Goal: Task Accomplishment & Management: Complete application form

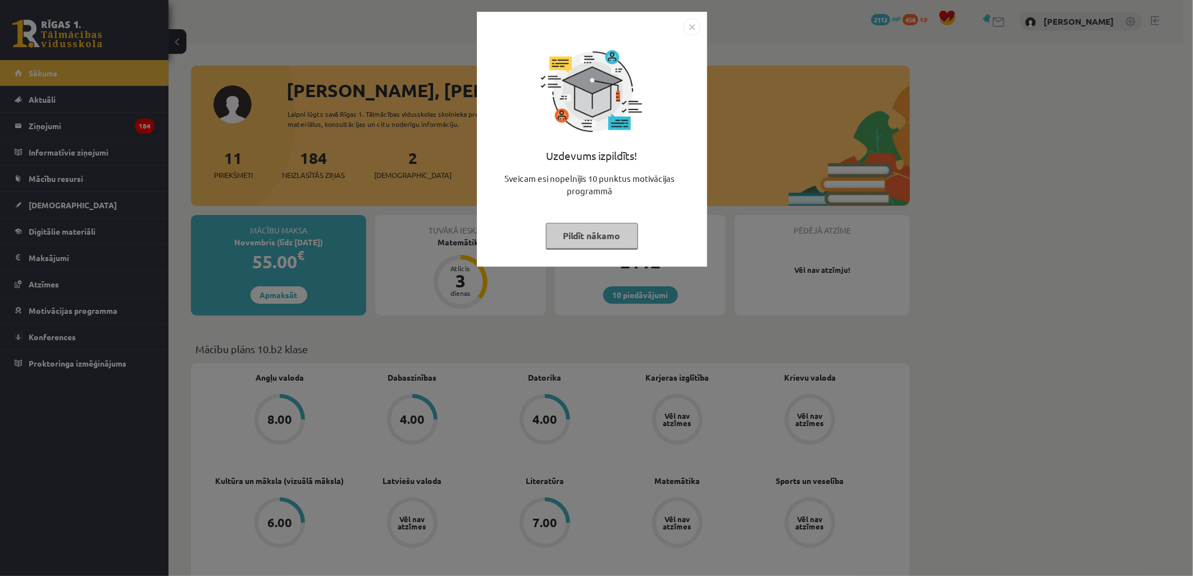
drag, startPoint x: 54, startPoint y: 184, endPoint x: 54, endPoint y: 199, distance: 15.2
click at [54, 184] on div "Uzdevums izpildīts! Sveicam esi nopelnījis 10 punktus motivācijas programmā Pil…" at bounding box center [596, 288] width 1193 height 576
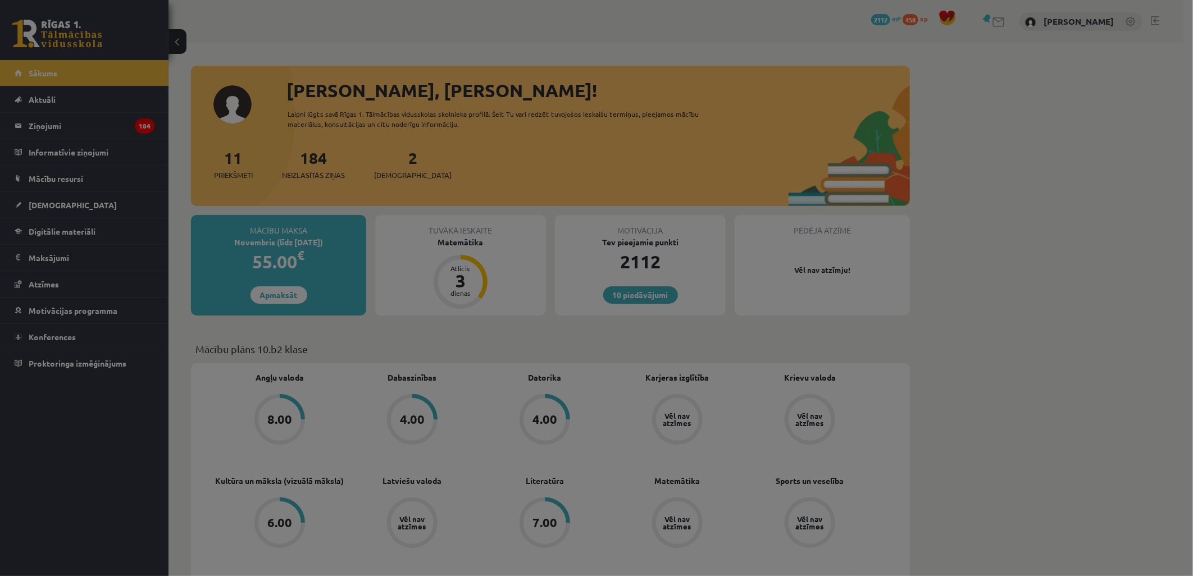
drag, startPoint x: 55, startPoint y: 216, endPoint x: 61, endPoint y: 211, distance: 7.9
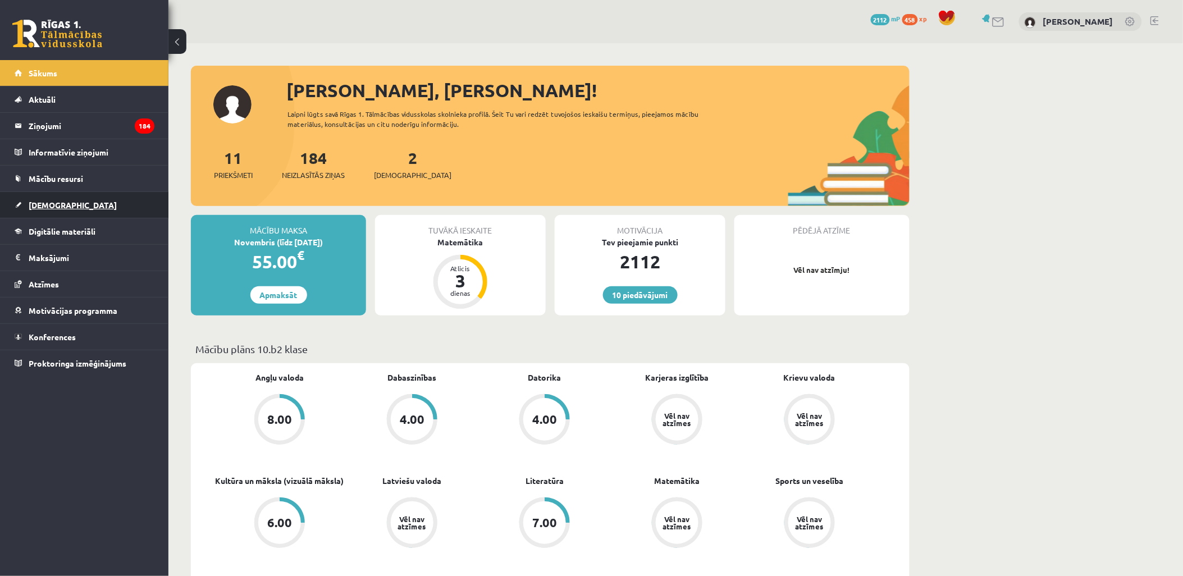
click at [66, 199] on link "[DEMOGRAPHIC_DATA]" at bounding box center [85, 205] width 140 height 26
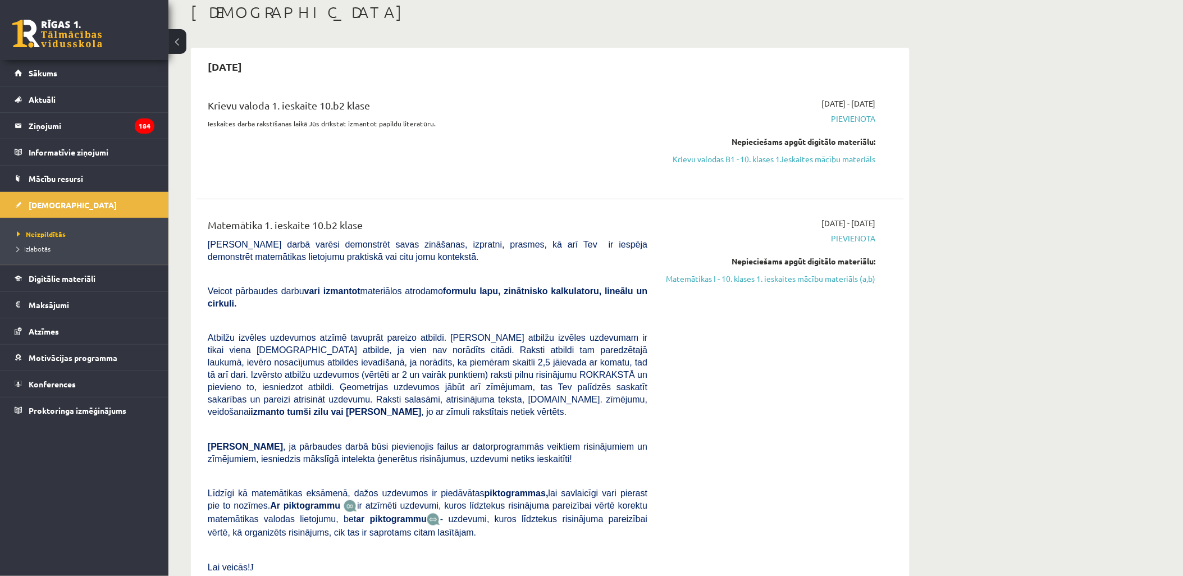
scroll to position [62, 0]
click at [784, 156] on link "Krievu valodas B1 - 10. klases 1.ieskaites mācību materiāls" at bounding box center [770, 160] width 212 height 12
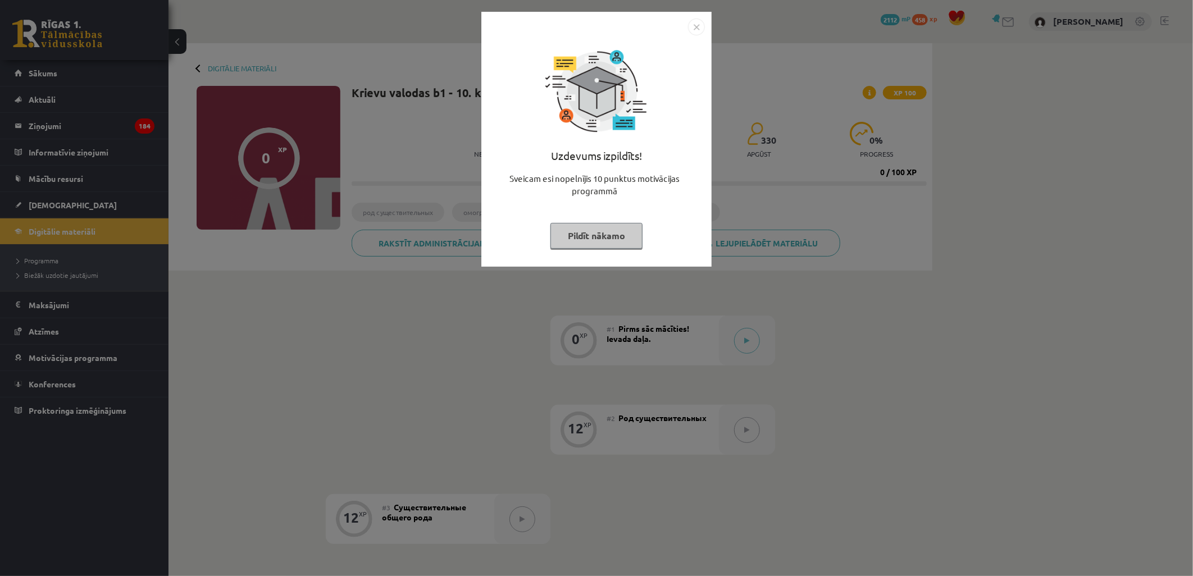
click at [693, 24] on img "Close" at bounding box center [696, 27] width 17 height 17
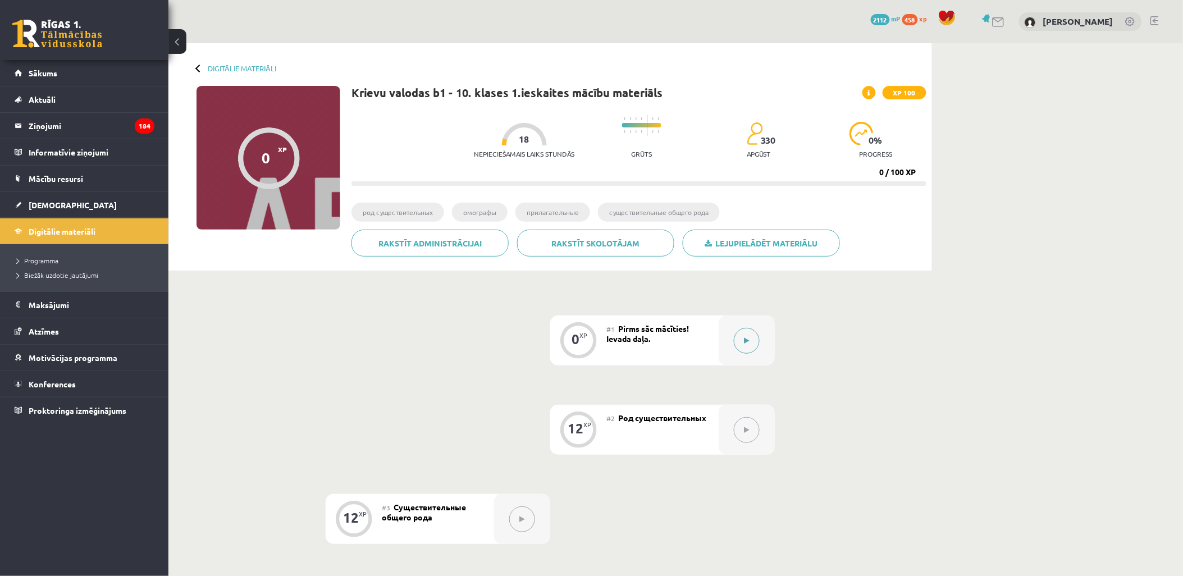
click at [740, 337] on button at bounding box center [747, 341] width 26 height 26
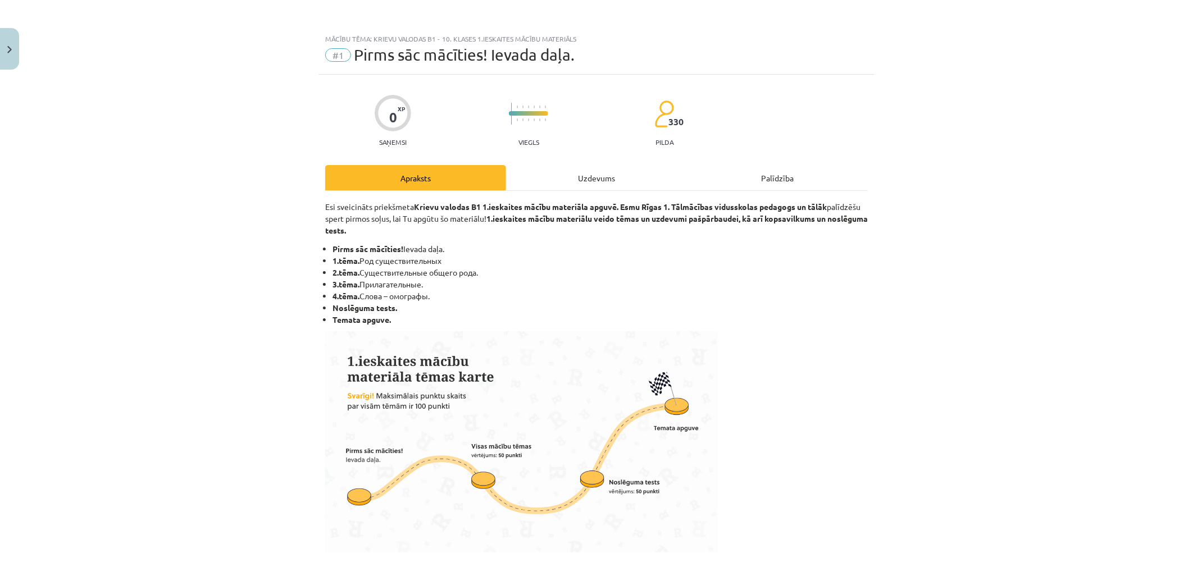
click at [609, 182] on div "Uzdevums" at bounding box center [596, 177] width 181 height 25
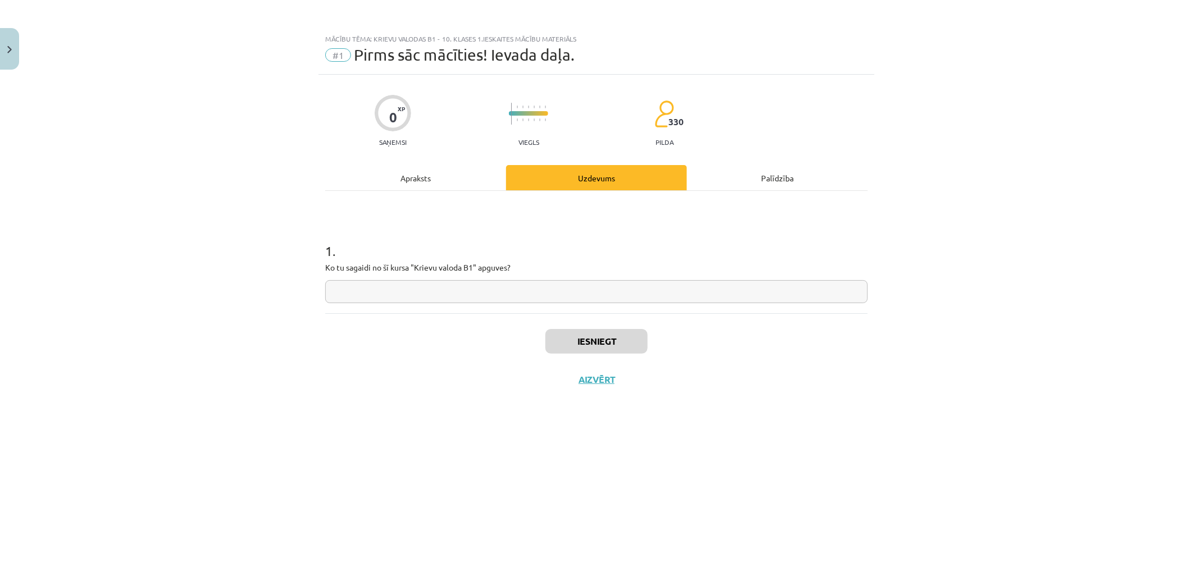
click at [617, 288] on input "text" at bounding box center [596, 291] width 543 height 23
type input "*"
click at [619, 340] on button "Iesniegt" at bounding box center [596, 341] width 102 height 25
click at [625, 383] on button "Nākamā nodarbība" at bounding box center [596, 387] width 110 height 26
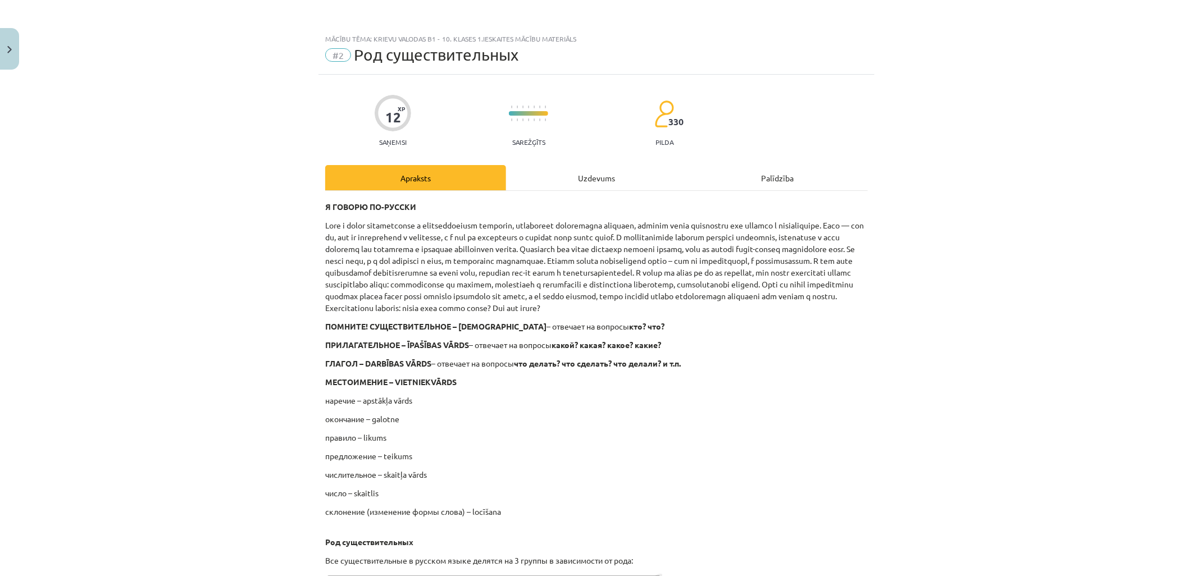
click at [549, 173] on div "Uzdevums" at bounding box center [596, 177] width 181 height 25
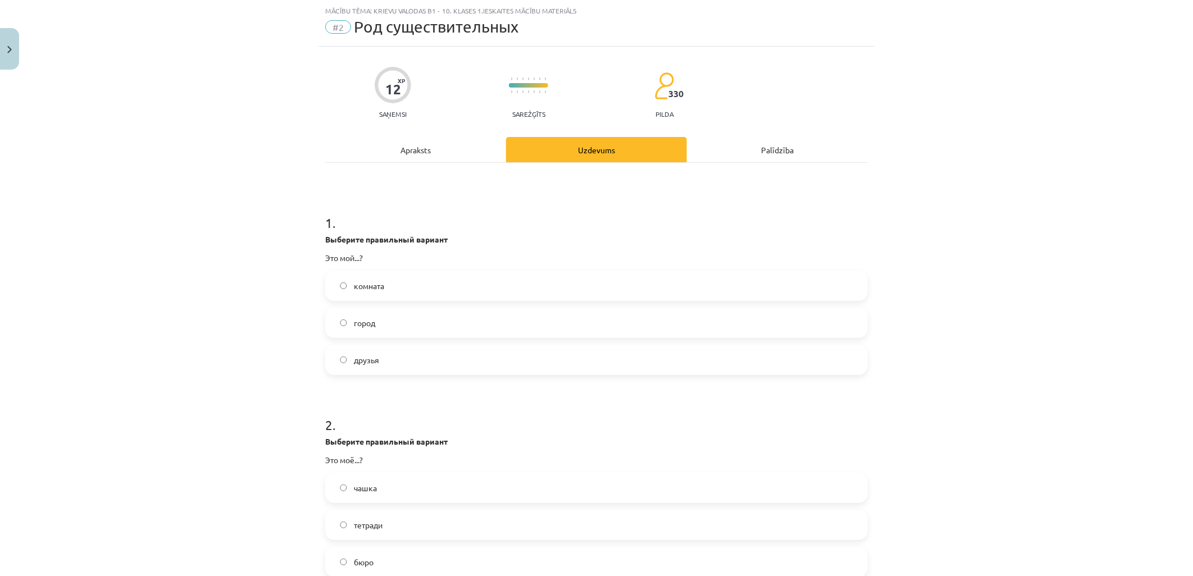
click at [388, 321] on label "город" at bounding box center [596, 323] width 540 height 28
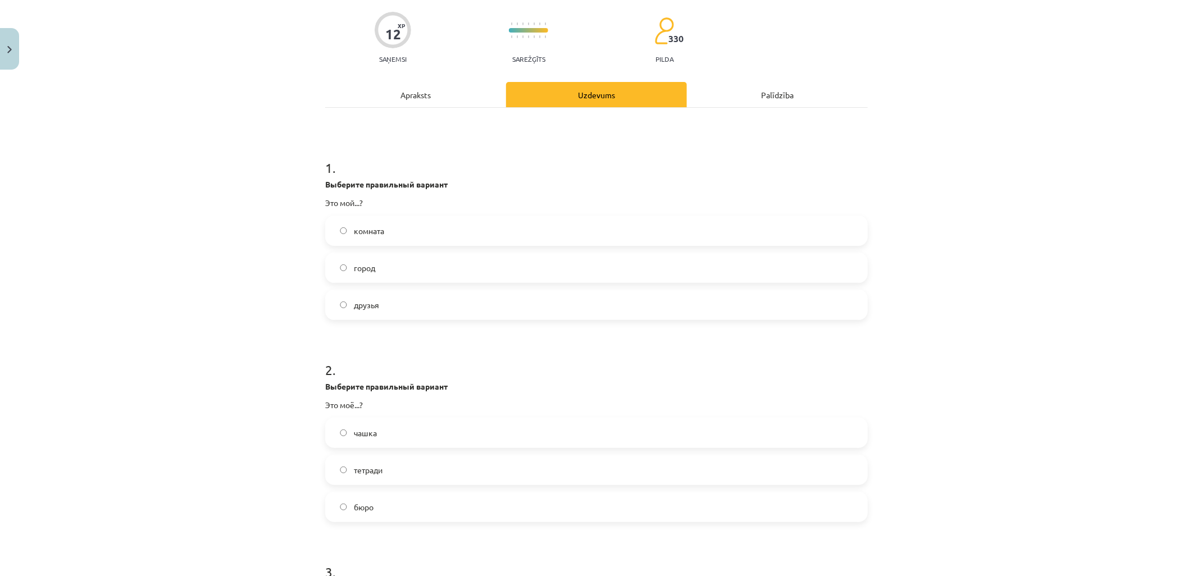
scroll to position [90, 0]
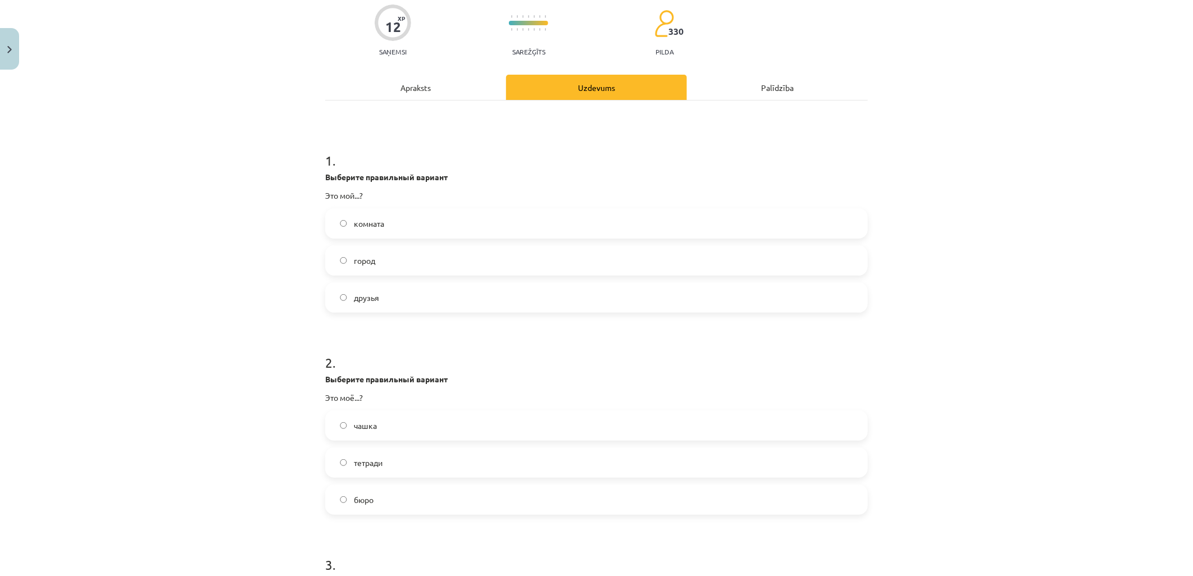
click at [385, 496] on label "бюро" at bounding box center [596, 500] width 540 height 28
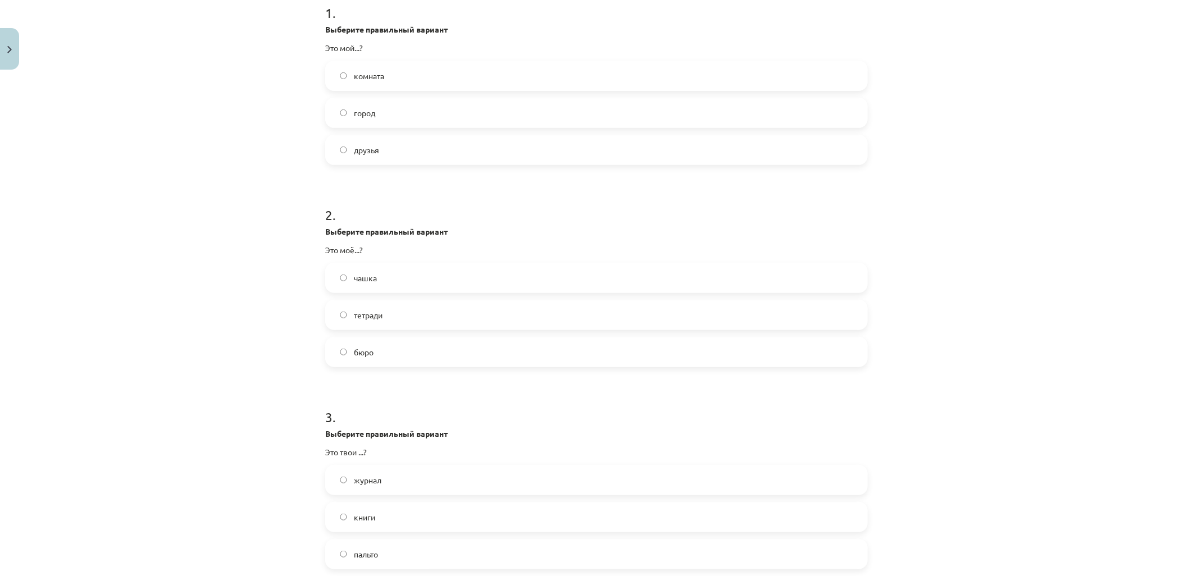
scroll to position [277, 0]
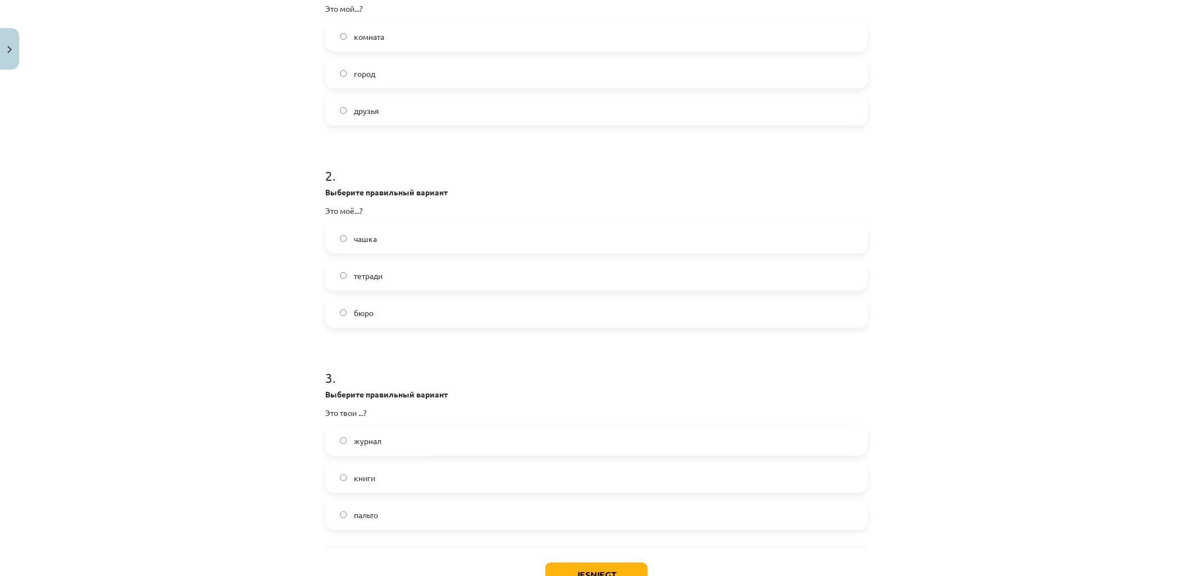
click at [411, 473] on label "книги" at bounding box center [596, 478] width 540 height 28
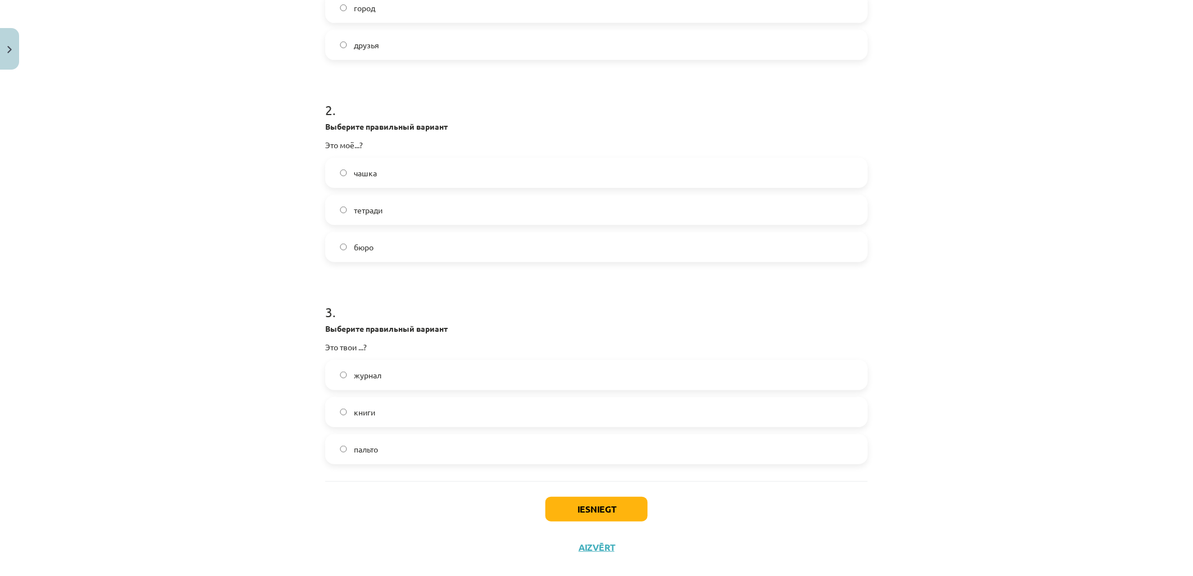
scroll to position [361, 0]
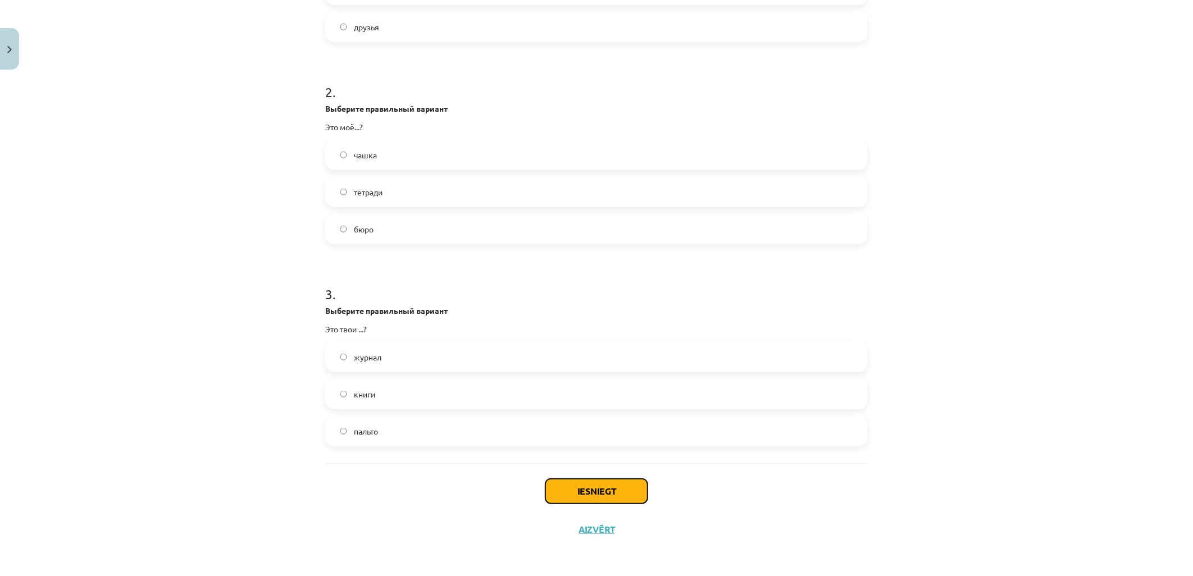
click at [625, 491] on button "Iesniegt" at bounding box center [596, 491] width 102 height 25
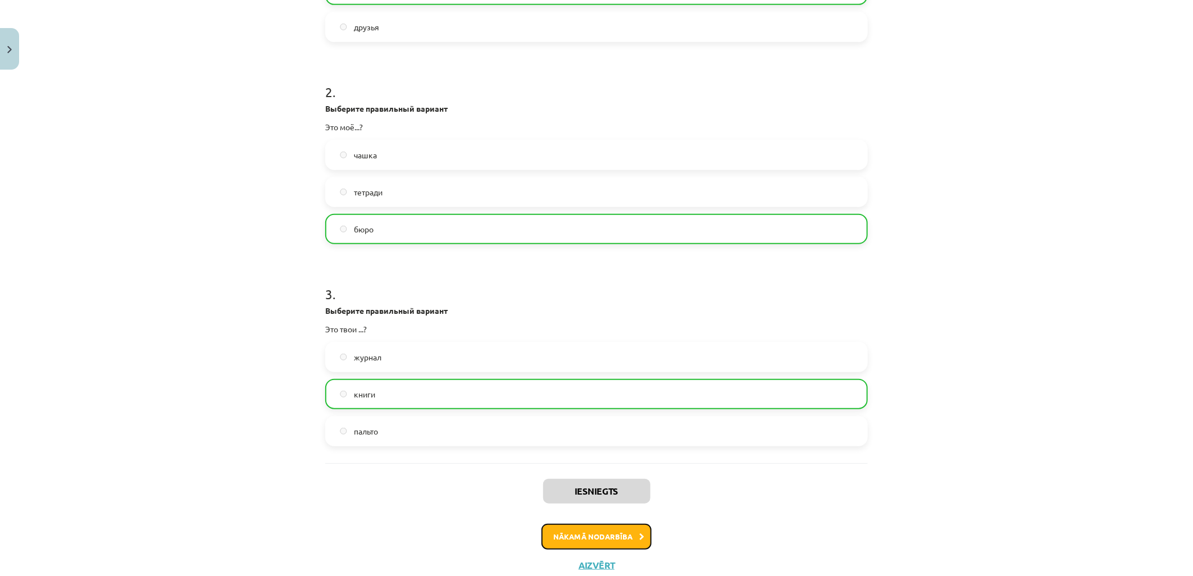
click at [591, 529] on button "Nākamā nodarbība" at bounding box center [596, 537] width 110 height 26
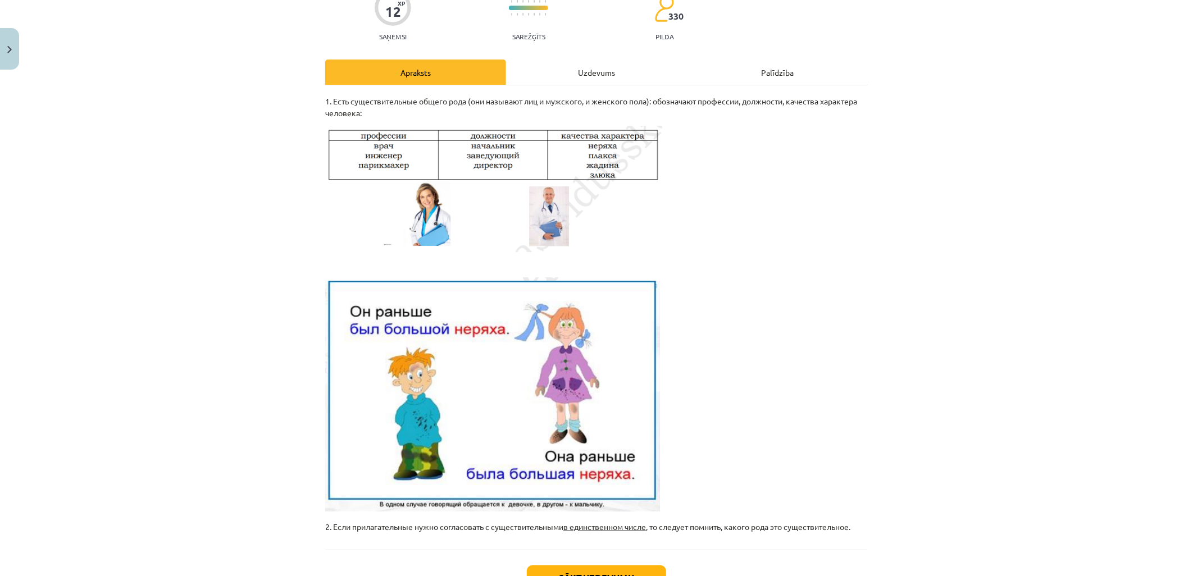
scroll to position [28, 0]
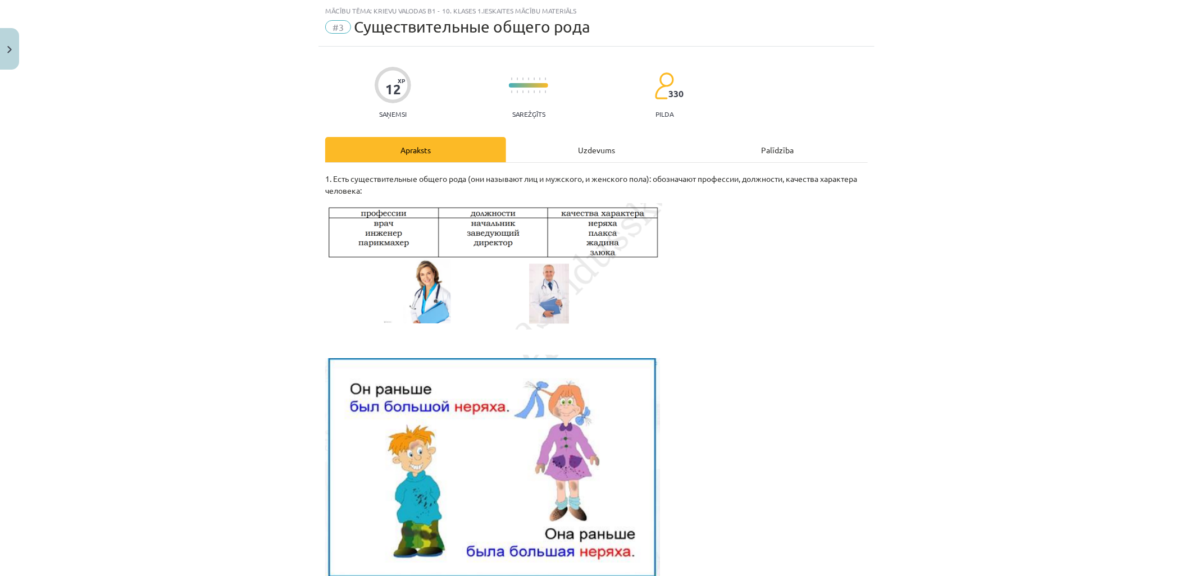
click at [591, 147] on div "Uzdevums" at bounding box center [596, 149] width 181 height 25
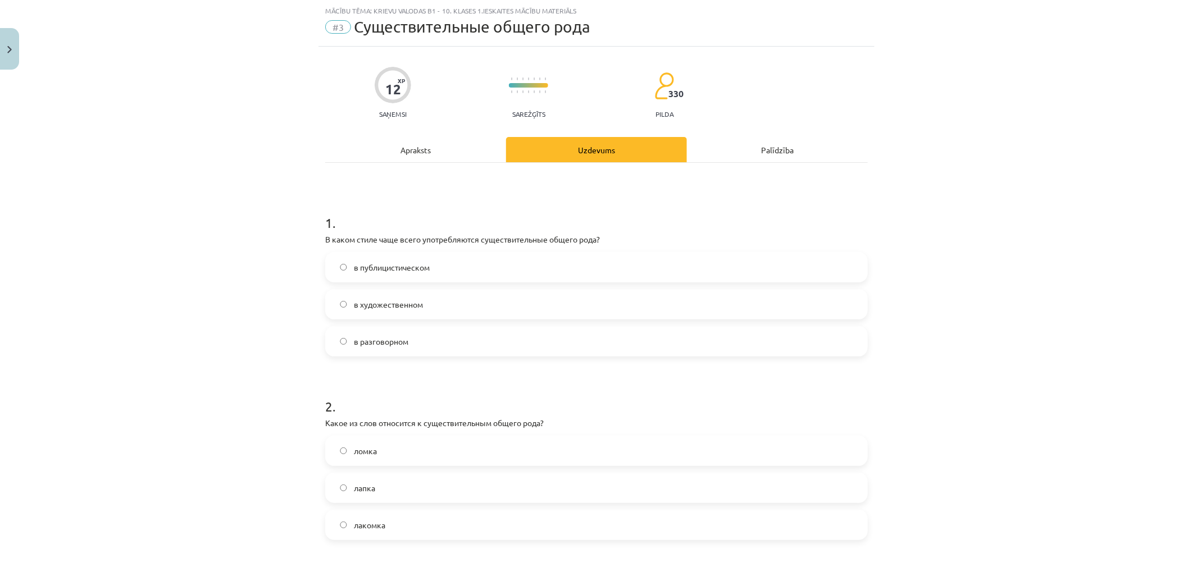
click at [432, 344] on label "в разговорном" at bounding box center [596, 341] width 540 height 28
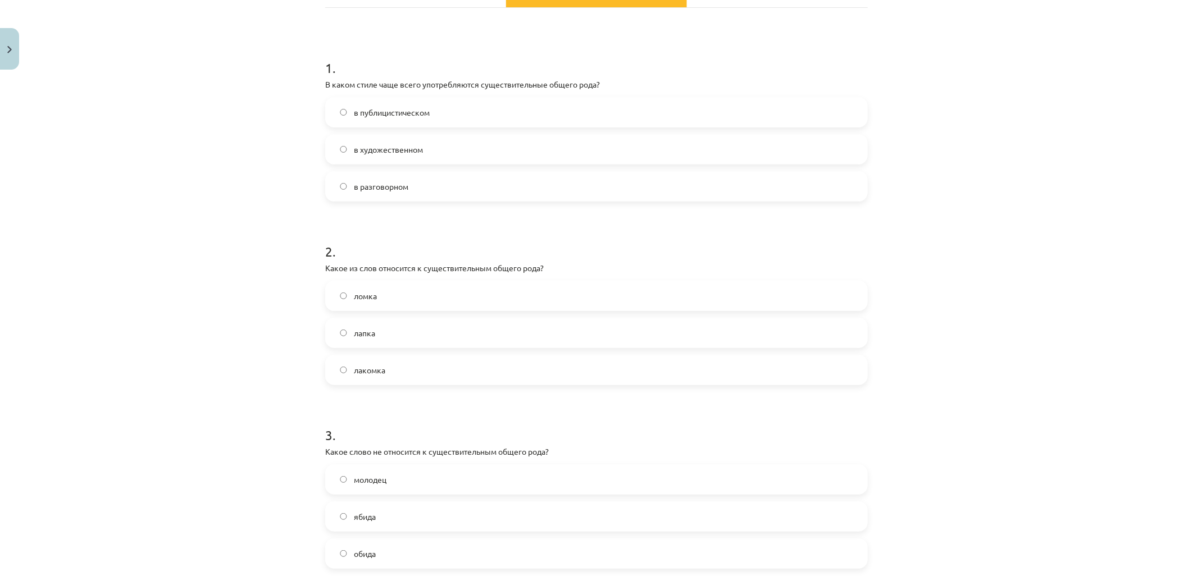
scroll to position [215, 0]
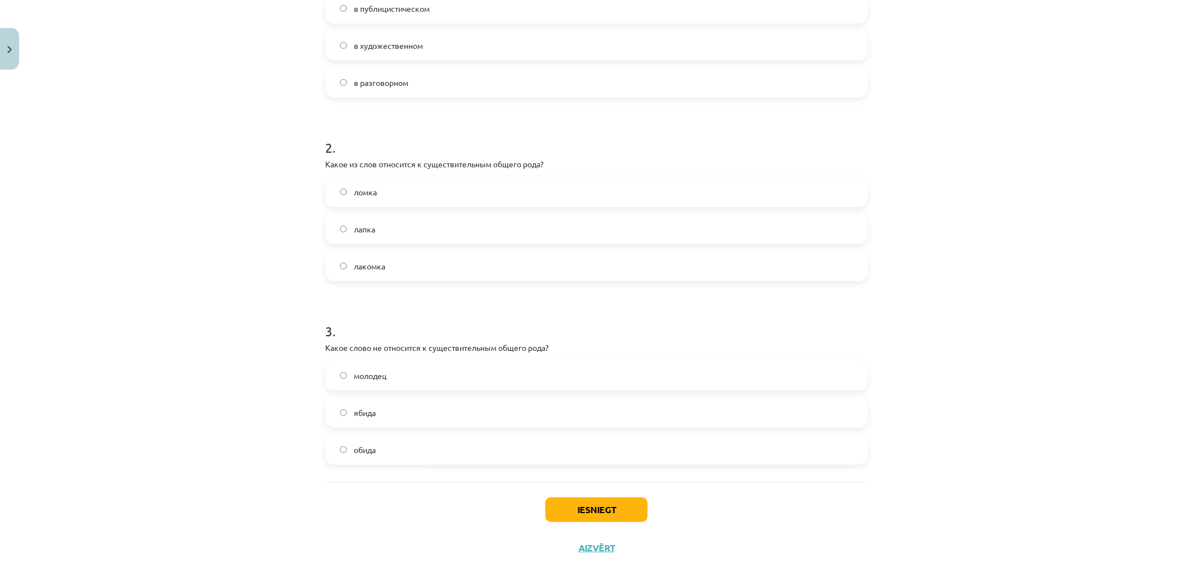
scroll to position [306, 0]
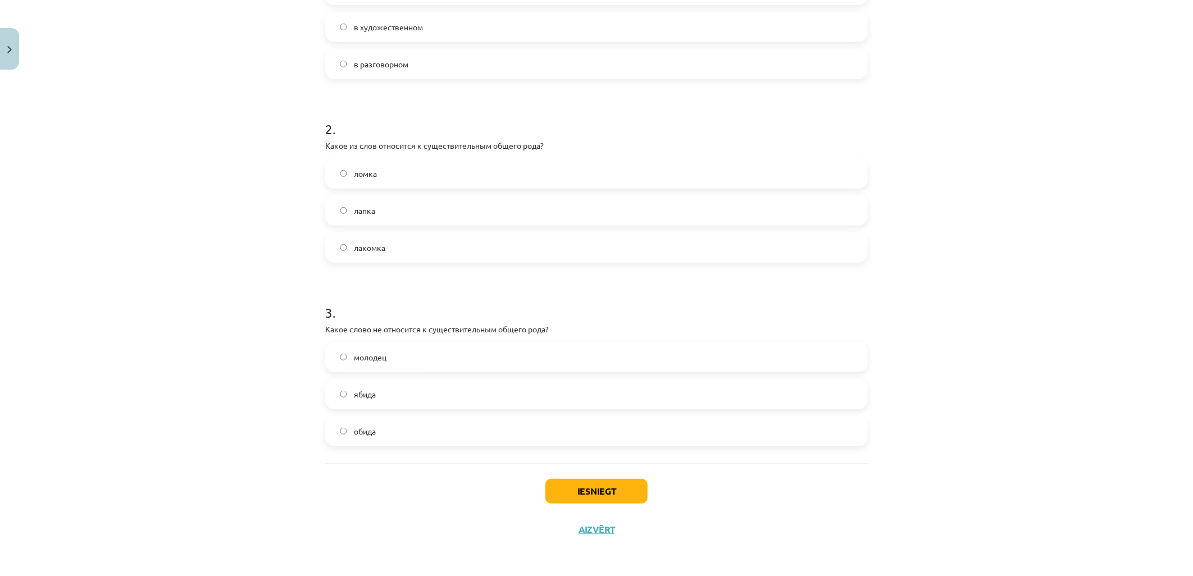
click at [386, 384] on label "ябида" at bounding box center [596, 394] width 540 height 28
click at [400, 225] on label "лапка" at bounding box center [596, 211] width 540 height 28
click at [591, 487] on button "Iesniegt" at bounding box center [596, 491] width 102 height 25
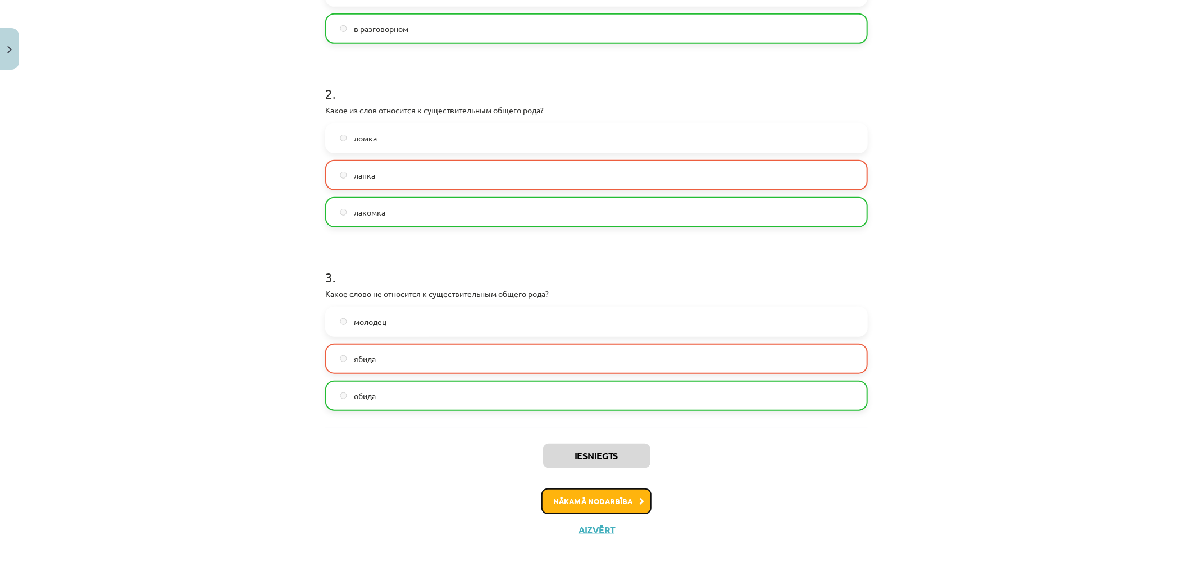
click at [619, 500] on button "Nākamā nodarbība" at bounding box center [596, 502] width 110 height 26
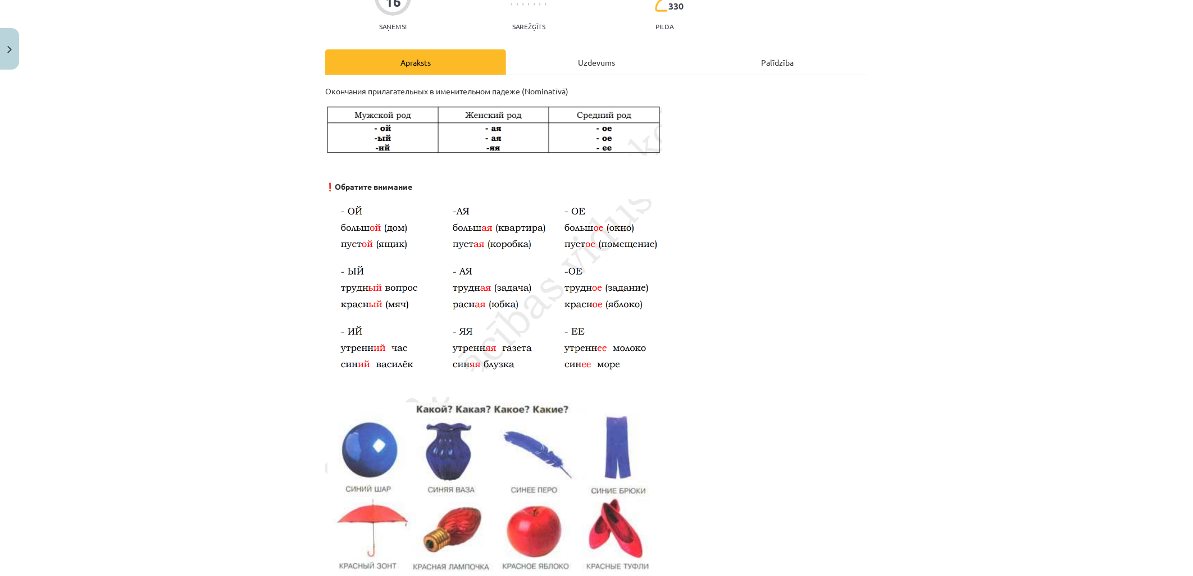
scroll to position [28, 0]
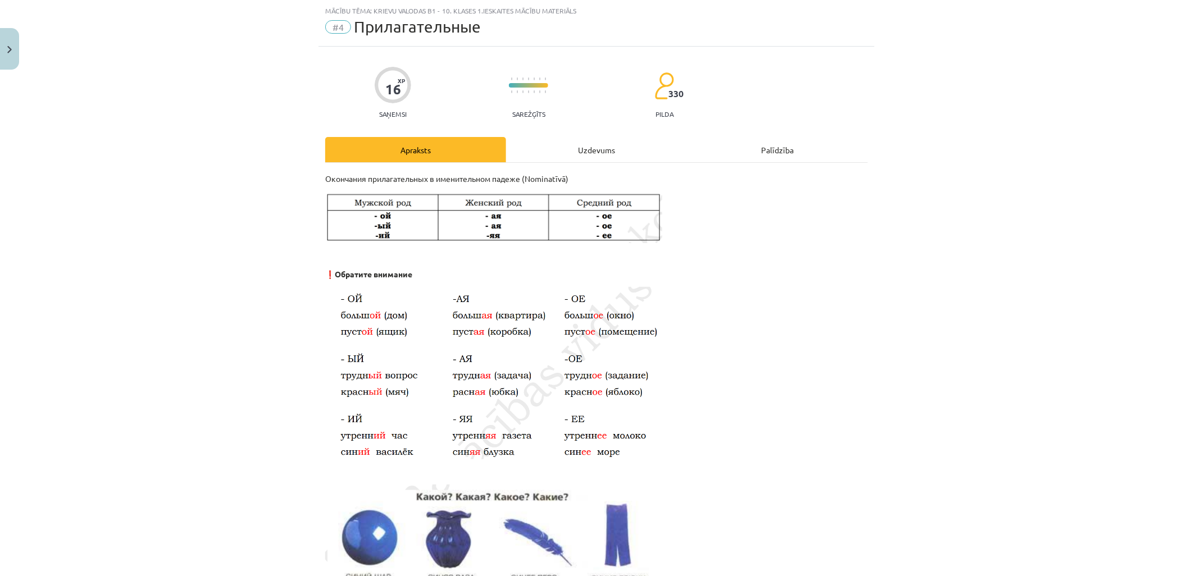
click at [568, 152] on div "Uzdevums" at bounding box center [596, 149] width 181 height 25
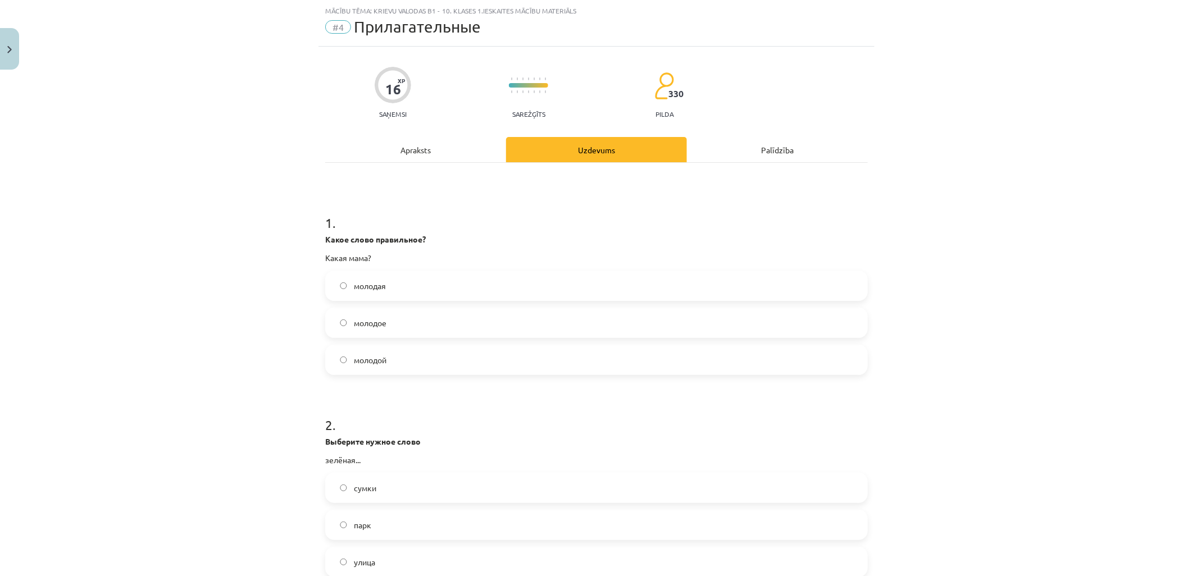
click at [407, 276] on label "молодая" at bounding box center [596, 286] width 540 height 28
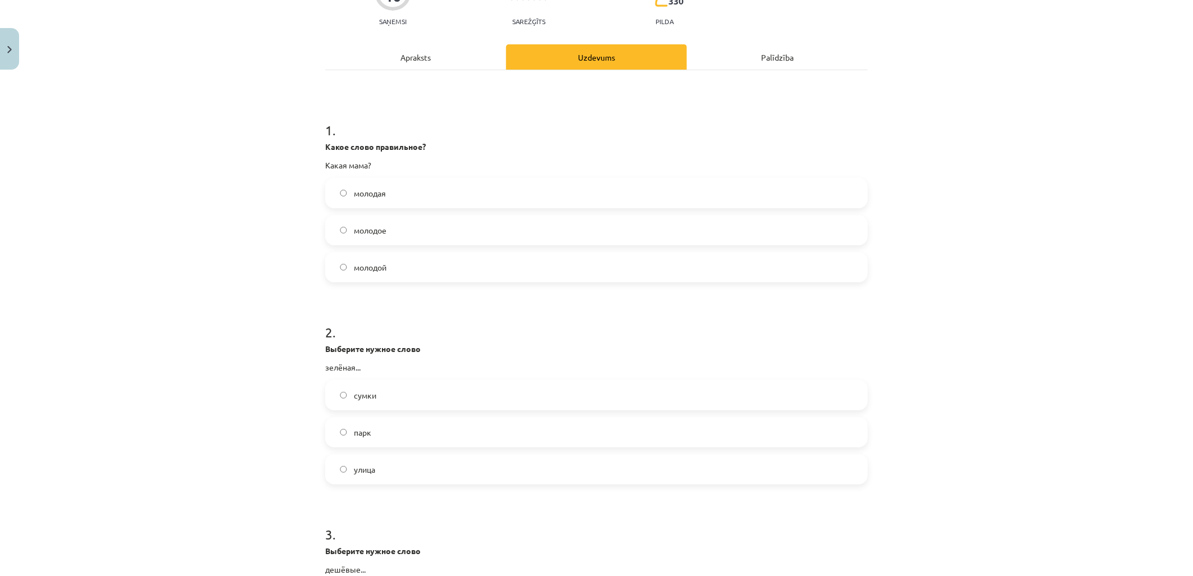
scroll to position [153, 0]
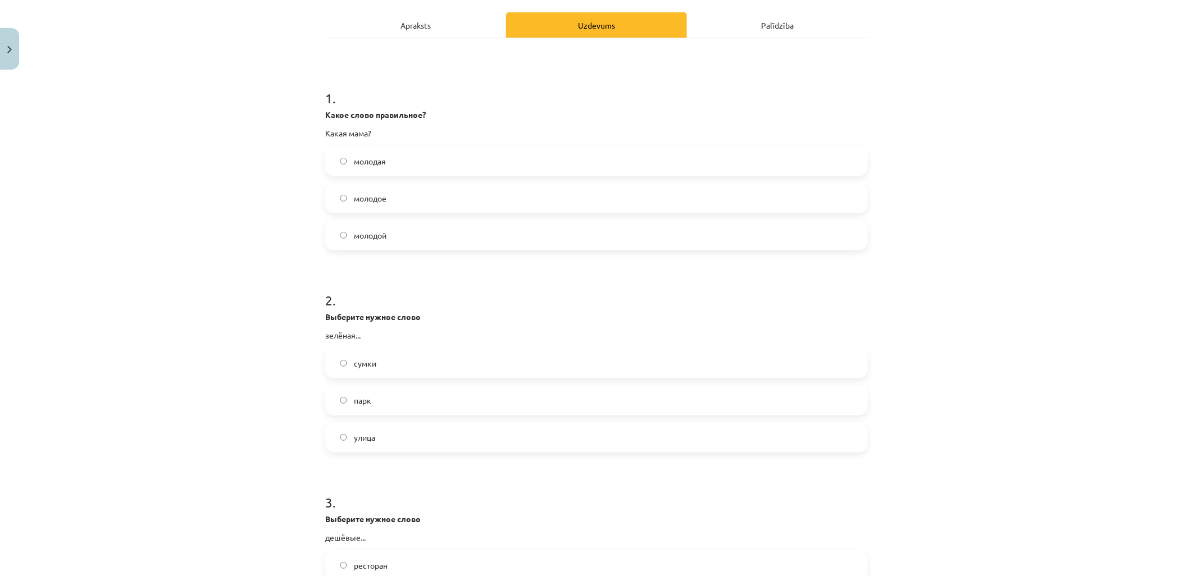
click at [393, 430] on label "улица" at bounding box center [596, 437] width 540 height 28
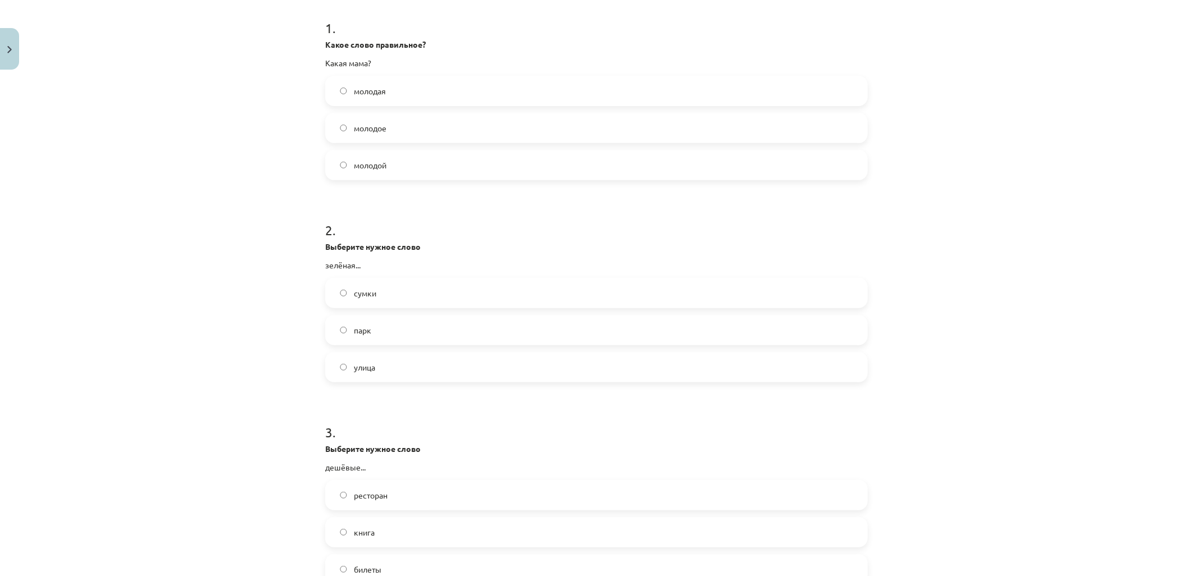
scroll to position [277, 0]
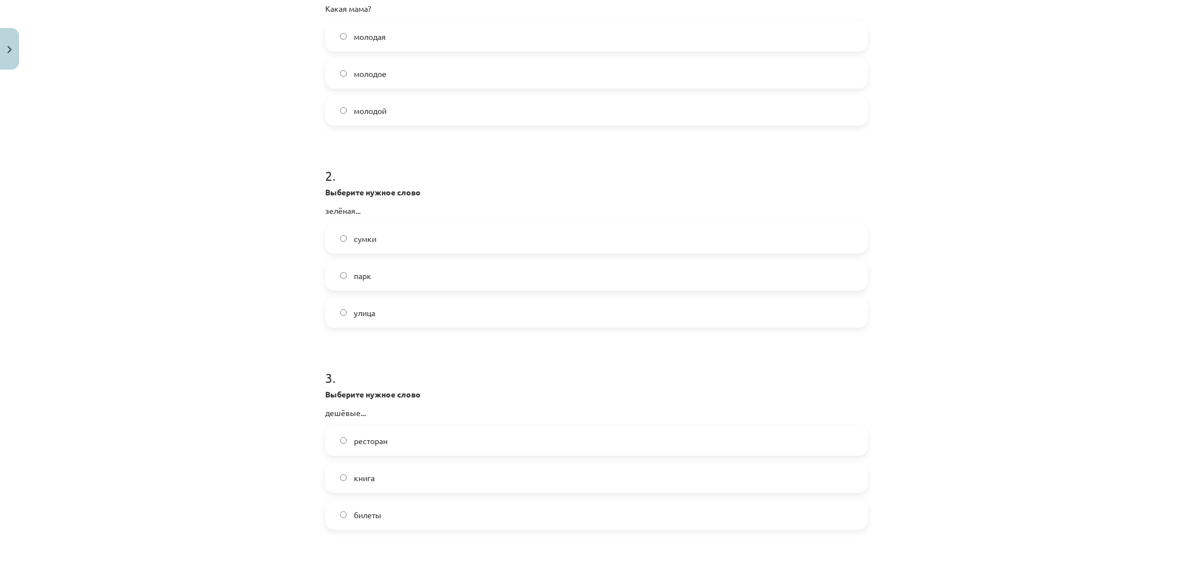
click at [396, 517] on label "билеты" at bounding box center [596, 515] width 540 height 28
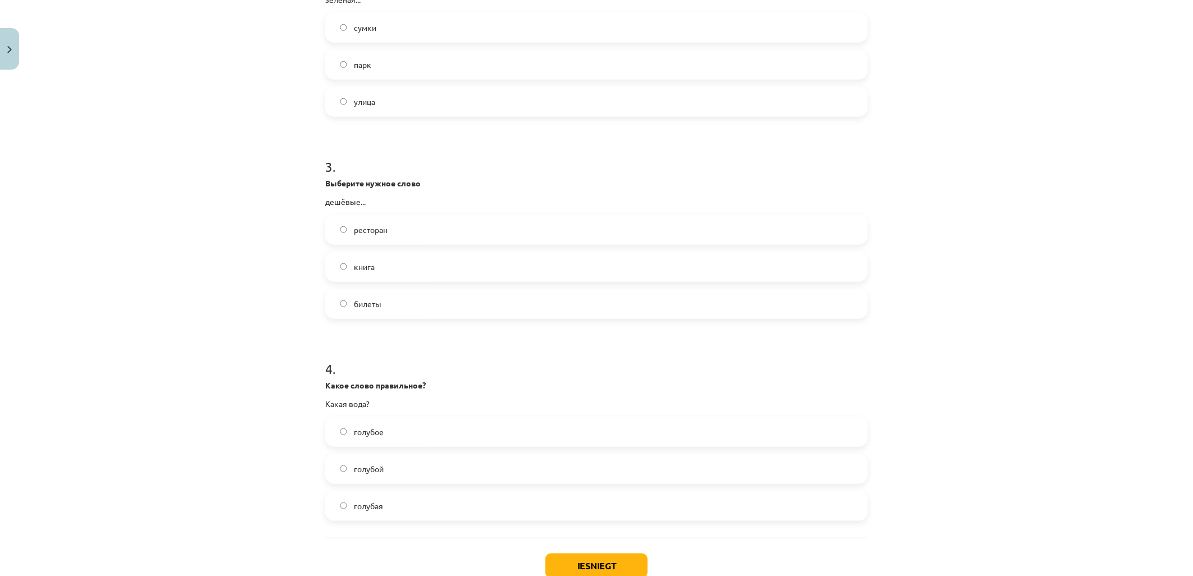
scroll to position [563, 0]
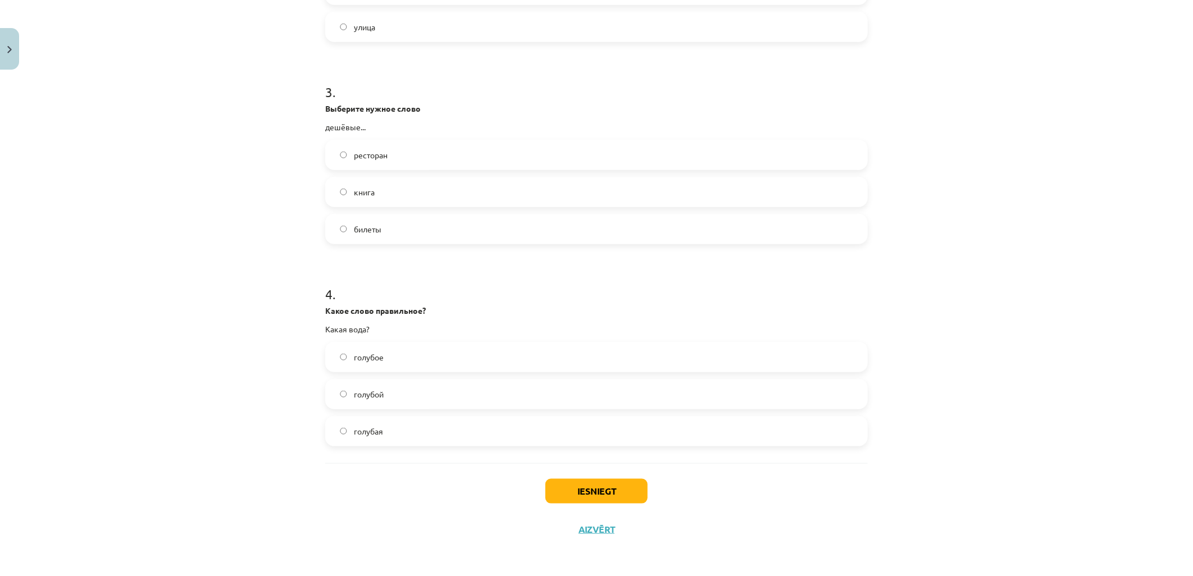
click at [407, 432] on label "голубая" at bounding box center [596, 431] width 540 height 28
click at [603, 481] on button "Iesniegt" at bounding box center [596, 491] width 102 height 25
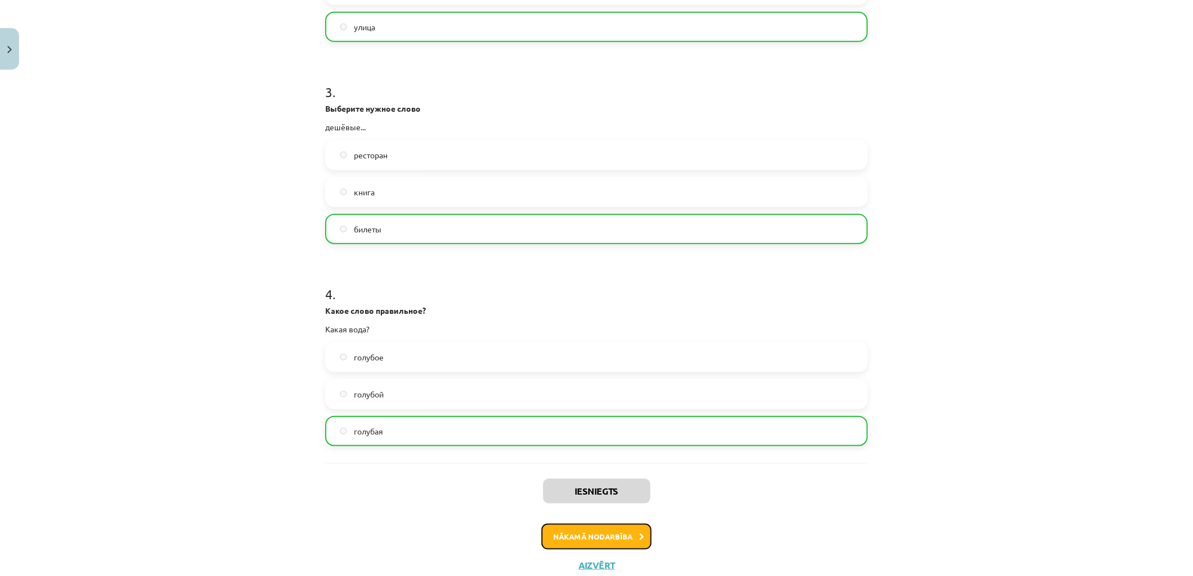
click at [602, 526] on button "Nākamā nodarbība" at bounding box center [596, 537] width 110 height 26
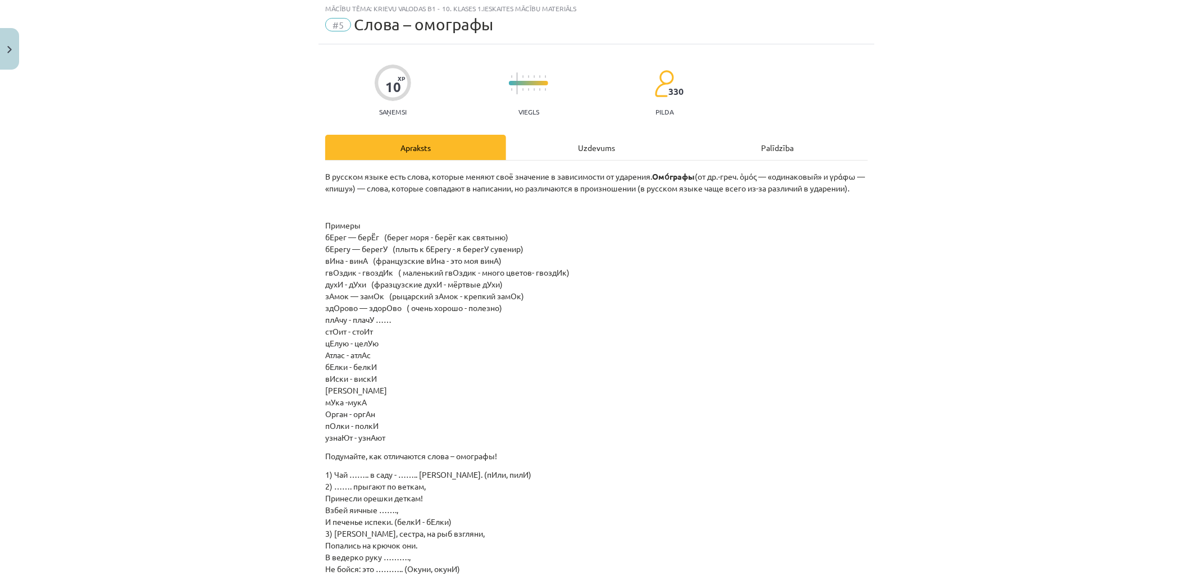
scroll to position [28, 0]
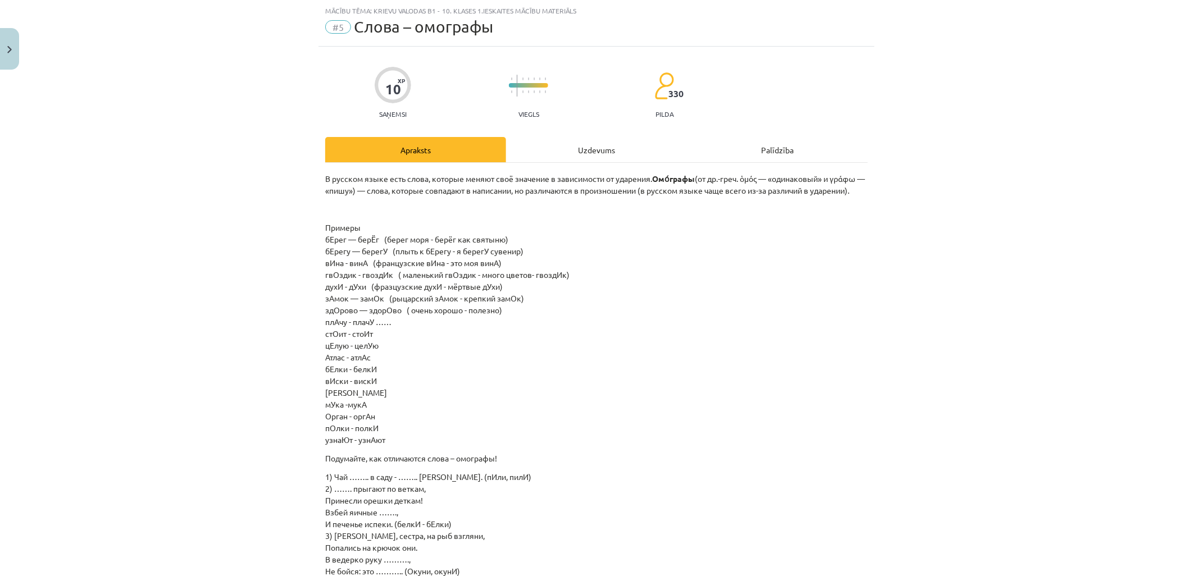
click at [607, 153] on div "Uzdevums" at bounding box center [596, 149] width 181 height 25
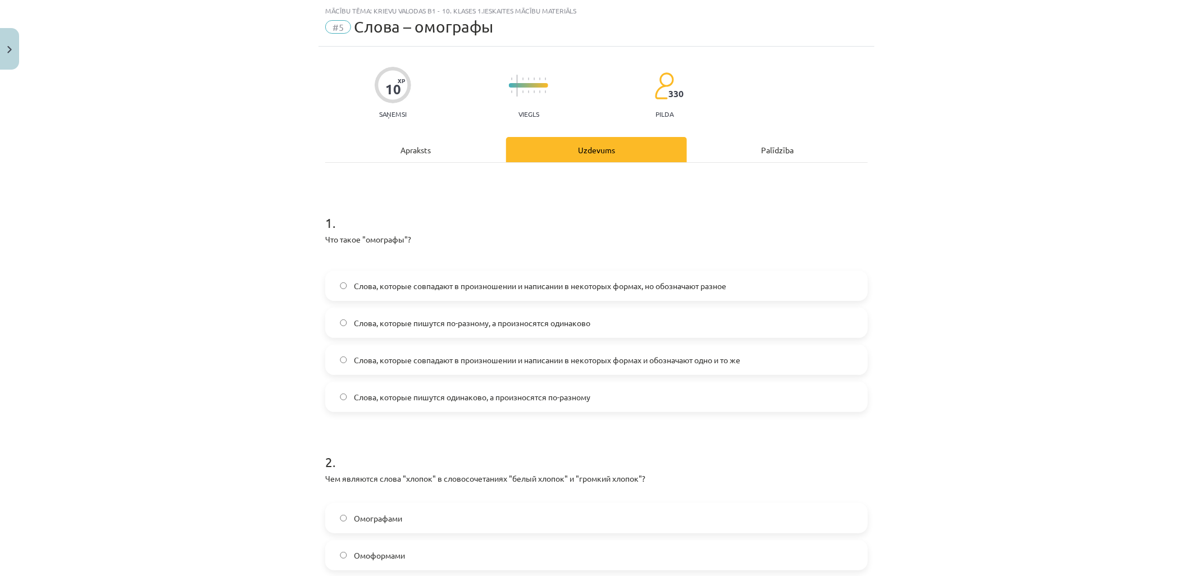
click at [436, 286] on span "Слова, которые совпадают в произношении и написании в некоторых формах, но обоз…" at bounding box center [540, 286] width 372 height 12
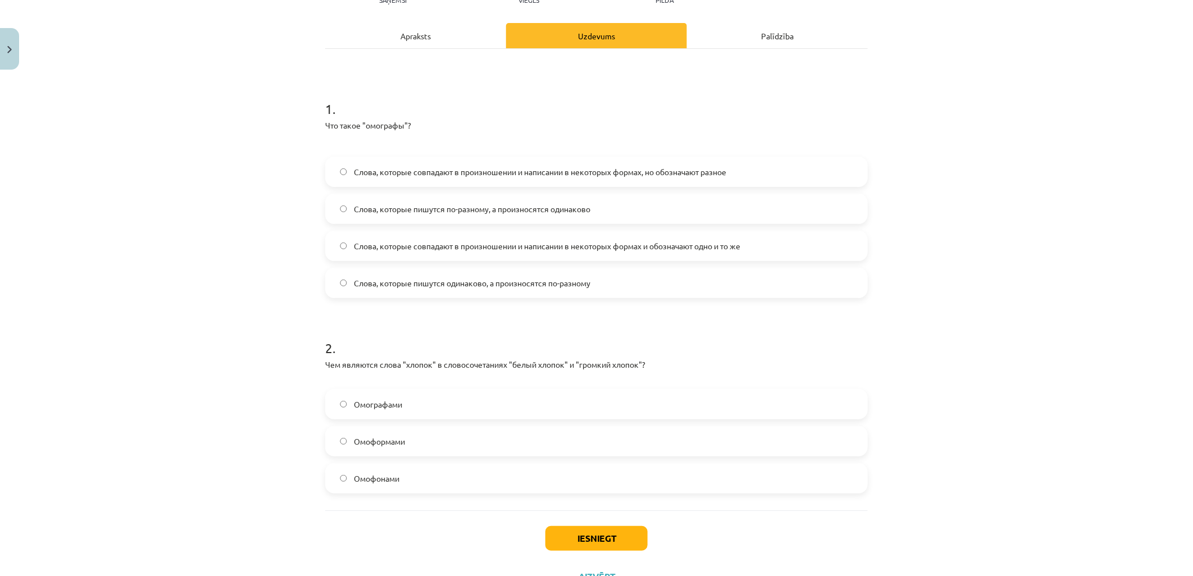
scroll to position [189, 0]
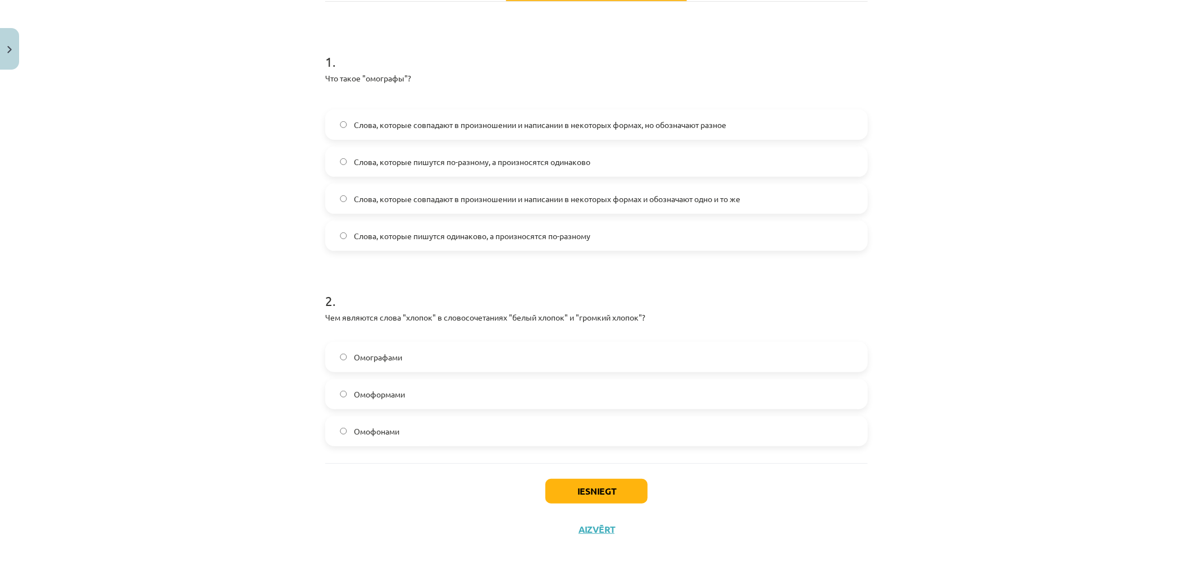
click at [418, 385] on label "Омоформами" at bounding box center [596, 394] width 540 height 28
click at [446, 352] on label "Омографами" at bounding box center [596, 357] width 540 height 28
click at [406, 400] on label "Омоформами" at bounding box center [596, 394] width 540 height 28
click at [591, 489] on button "Iesniegt" at bounding box center [596, 491] width 102 height 25
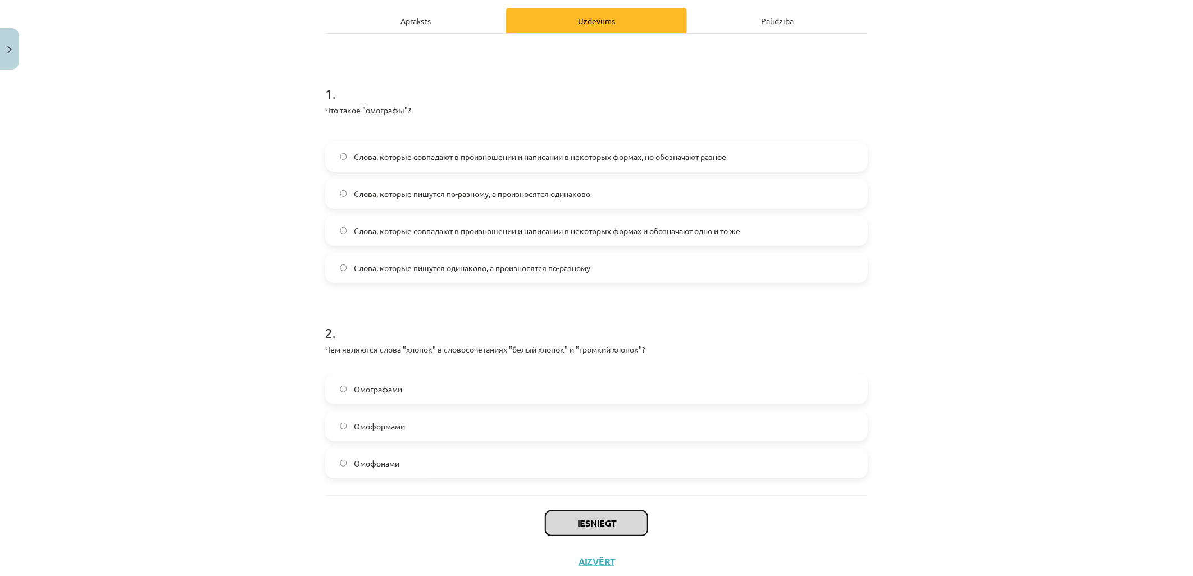
scroll to position [187, 0]
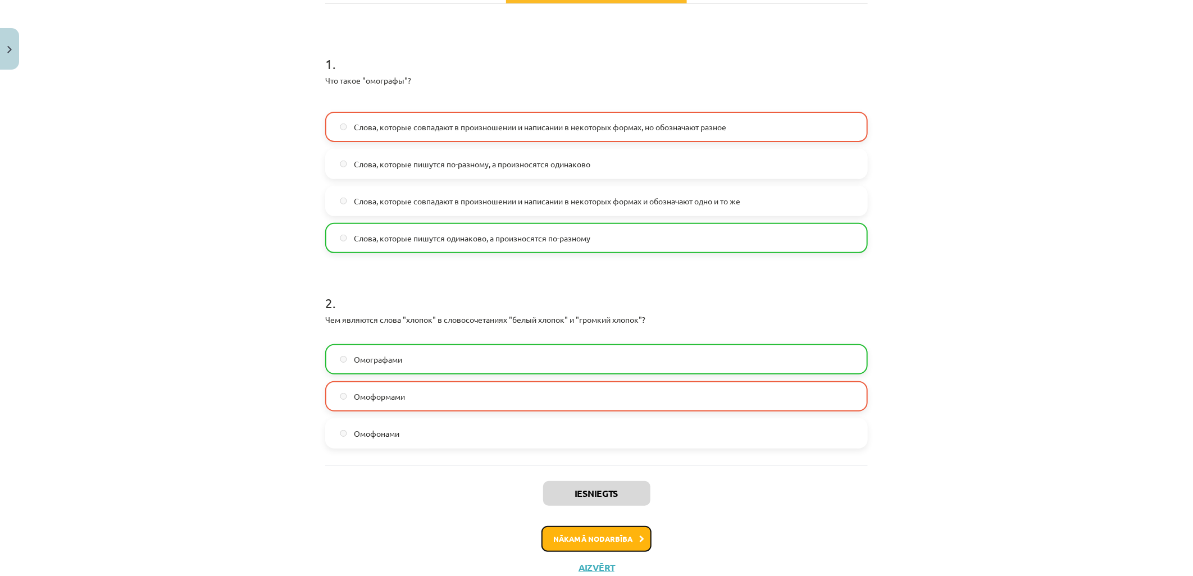
click at [581, 531] on button "Nākamā nodarbība" at bounding box center [596, 539] width 110 height 26
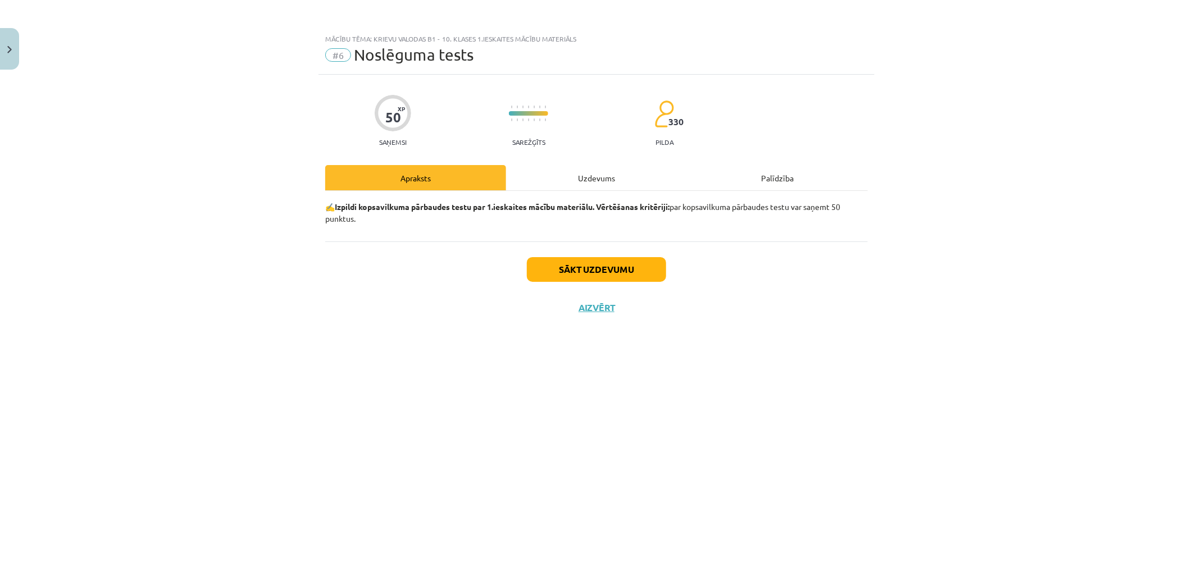
click at [570, 179] on div "Uzdevums" at bounding box center [596, 177] width 181 height 25
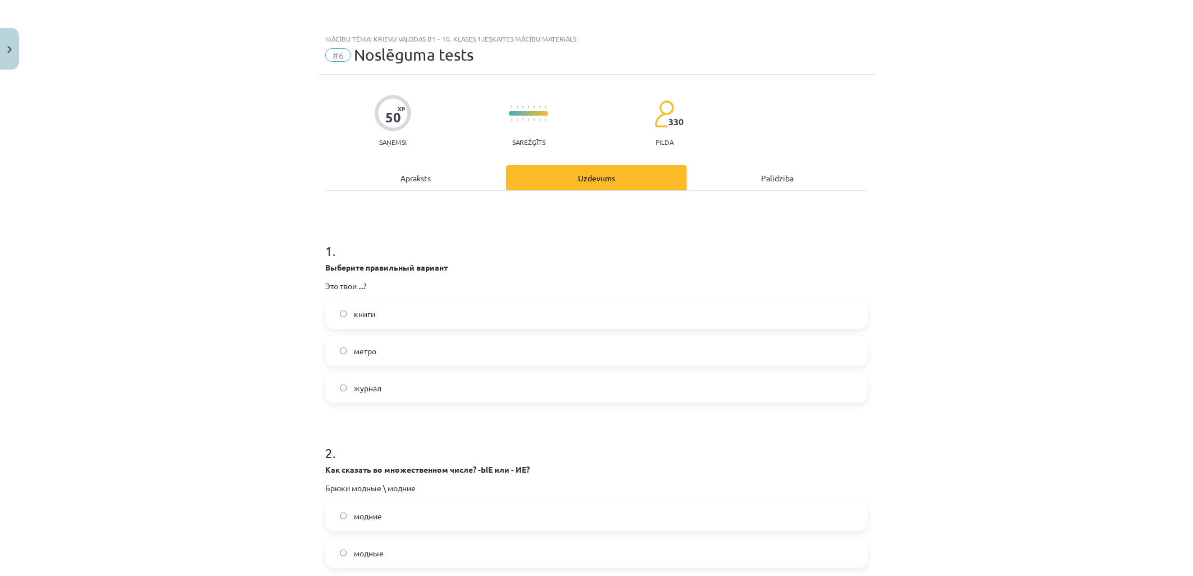
click at [427, 315] on label "книги" at bounding box center [596, 314] width 540 height 28
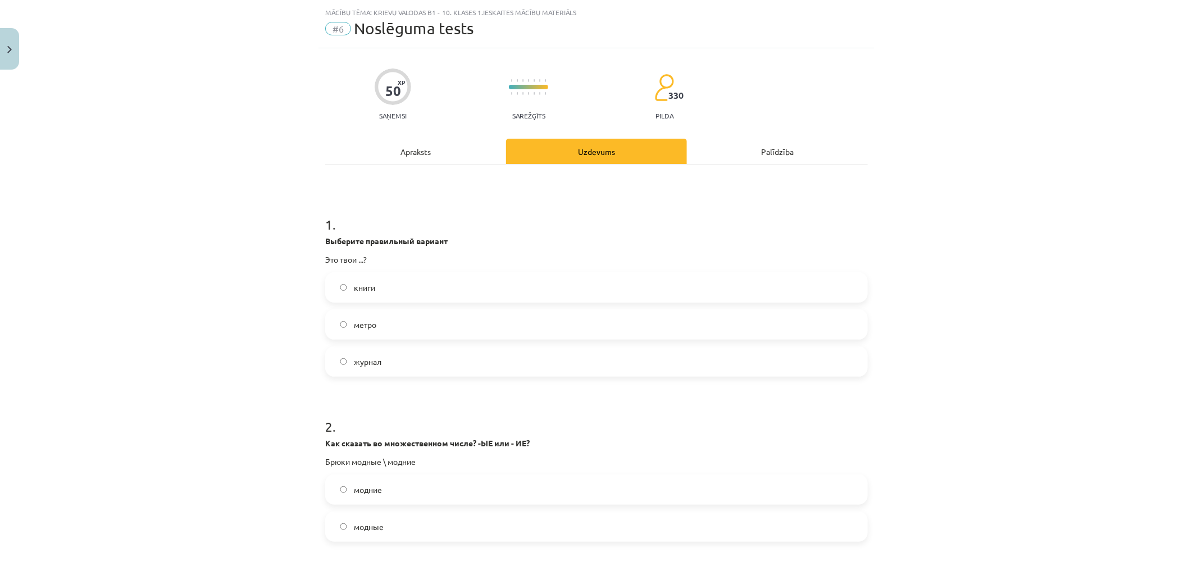
scroll to position [125, 0]
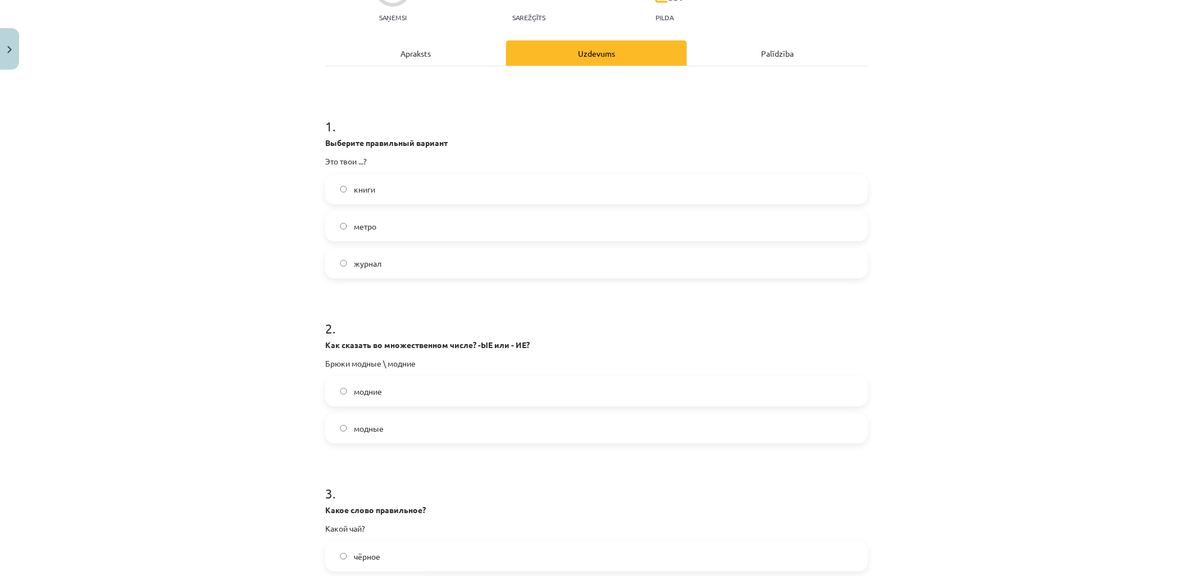
click at [401, 431] on label "модные" at bounding box center [596, 428] width 540 height 28
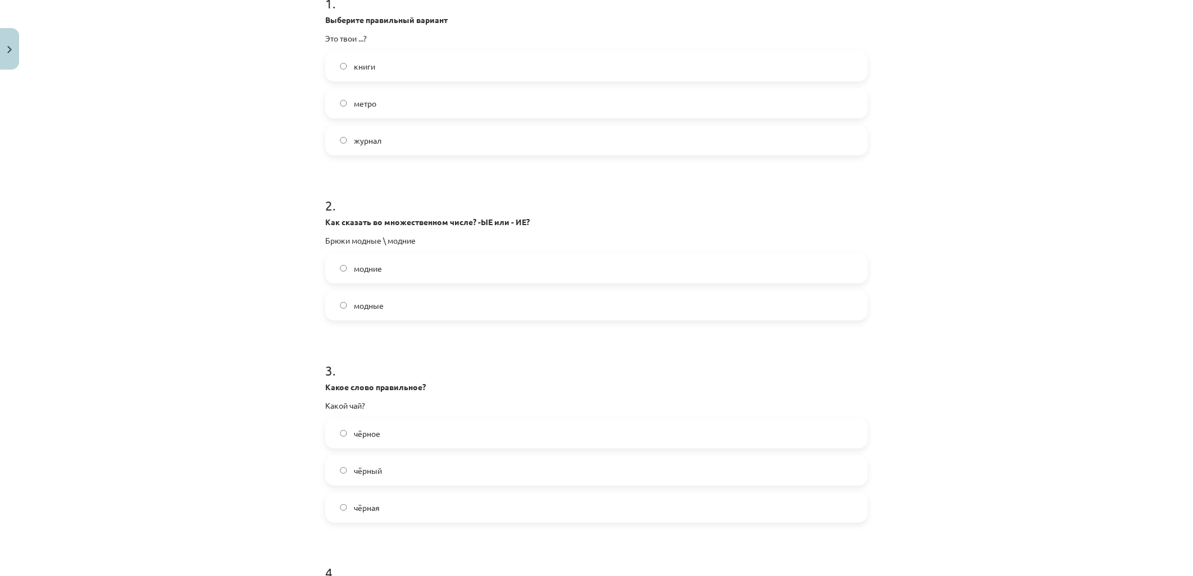
scroll to position [312, 0]
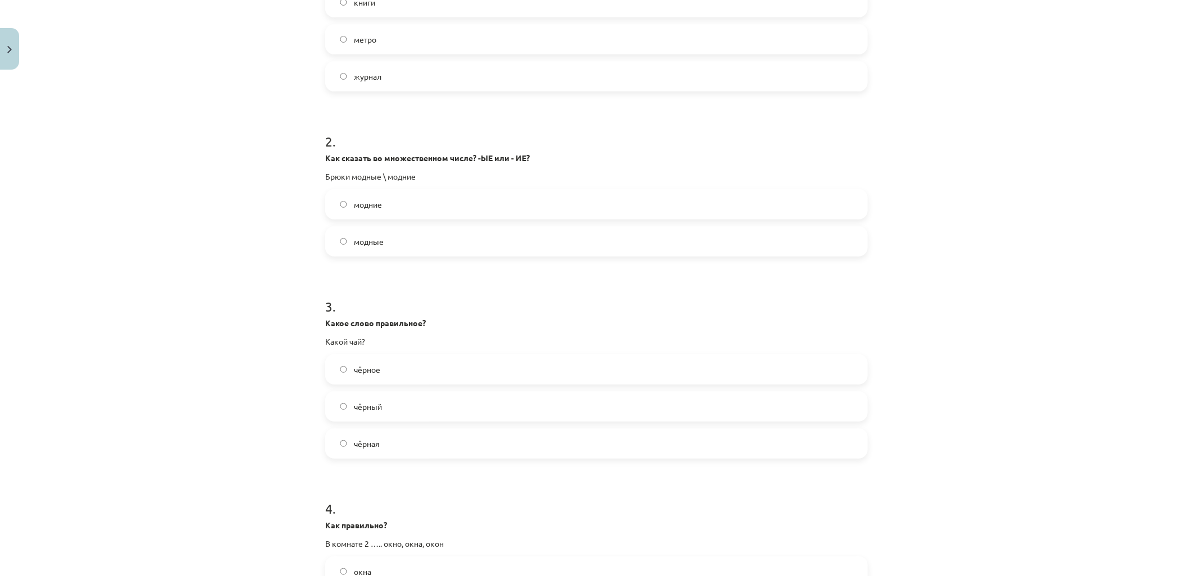
click at [399, 406] on label "чёрный" at bounding box center [596, 407] width 540 height 28
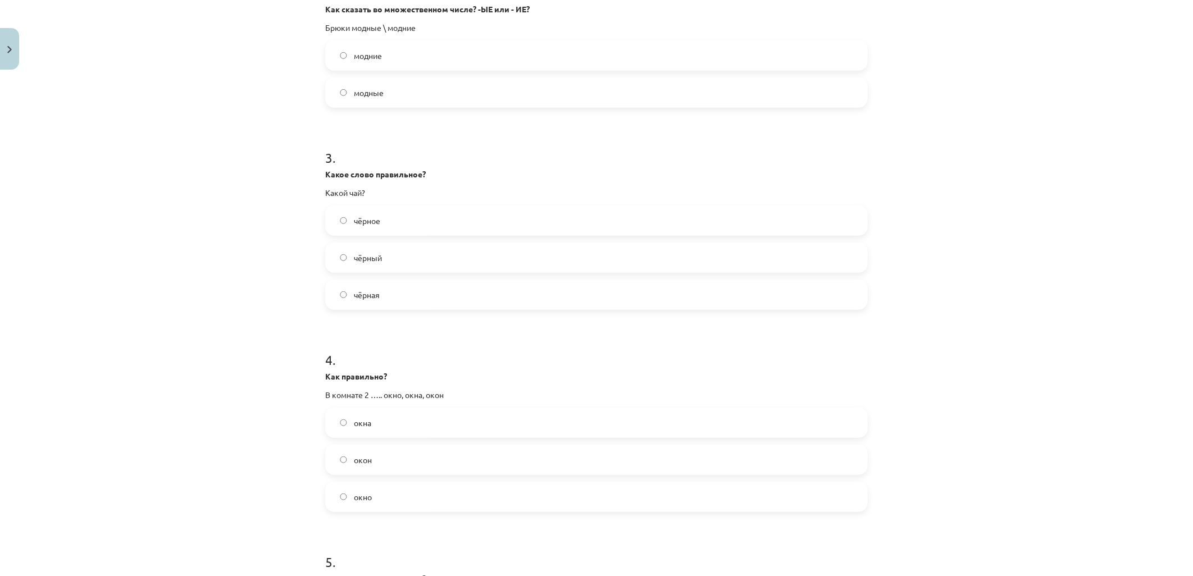
scroll to position [562, 0]
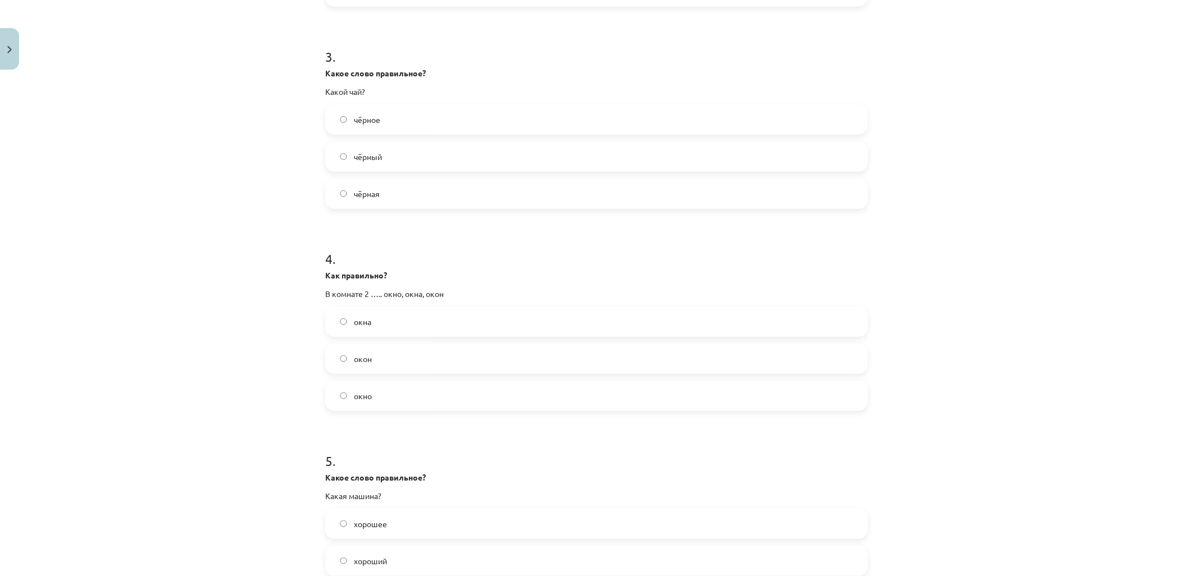
click at [395, 317] on label "окна" at bounding box center [596, 322] width 540 height 28
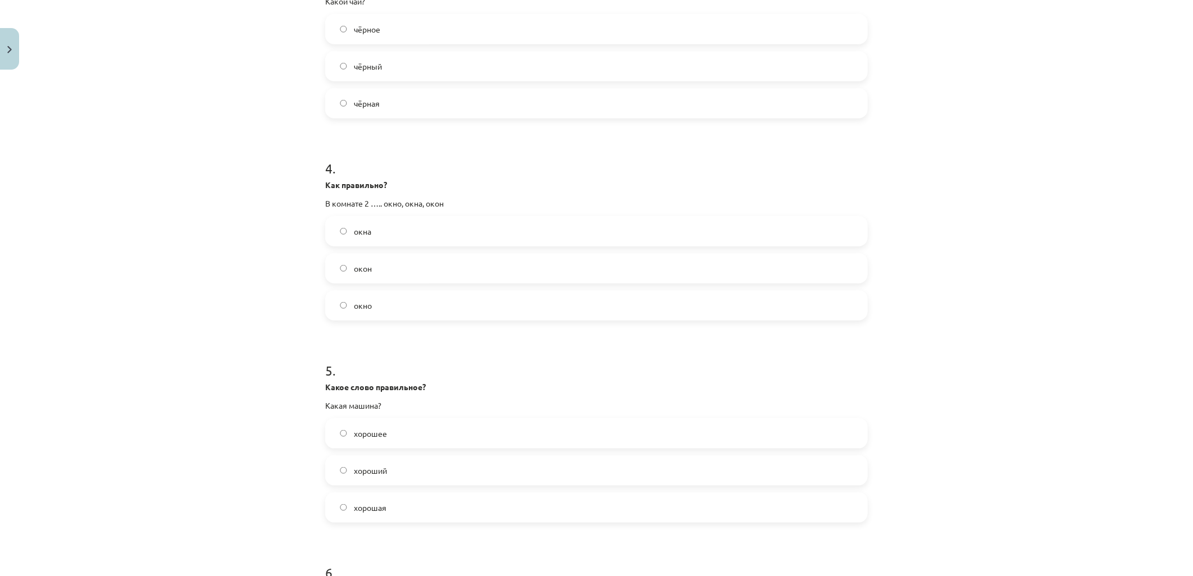
scroll to position [686, 0]
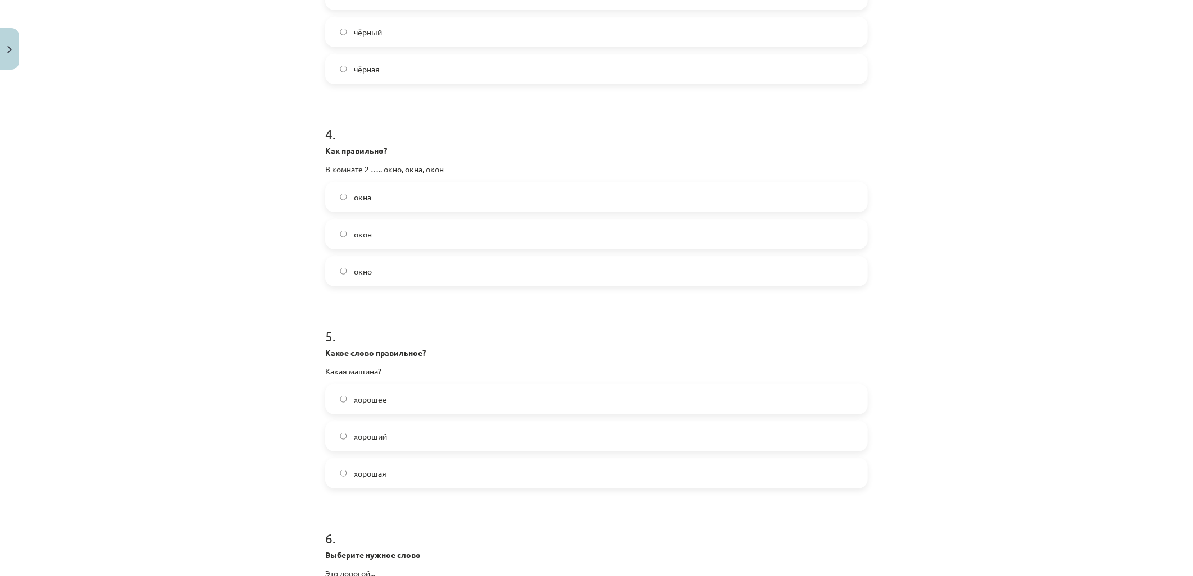
click at [406, 475] on label "хорошая" at bounding box center [596, 473] width 540 height 28
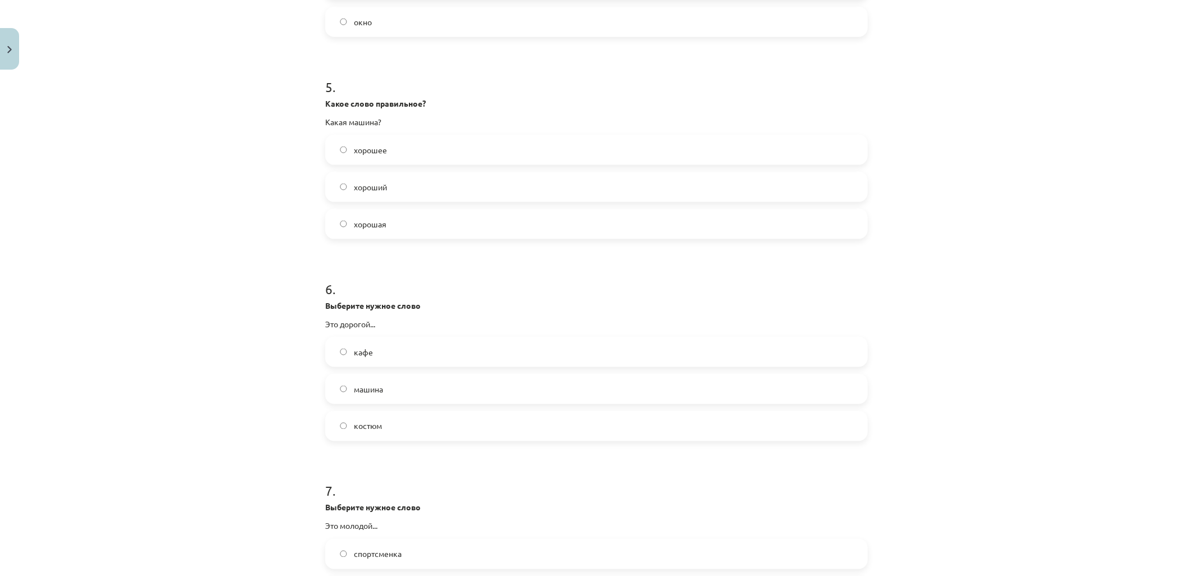
click at [412, 350] on label "кафе" at bounding box center [596, 352] width 540 height 28
click at [395, 428] on label "костюм" at bounding box center [596, 426] width 540 height 28
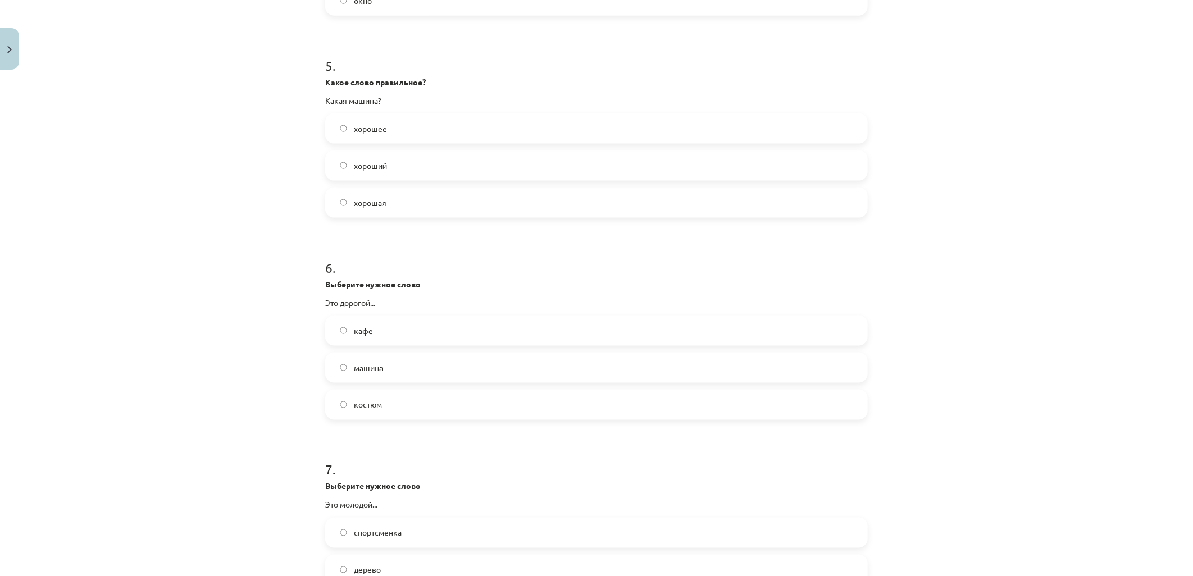
scroll to position [1123, 0]
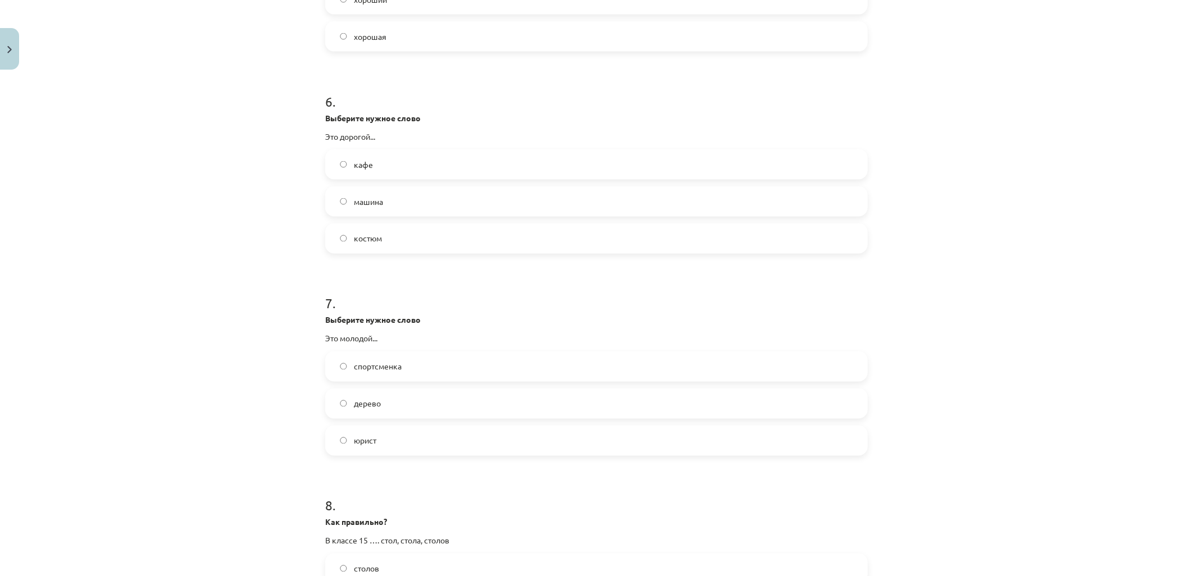
click at [391, 439] on label "юрист" at bounding box center [596, 441] width 540 height 28
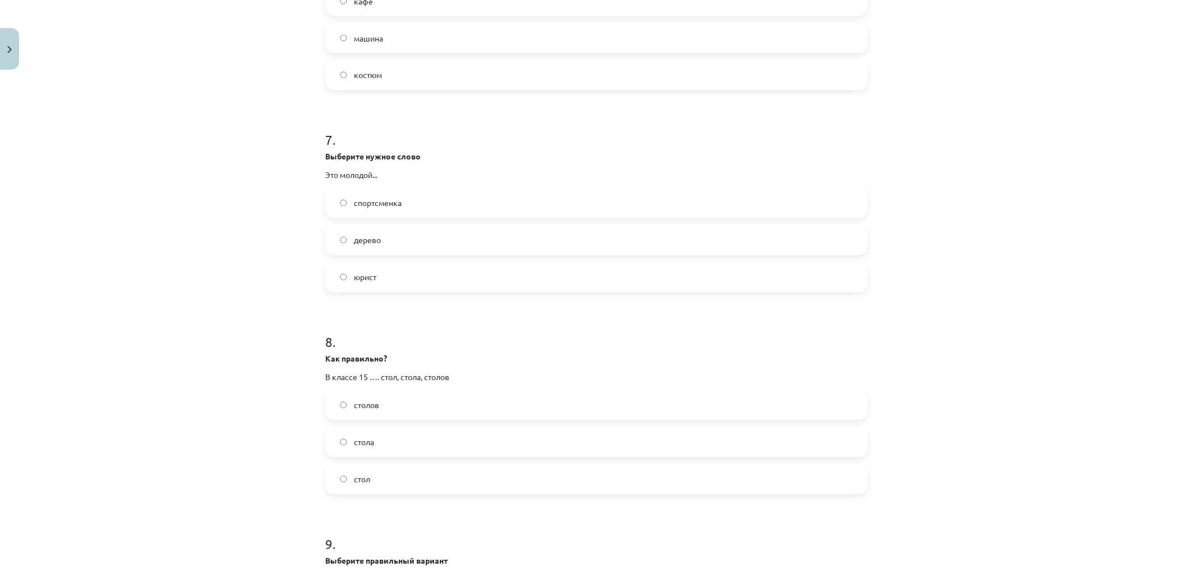
scroll to position [1373, 0]
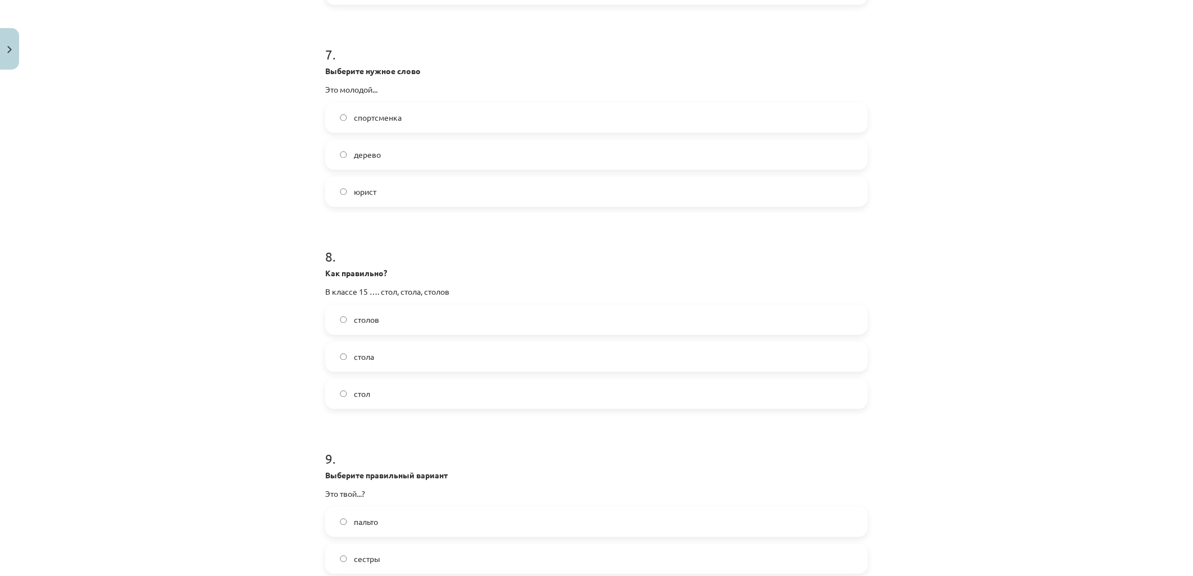
click at [412, 318] on label "столов" at bounding box center [596, 320] width 540 height 28
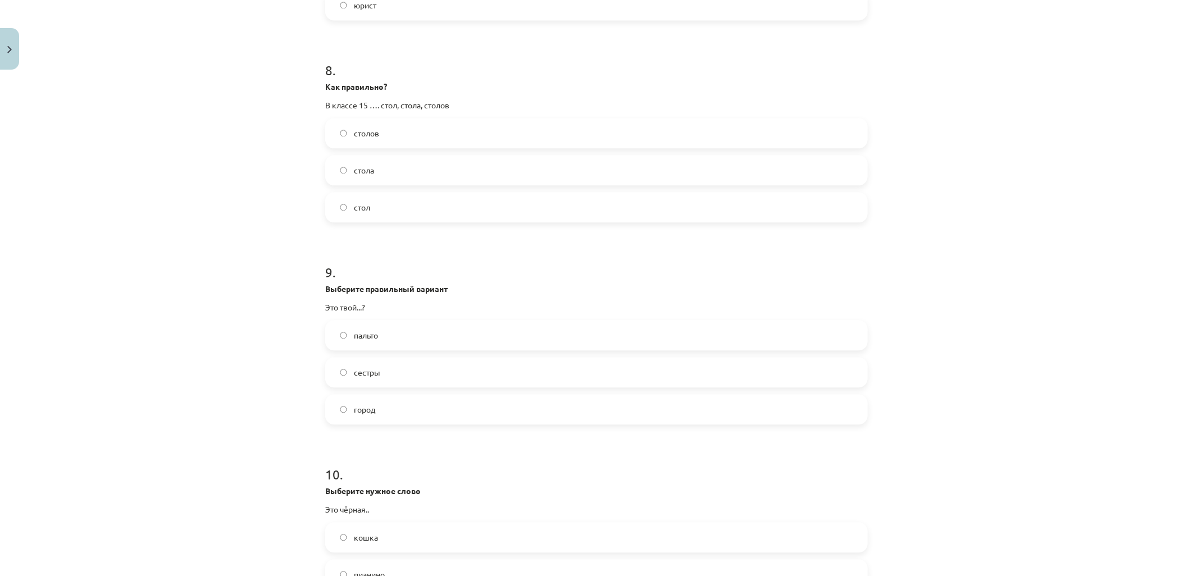
scroll to position [1560, 0]
click at [395, 411] on label "город" at bounding box center [596, 409] width 540 height 28
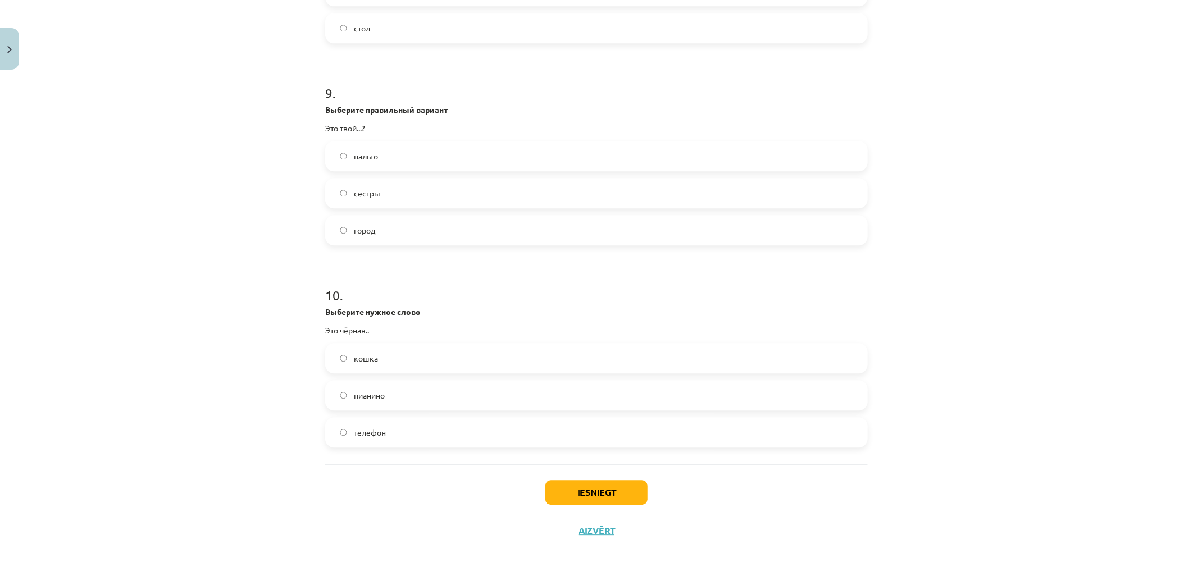
scroll to position [1739, 0]
click at [402, 360] on label "кошка" at bounding box center [596, 358] width 540 height 28
click at [576, 484] on button "Iesniegt" at bounding box center [596, 492] width 102 height 25
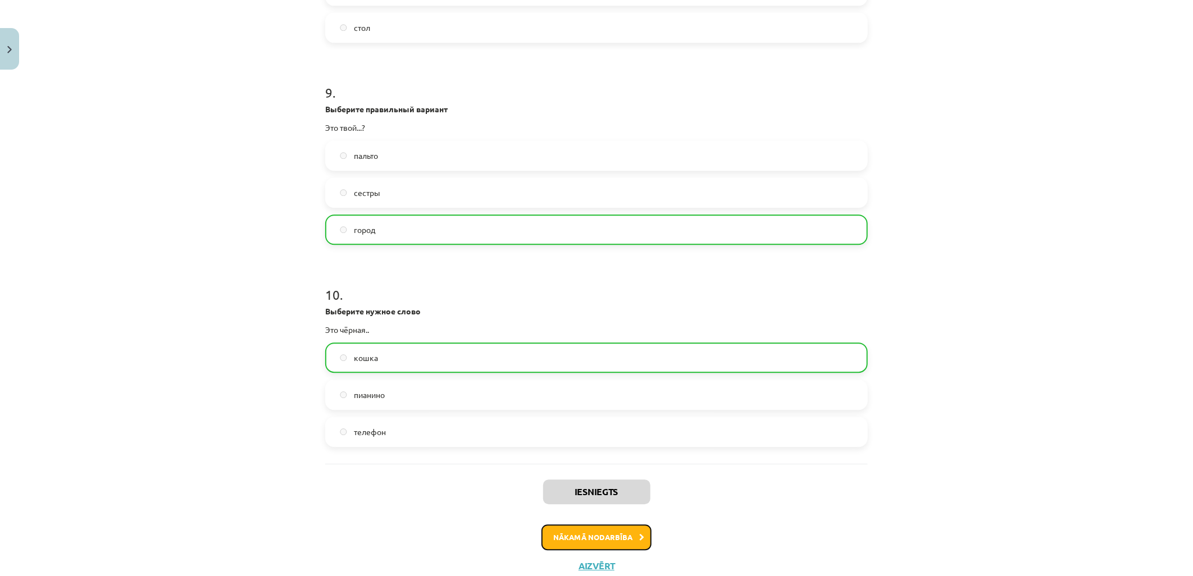
click at [639, 532] on button "Nākamā nodarbība" at bounding box center [596, 538] width 110 height 26
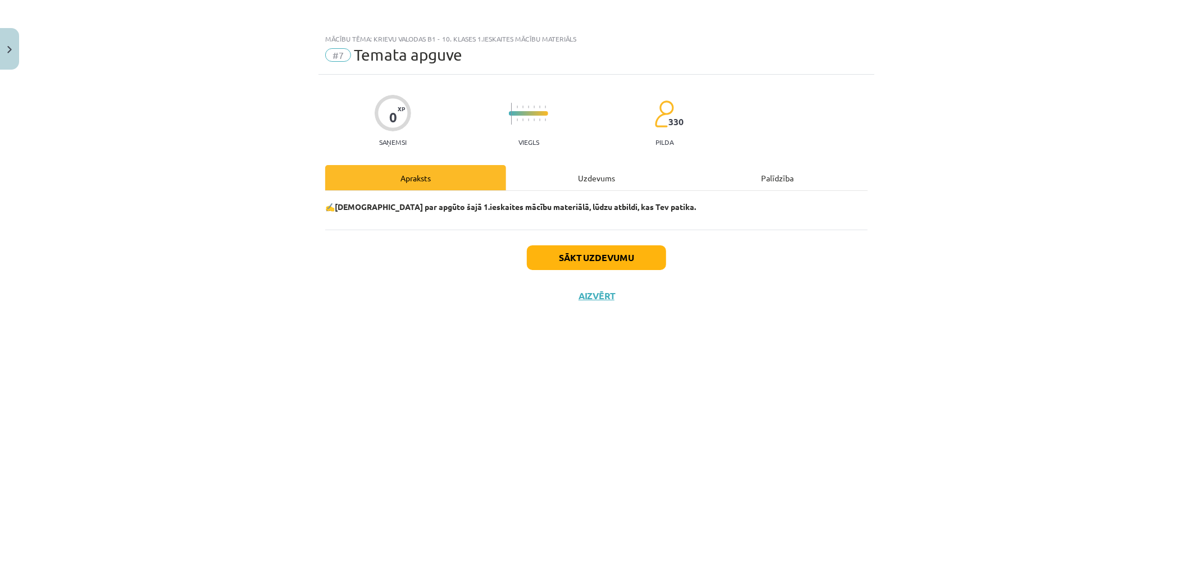
click at [624, 177] on div "Uzdevums" at bounding box center [596, 177] width 181 height 25
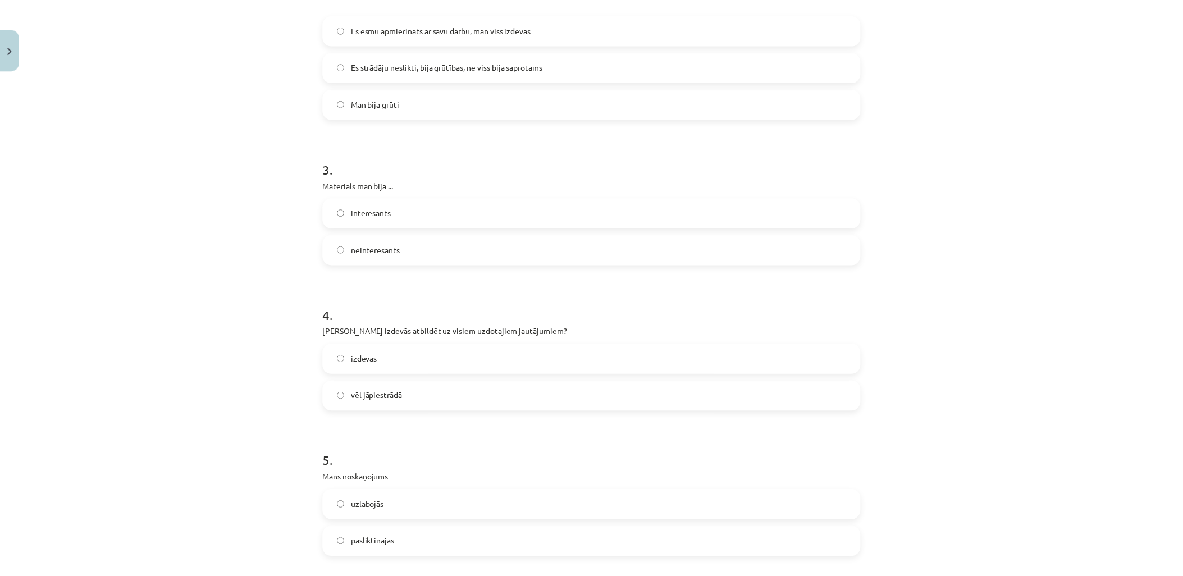
scroll to position [787, 0]
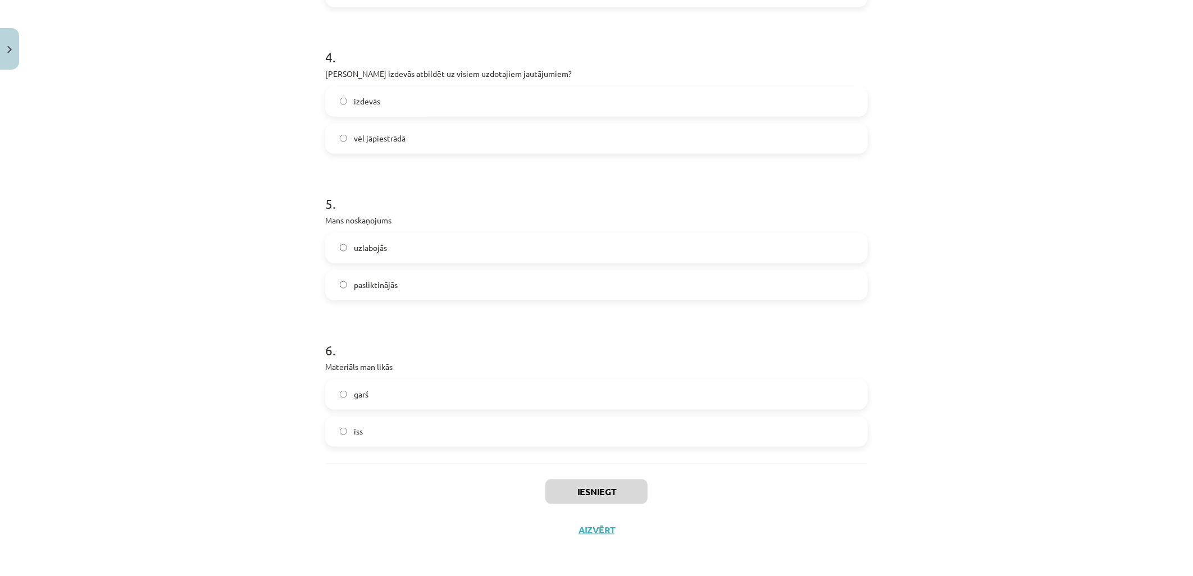
click at [457, 419] on label "īss" at bounding box center [596, 432] width 540 height 28
click at [568, 485] on button "Iesniegt" at bounding box center [596, 492] width 102 height 25
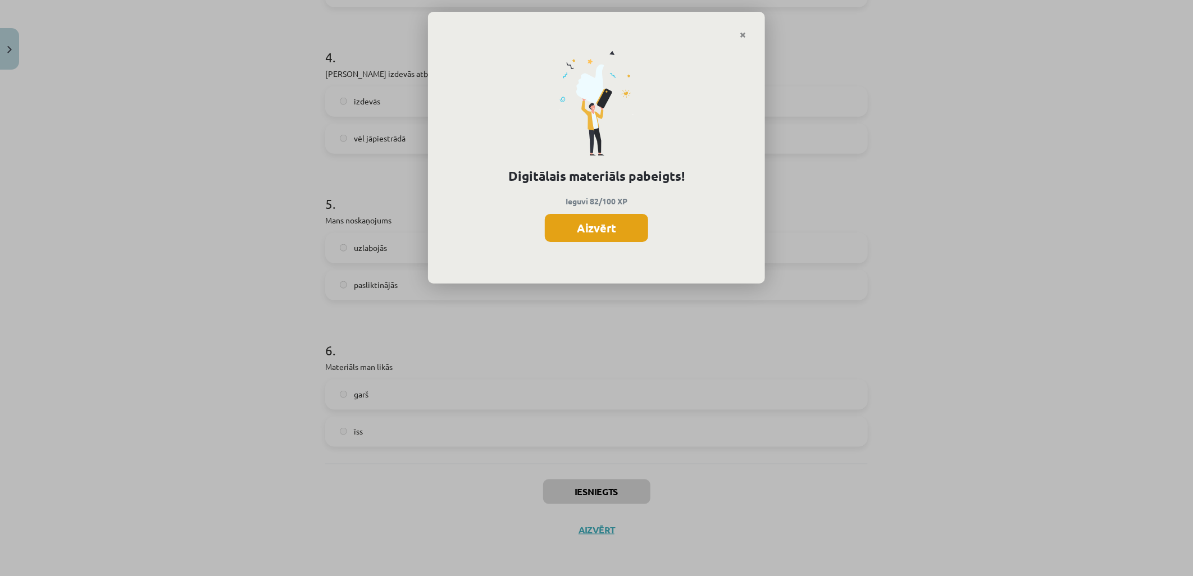
drag, startPoint x: 591, startPoint y: 211, endPoint x: 598, endPoint y: 232, distance: 21.8
click at [591, 215] on div "Digitālais materiāls pabeigts! Ieguvi 82/100 XP Aizvērt" at bounding box center [596, 161] width 337 height 245
click at [599, 233] on button "Aizvērt" at bounding box center [596, 228] width 103 height 28
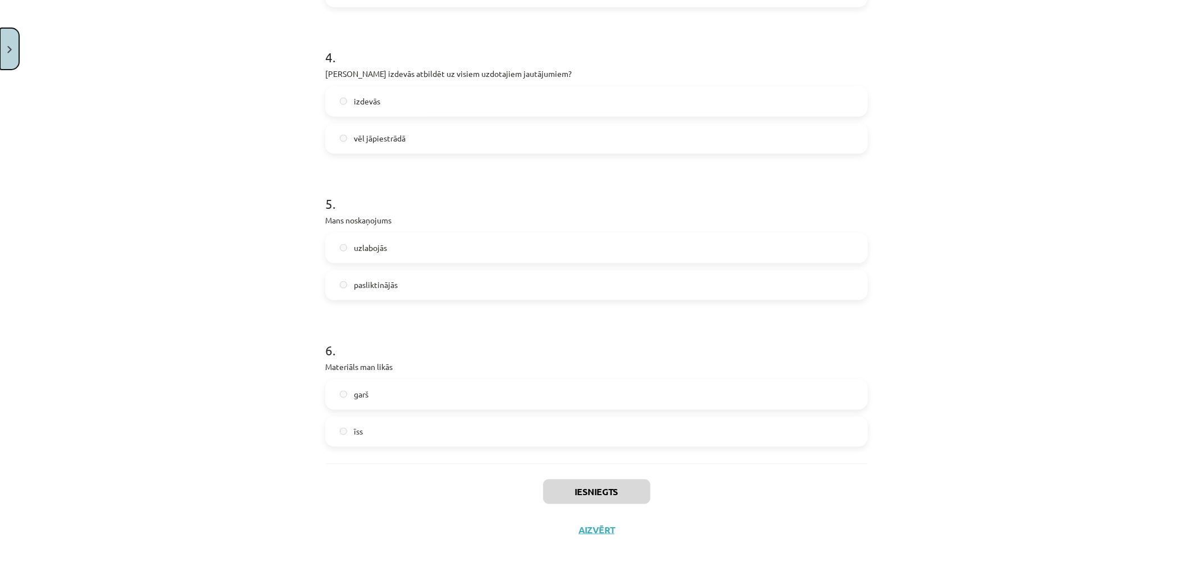
click at [15, 52] on button "Close" at bounding box center [9, 49] width 19 height 42
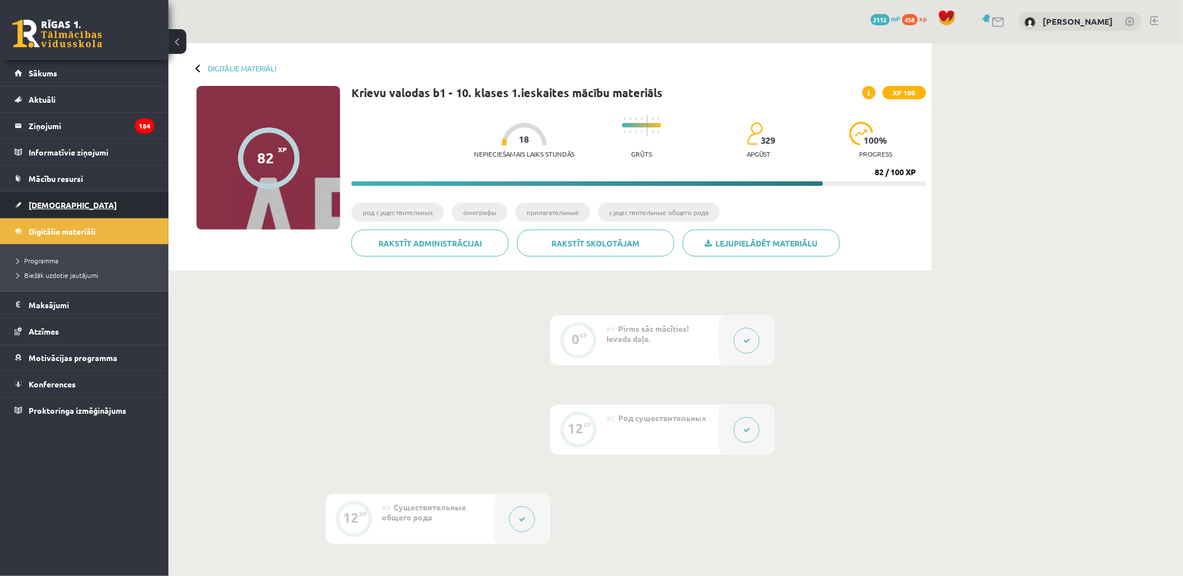
click at [53, 201] on span "[DEMOGRAPHIC_DATA]" at bounding box center [73, 205] width 88 height 10
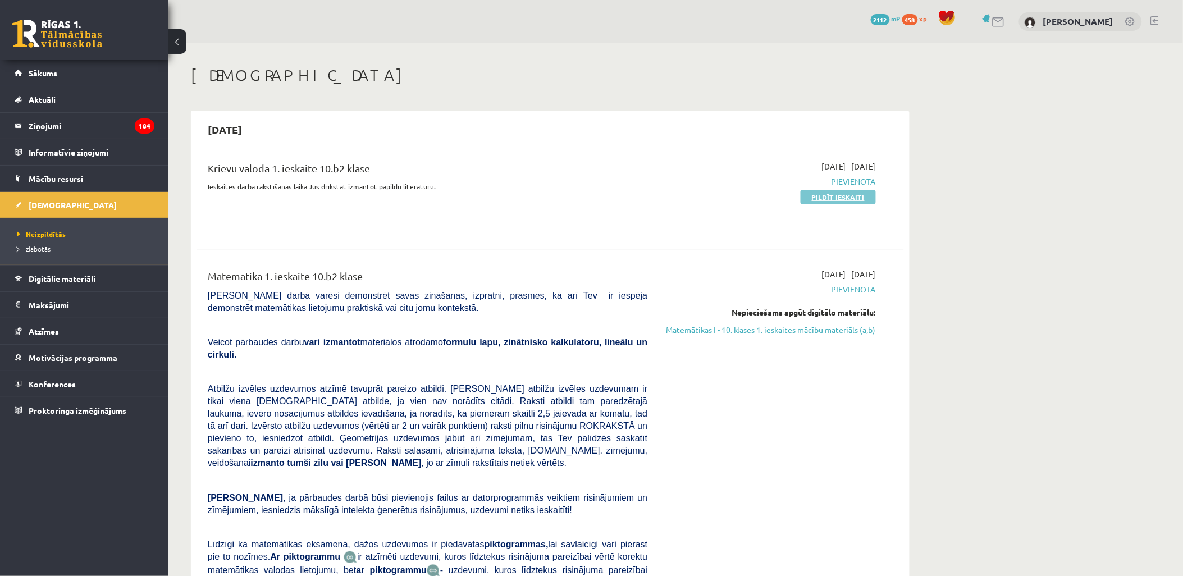
click at [847, 198] on link "Pildīt ieskaiti" at bounding box center [838, 197] width 75 height 15
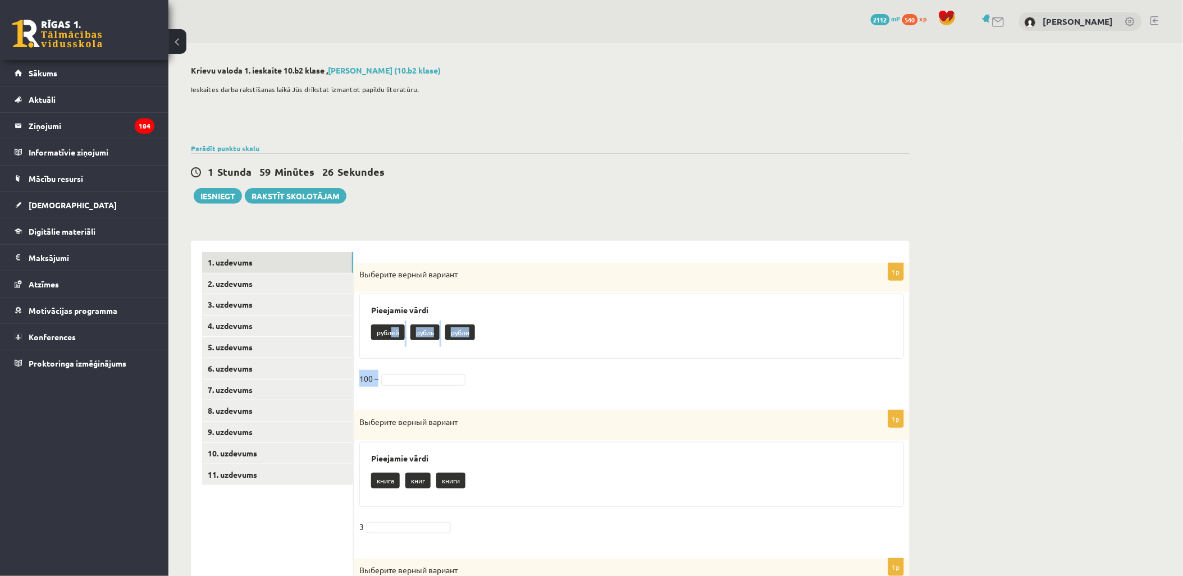
drag, startPoint x: 393, startPoint y: 333, endPoint x: 409, endPoint y: 373, distance: 42.9
click at [409, 373] on div "1p Выберите верный вариант Pieejamie vārdi pублей рубль рубли 100 –" at bounding box center [632, 331] width 556 height 136
drag, startPoint x: 409, startPoint y: 373, endPoint x: 384, endPoint y: 339, distance: 42.1
click at [383, 339] on p "pублей" at bounding box center [388, 333] width 34 height 16
click at [388, 332] on p "pублей" at bounding box center [388, 333] width 34 height 16
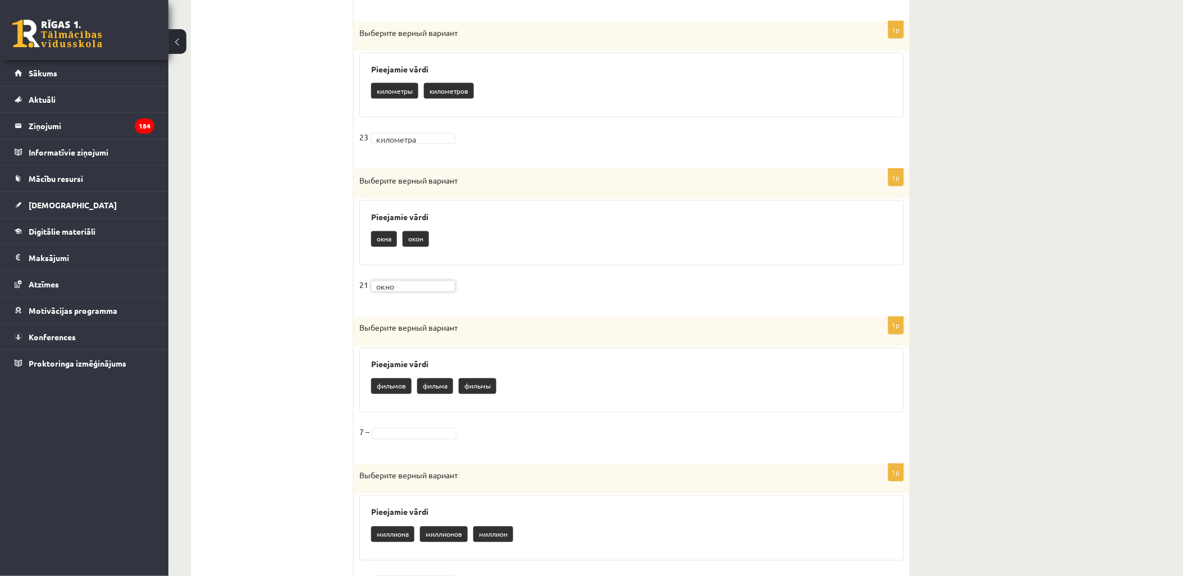
scroll to position [562, 0]
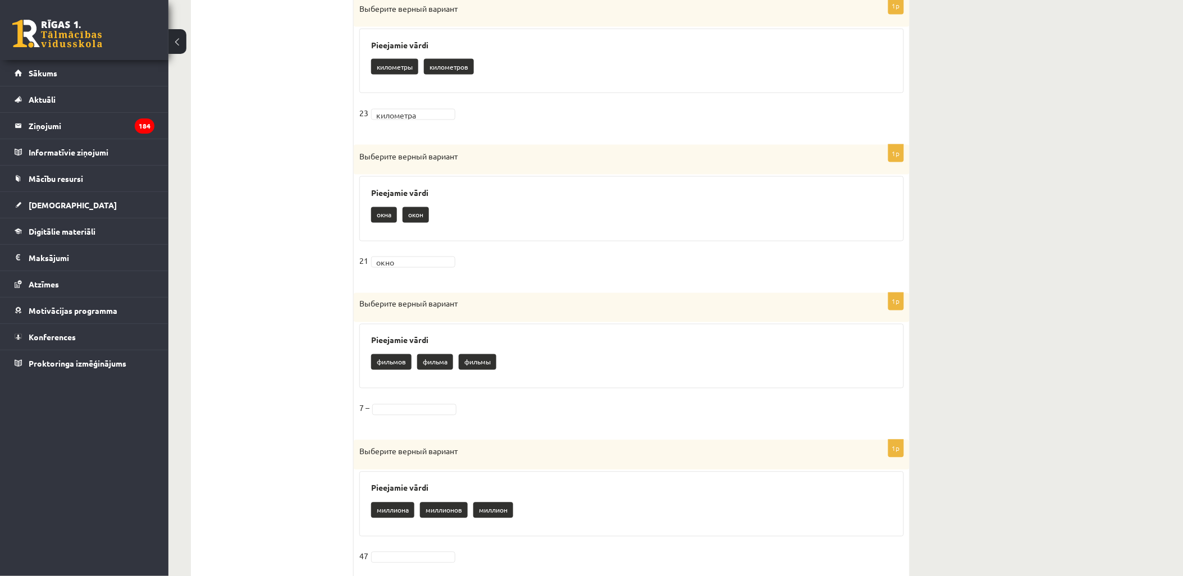
click at [449, 402] on fieldset "7 –" at bounding box center [631, 412] width 545 height 24
click at [449, 405] on fieldset "7 –" at bounding box center [631, 412] width 545 height 24
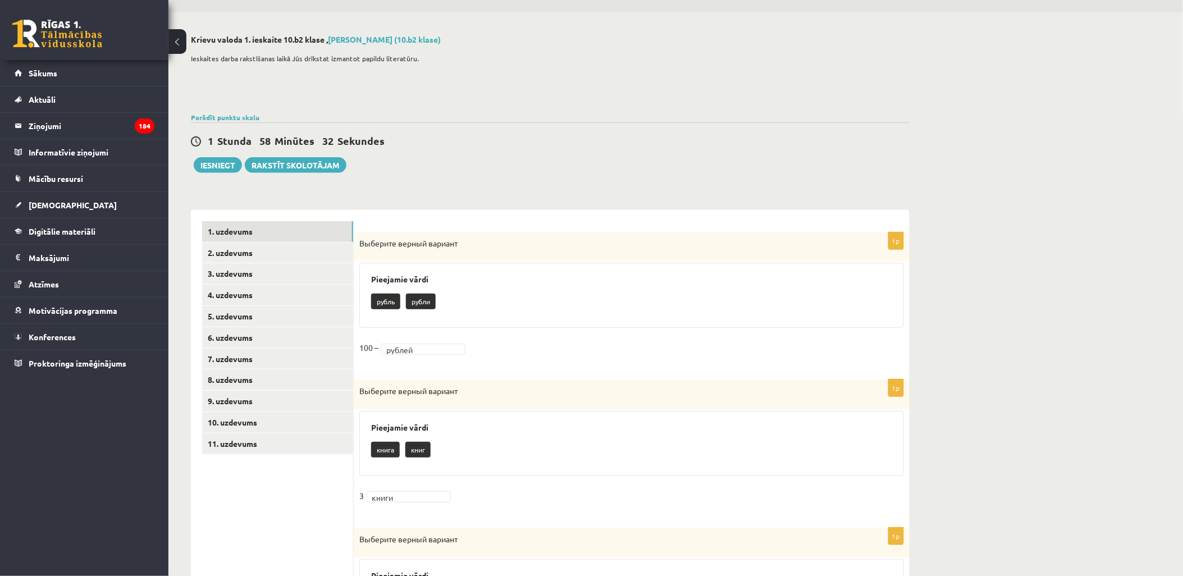
scroll to position [0, 0]
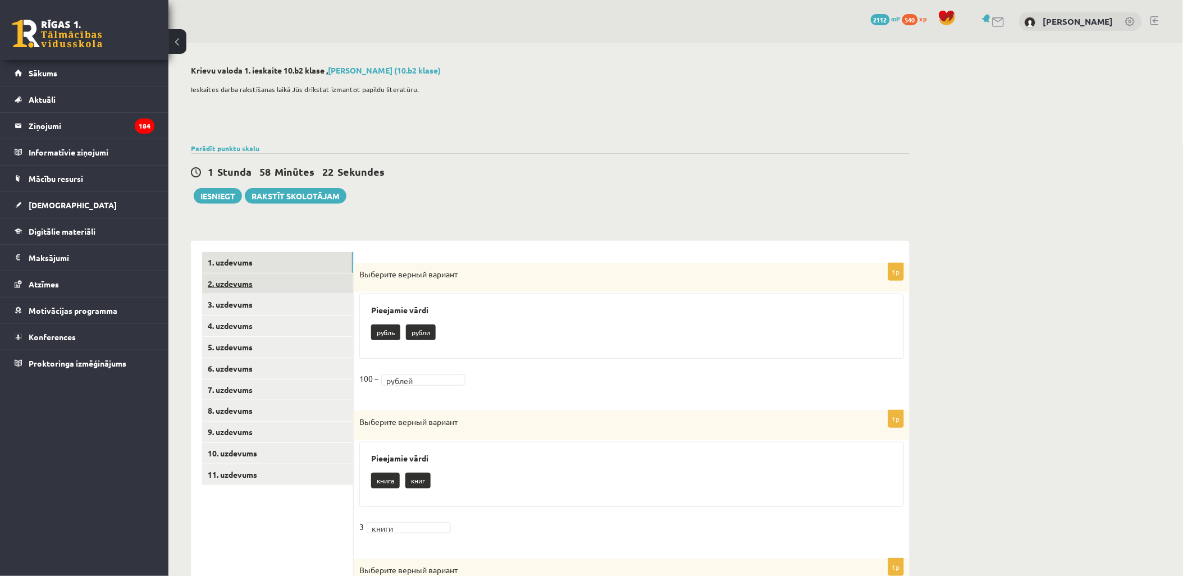
click at [287, 284] on link "2. uzdevums" at bounding box center [277, 284] width 151 height 21
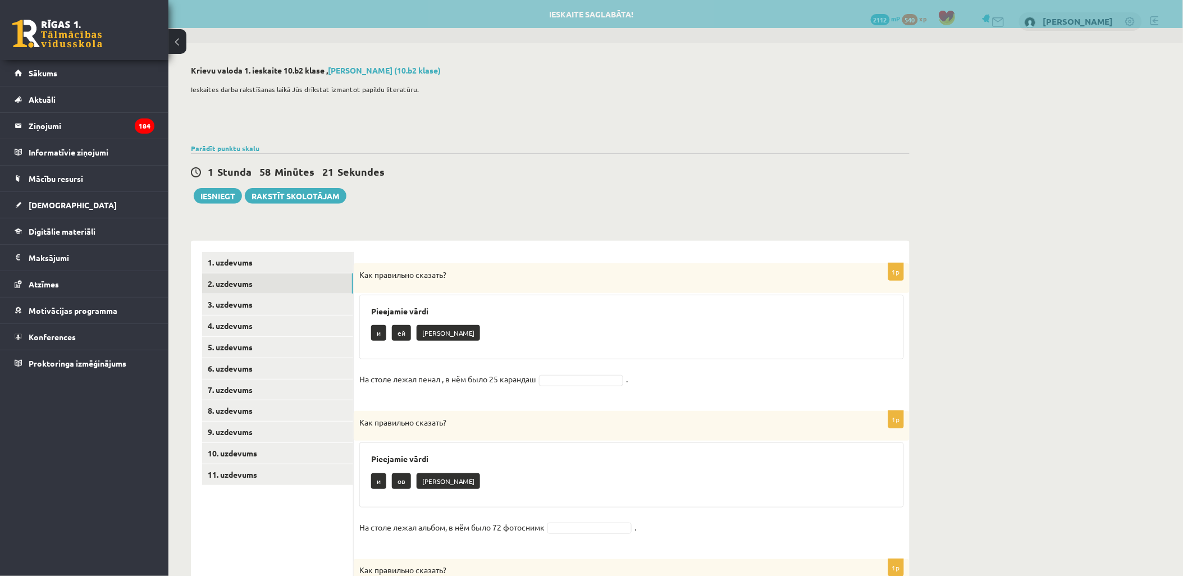
click at [222, 156] on div "1 Stunda 58 Minūtes 21 Sekundes Ieskaite saglabāta! Iesniegt Rakstīt skolotājam" at bounding box center [550, 178] width 719 height 51
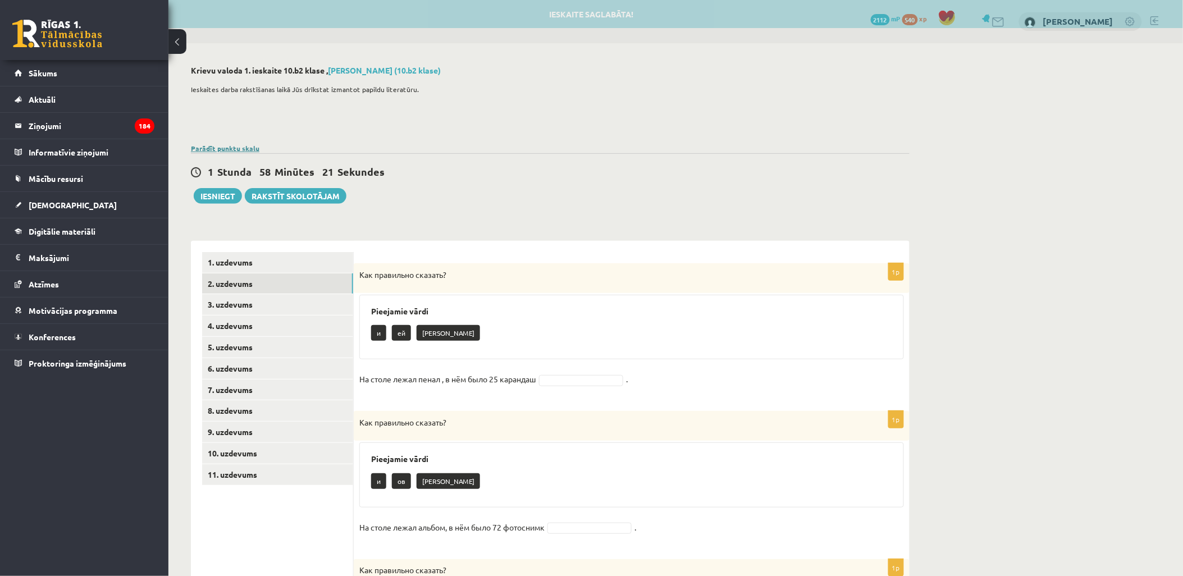
click at [229, 149] on link "Parādīt punktu skalu" at bounding box center [225, 148] width 69 height 9
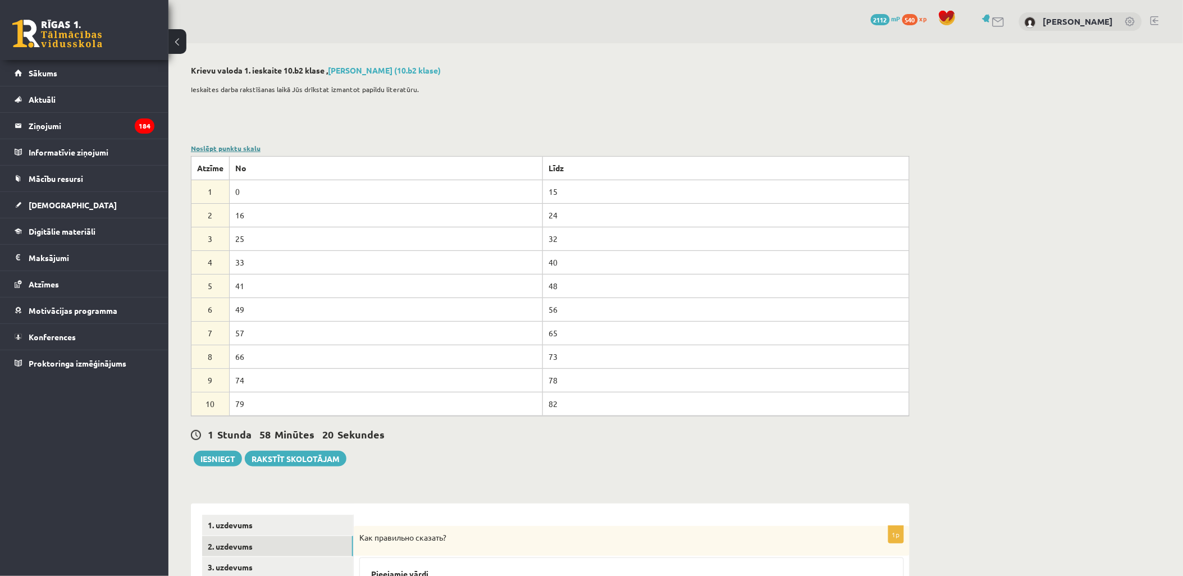
click at [229, 149] on link "Noslēpt punktu skalu" at bounding box center [226, 148] width 70 height 9
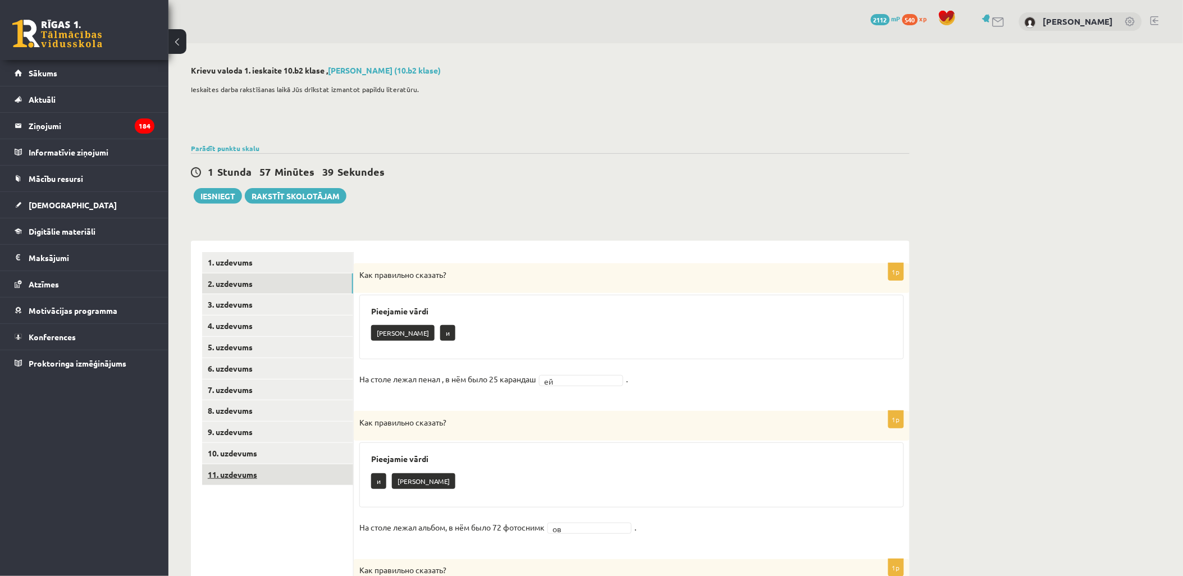
click at [252, 473] on link "11. uzdevums" at bounding box center [277, 474] width 151 height 21
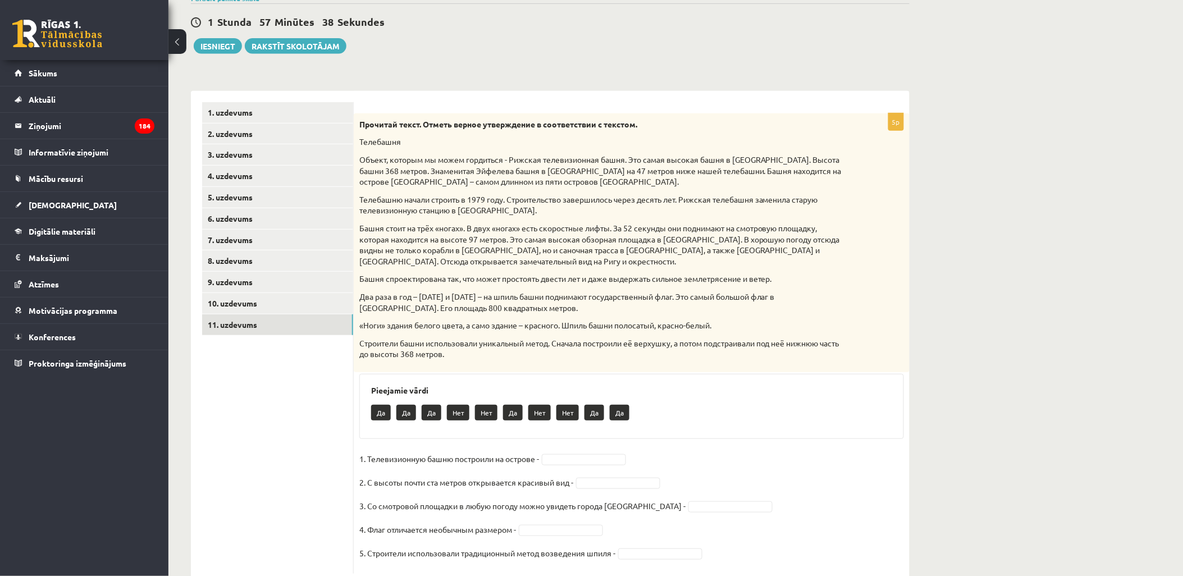
scroll to position [181, 0]
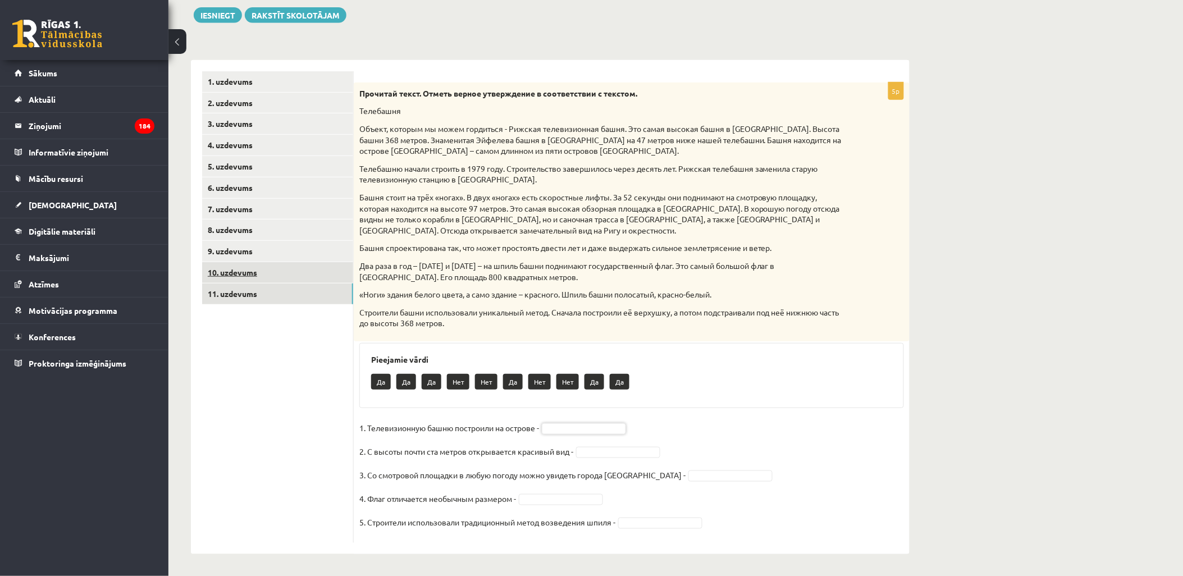
click at [268, 273] on link "10. uzdevums" at bounding box center [277, 272] width 151 height 21
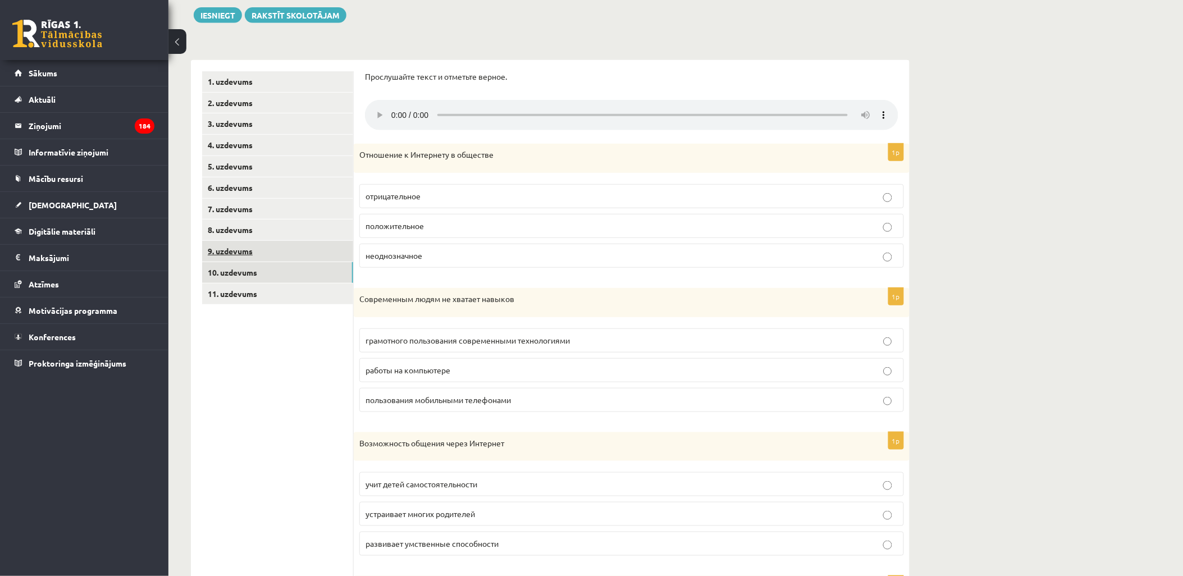
click at [285, 248] on link "9. uzdevums" at bounding box center [277, 251] width 151 height 21
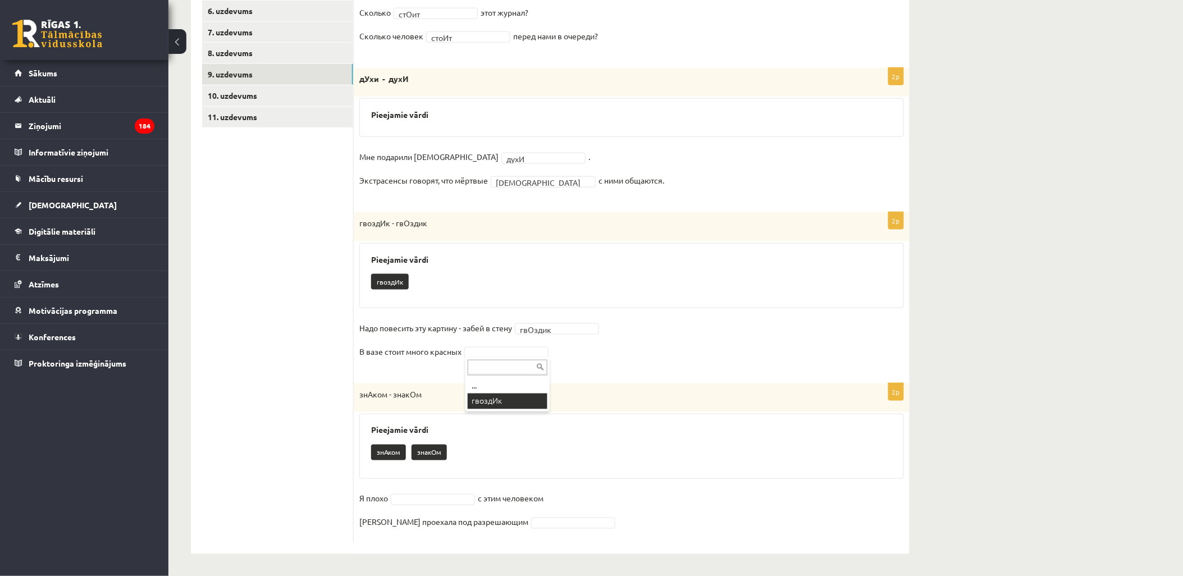
scroll to position [332, 0]
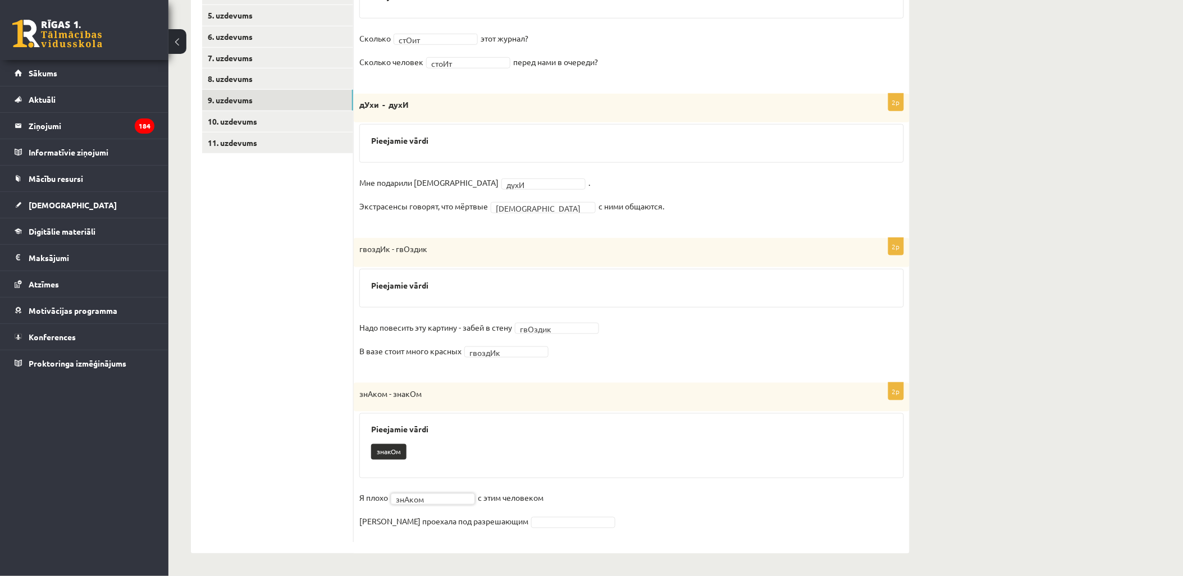
click at [513, 515] on fieldset "Я плохо знАком ****** с этим человеком Машина проехала под разрешающим" at bounding box center [631, 513] width 545 height 47
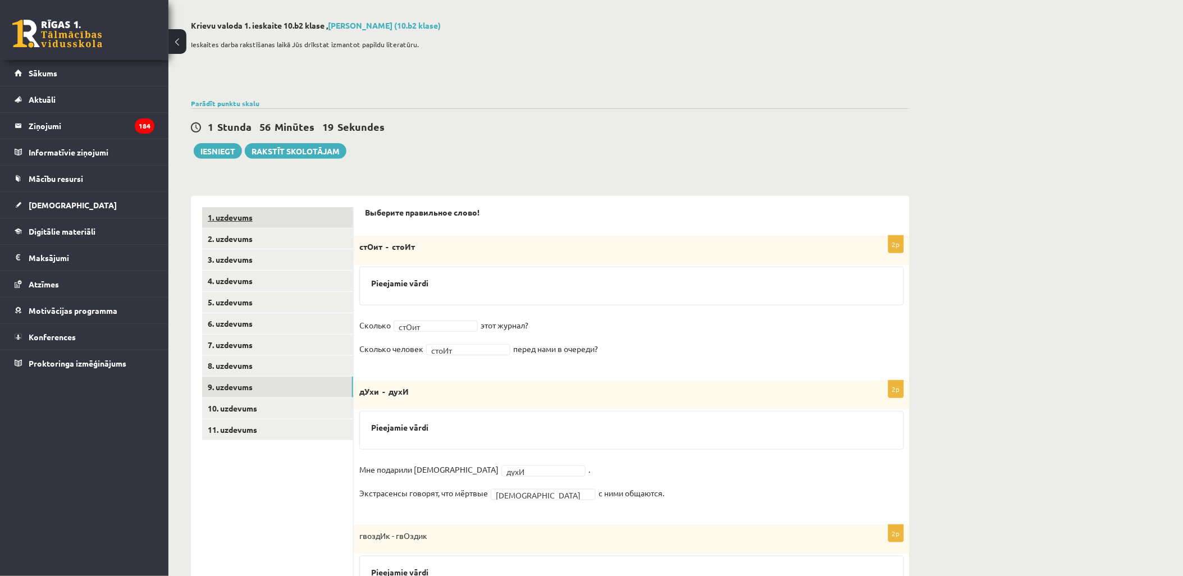
scroll to position [0, 0]
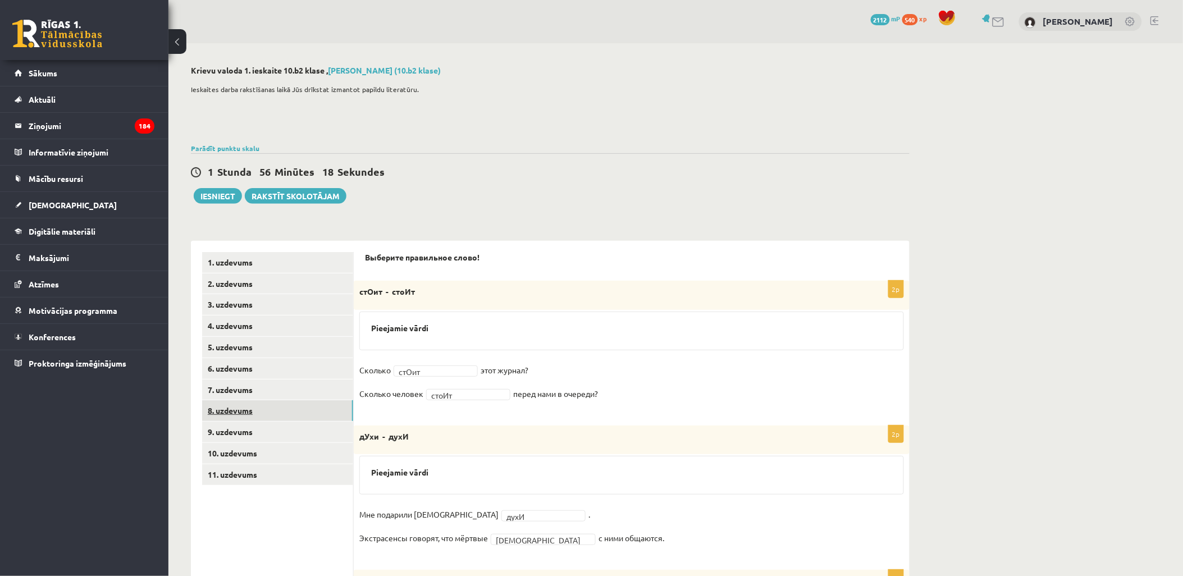
click at [312, 417] on link "8. uzdevums" at bounding box center [277, 410] width 151 height 21
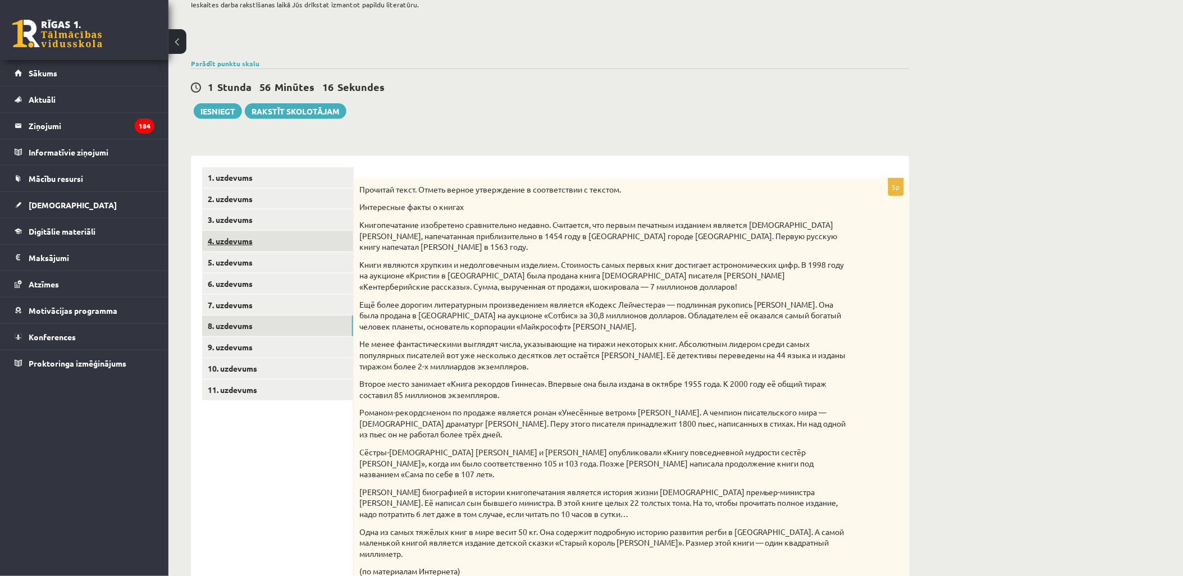
scroll to position [83, 0]
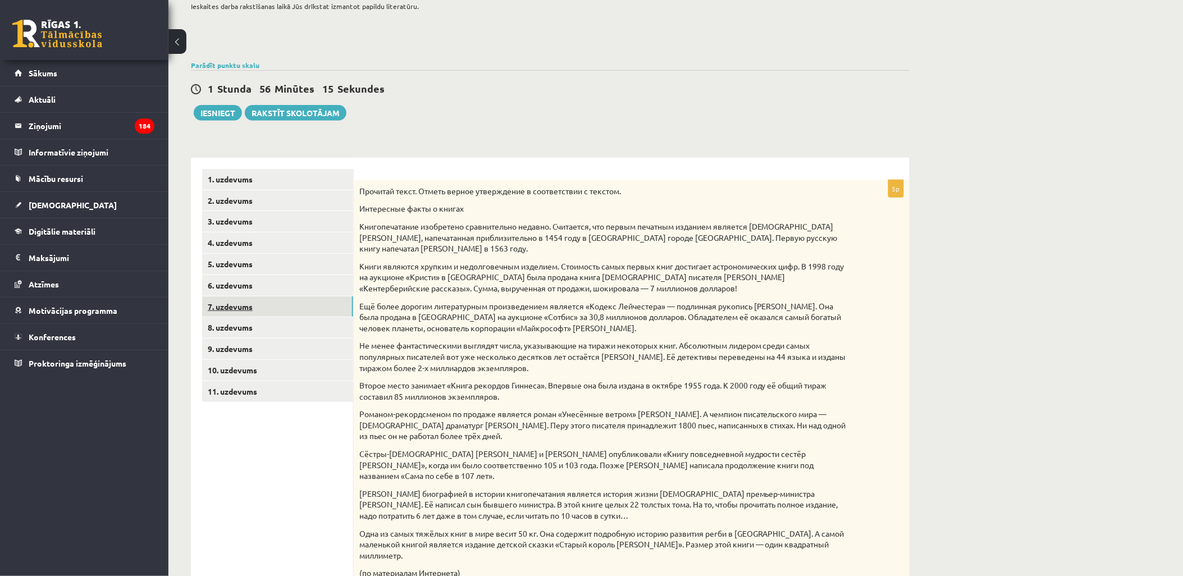
click at [338, 307] on link "7. uzdevums" at bounding box center [277, 307] width 151 height 21
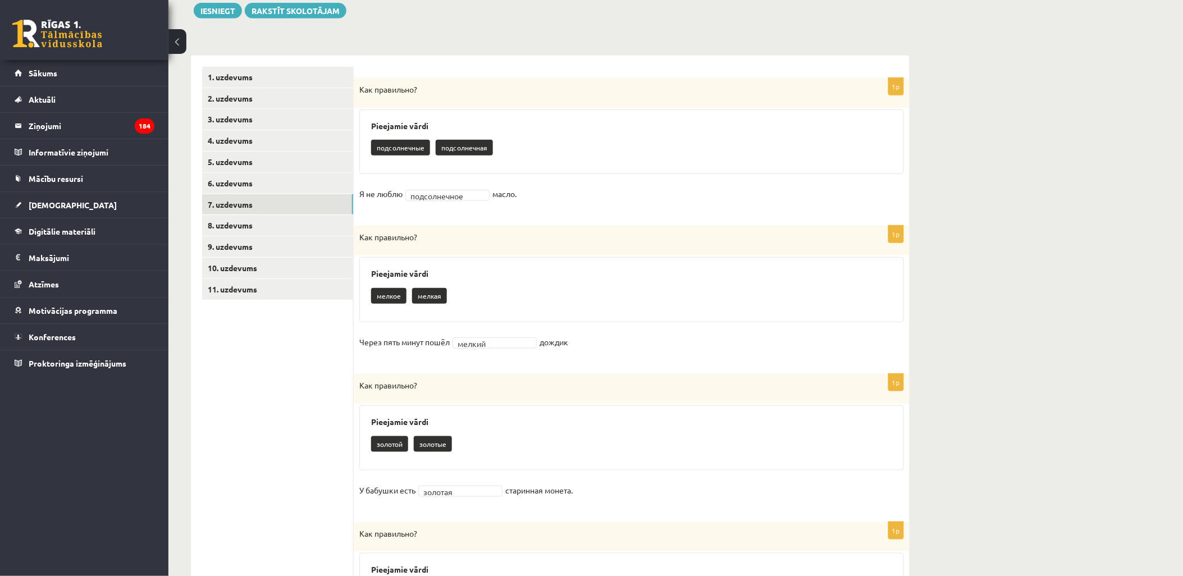
scroll to position [0, 0]
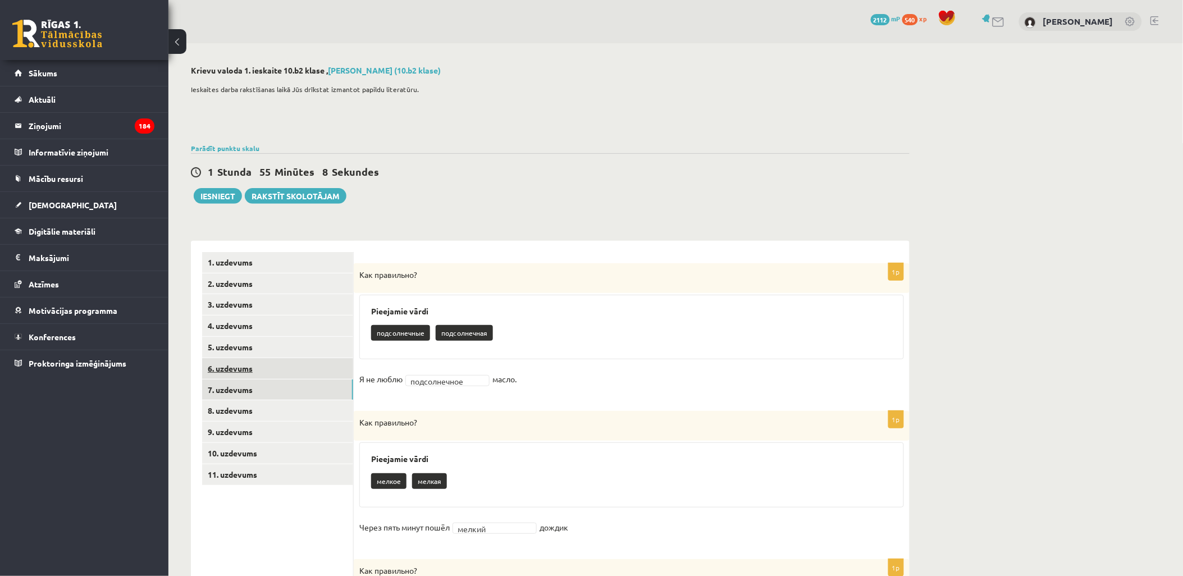
click at [315, 374] on link "6. uzdevums" at bounding box center [277, 368] width 151 height 21
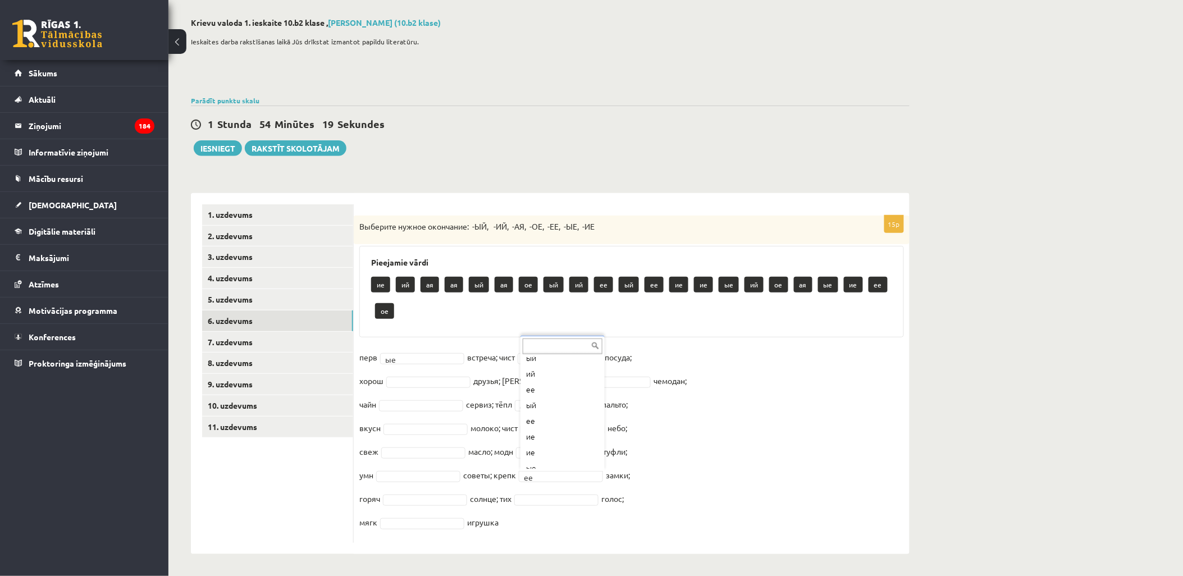
scroll to position [185, 0]
click at [566, 468] on fieldset "перв ые ** встреча; чист ая ** посуда; хорош друзья; дорожн ый ** чемодан; чайн…" at bounding box center [631, 443] width 545 height 189
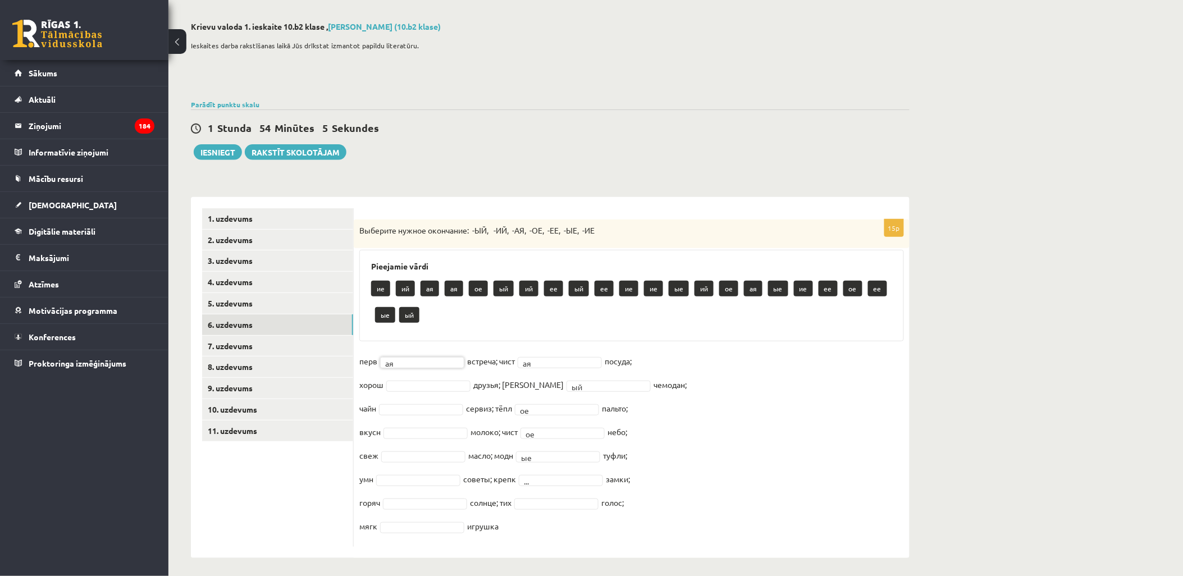
scroll to position [48, 0]
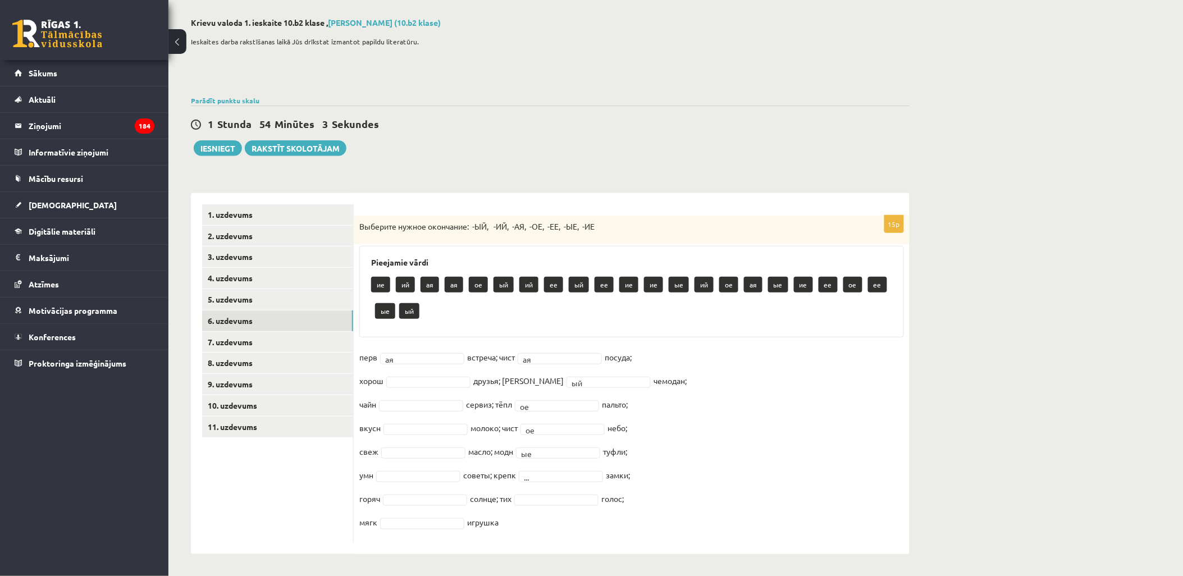
click at [554, 492] on fieldset "перв ая ** встреча; чист ая ** посуда; хорош друзья; дорожн ый ** чемодан; чайн…" at bounding box center [631, 443] width 545 height 189
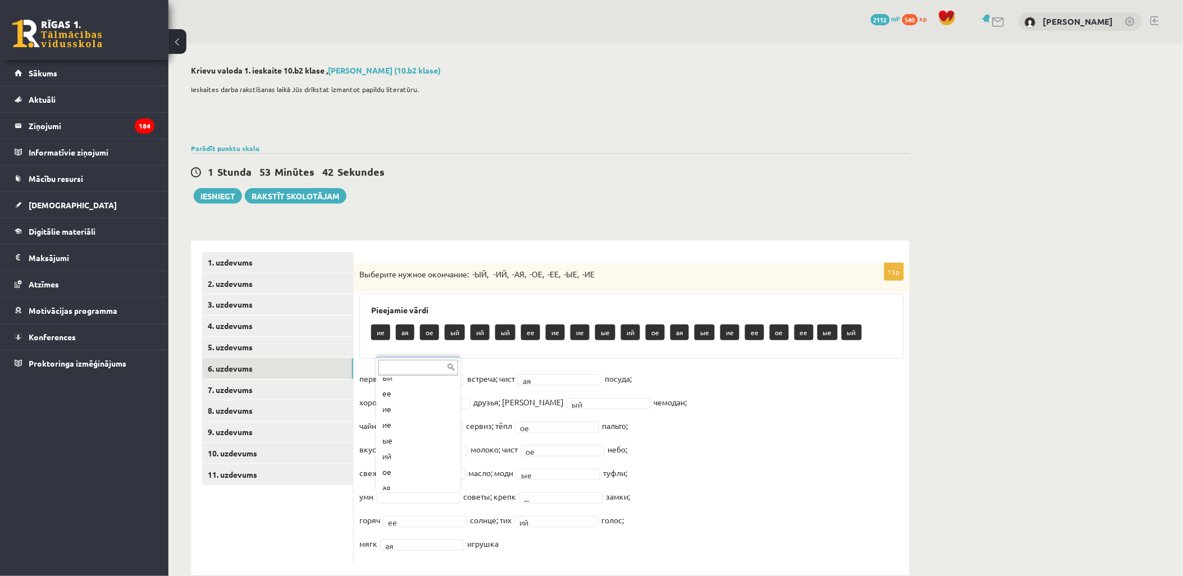
scroll to position [125, 0]
click at [419, 466] on fieldset "перв ая ** встреча; чист ая ** посуда; хорош друзья; дорожн ый ** чемодан; чайн…" at bounding box center [631, 464] width 545 height 189
click at [425, 420] on fieldset "перв ая ** встреча; чист ая ** посуда; хорош друзья; дорожн ый ** чемодан; чайн…" at bounding box center [631, 464] width 545 height 189
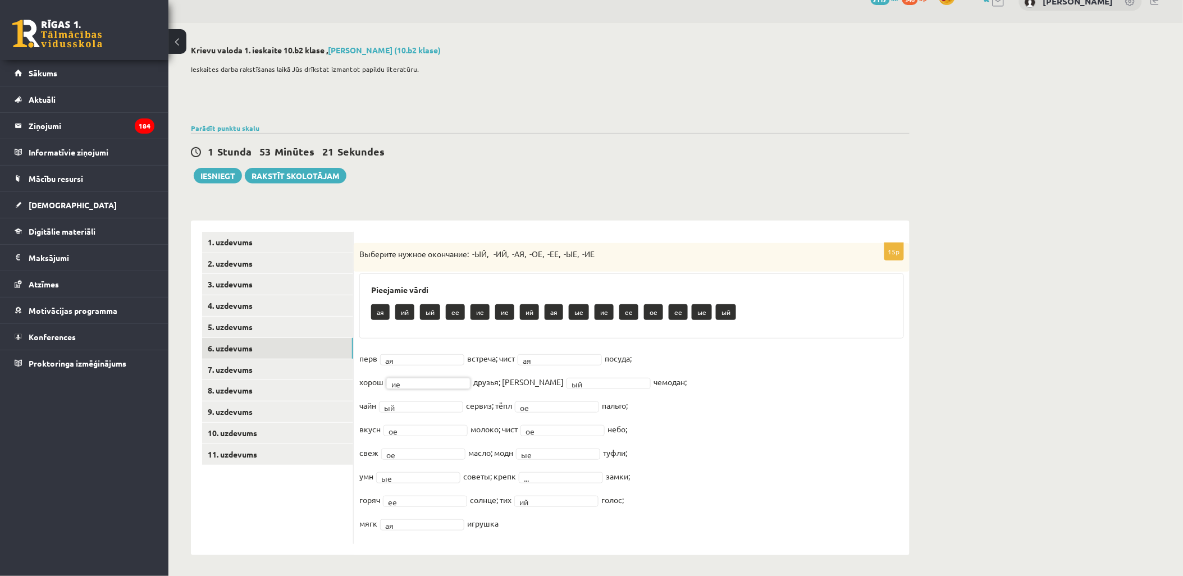
scroll to position [21, 0]
click at [313, 330] on link "5. uzdevums" at bounding box center [277, 326] width 151 height 21
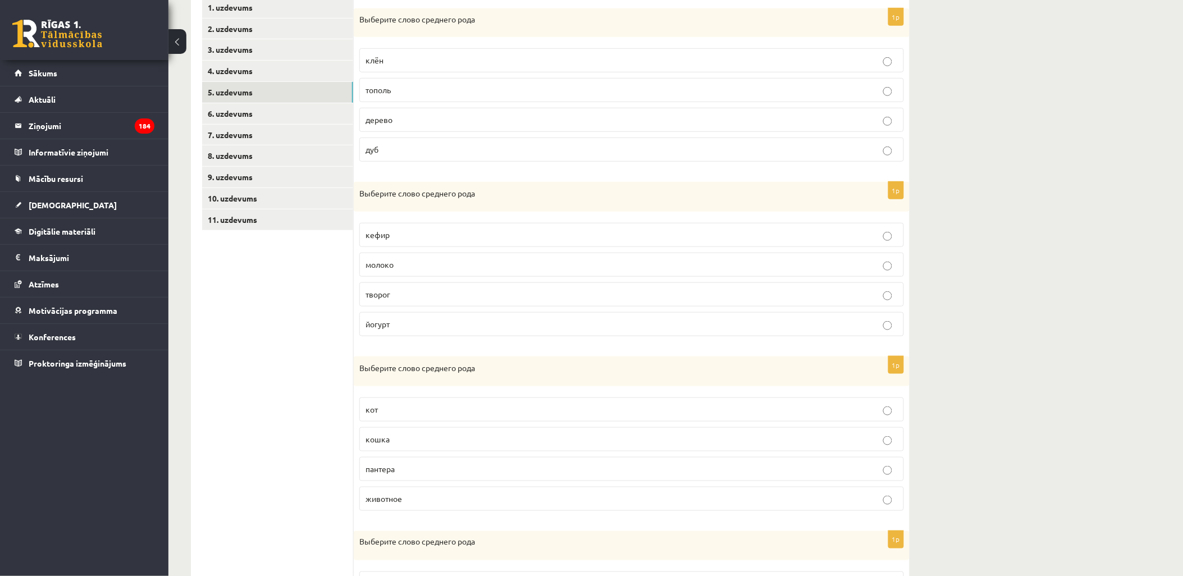
scroll to position [209, 0]
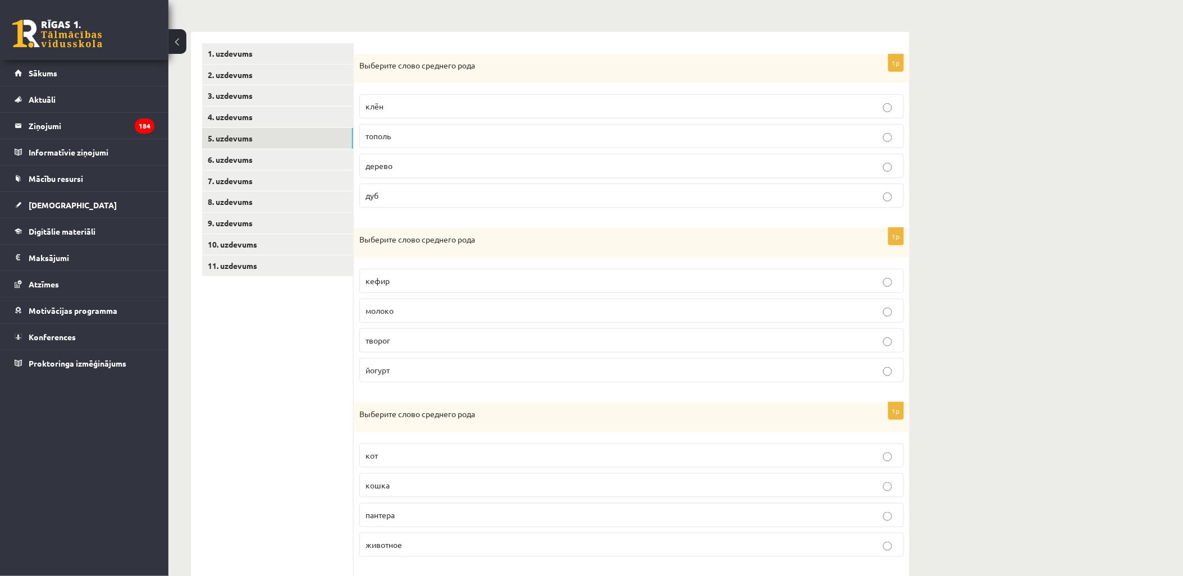
click at [413, 343] on p "творог" at bounding box center [632, 341] width 532 height 12
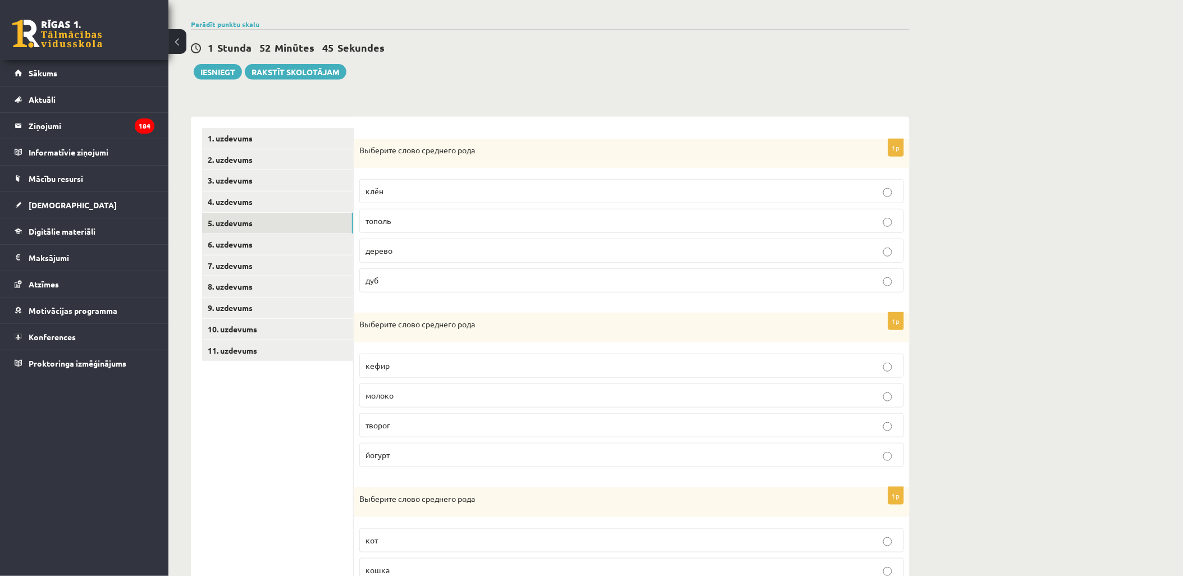
scroll to position [83, 0]
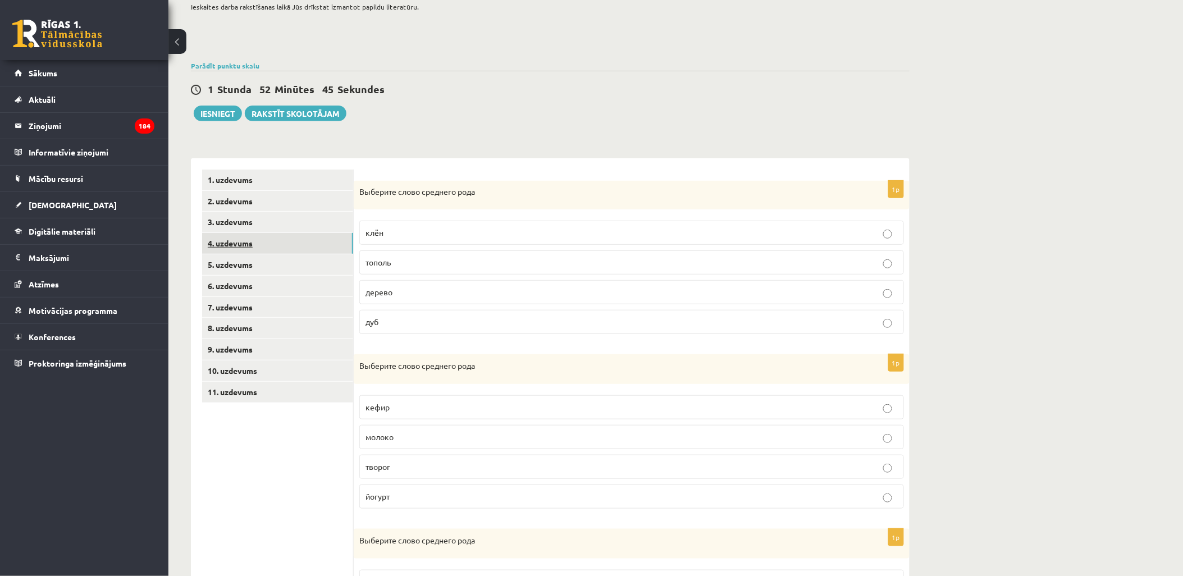
click at [324, 239] on link "4. uzdevums" at bounding box center [277, 243] width 151 height 21
click at [307, 222] on link "3. uzdevums" at bounding box center [277, 222] width 151 height 21
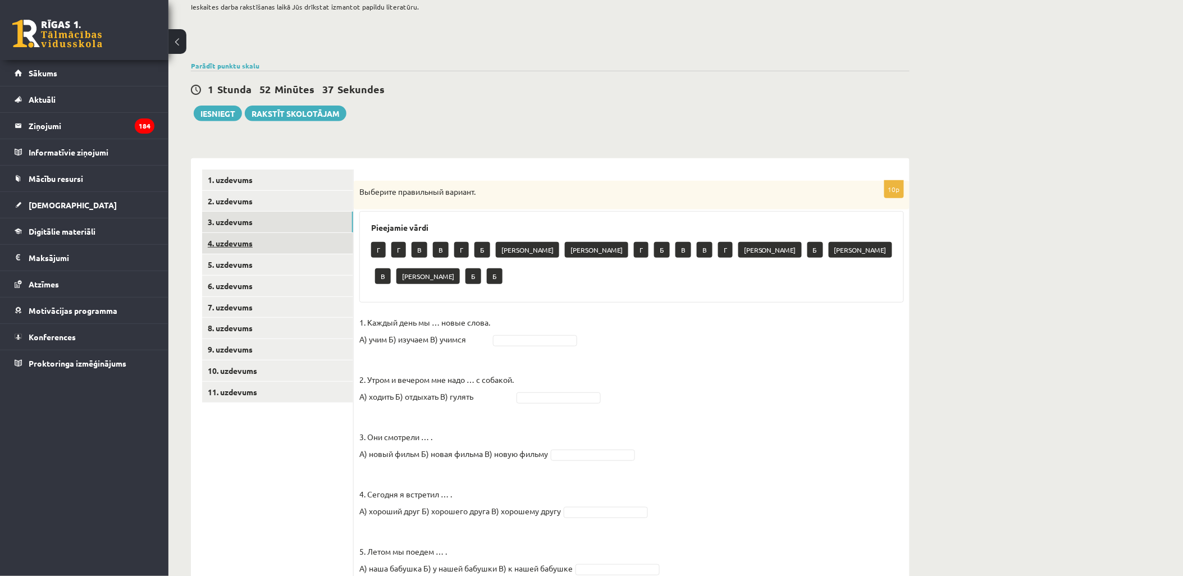
click at [307, 246] on link "4. uzdevums" at bounding box center [277, 243] width 151 height 21
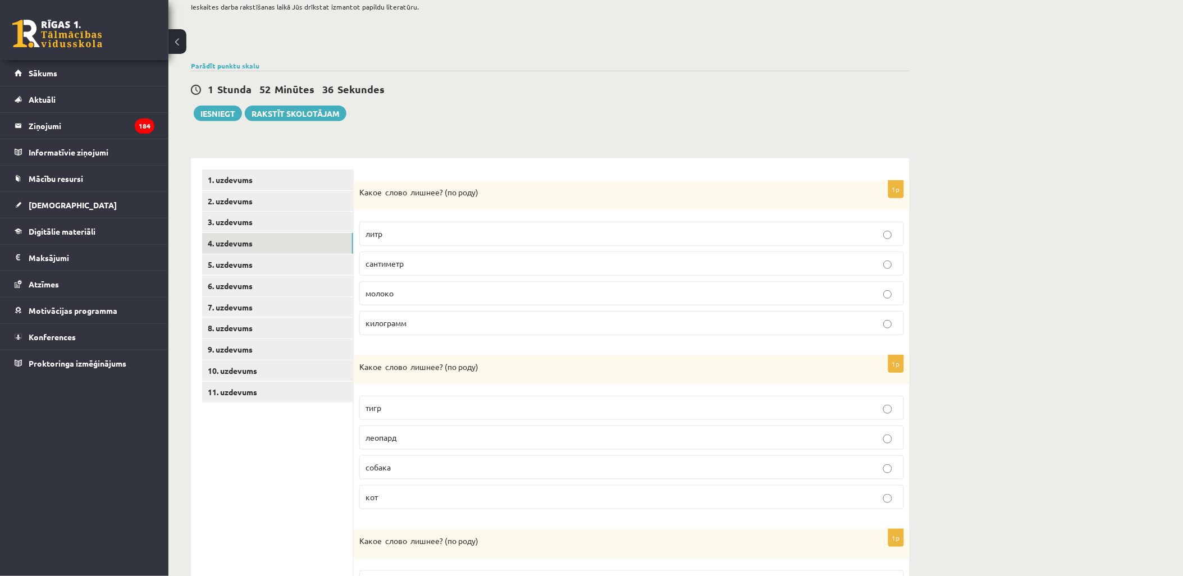
click at [430, 240] on label "литр" at bounding box center [631, 234] width 545 height 24
click at [402, 256] on label "сантиметр" at bounding box center [631, 264] width 545 height 24
click at [290, 267] on link "5. uzdevums" at bounding box center [277, 264] width 151 height 21
click at [308, 216] on link "3. uzdevums" at bounding box center [277, 222] width 151 height 21
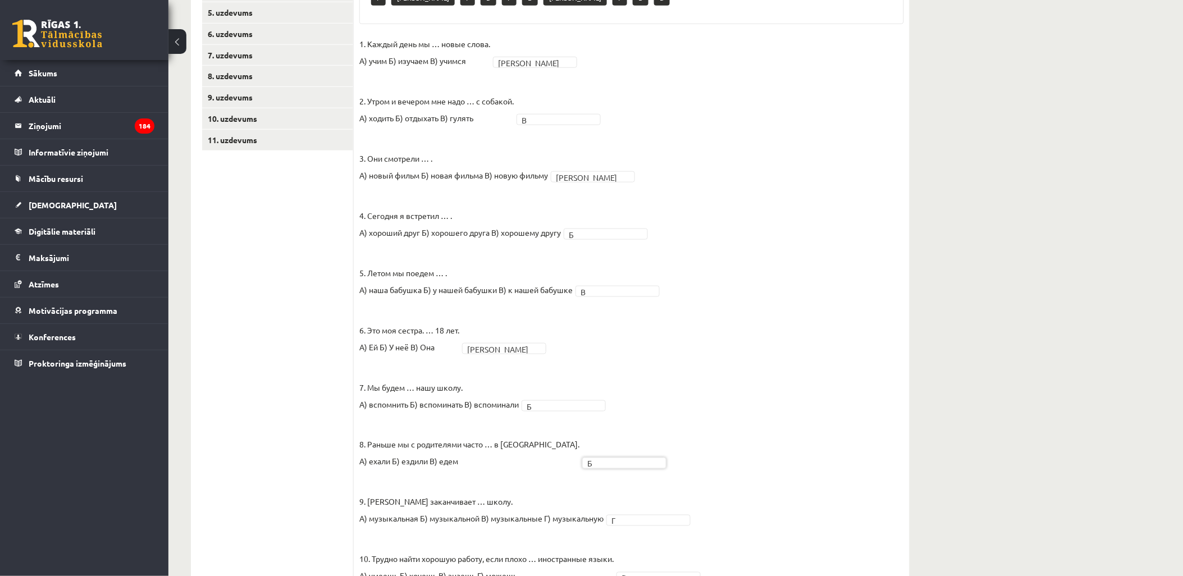
scroll to position [139, 0]
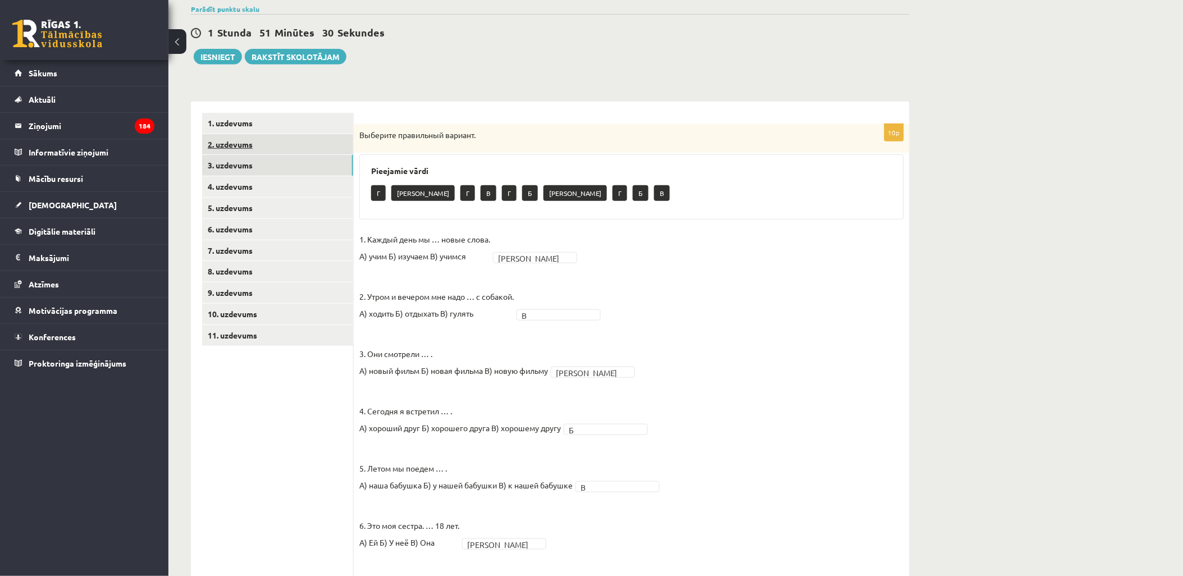
click at [247, 134] on link "2. uzdevums" at bounding box center [277, 144] width 151 height 21
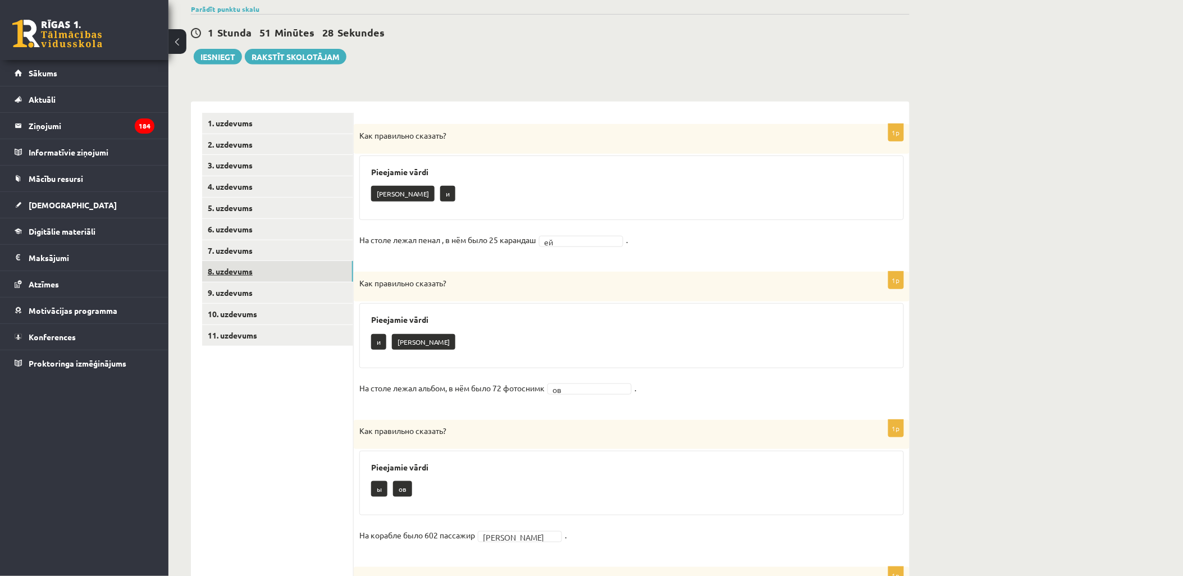
click at [280, 281] on link "8. uzdevums" at bounding box center [277, 271] width 151 height 21
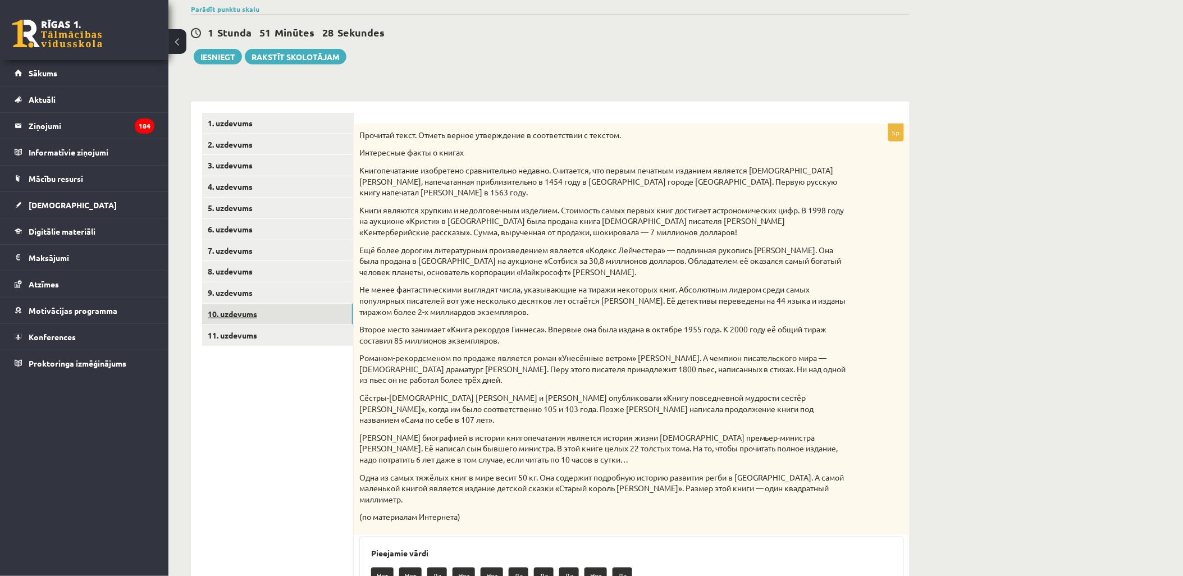
click at [271, 321] on link "10. uzdevums" at bounding box center [277, 314] width 151 height 21
click at [270, 336] on link "11. uzdevums" at bounding box center [277, 335] width 151 height 21
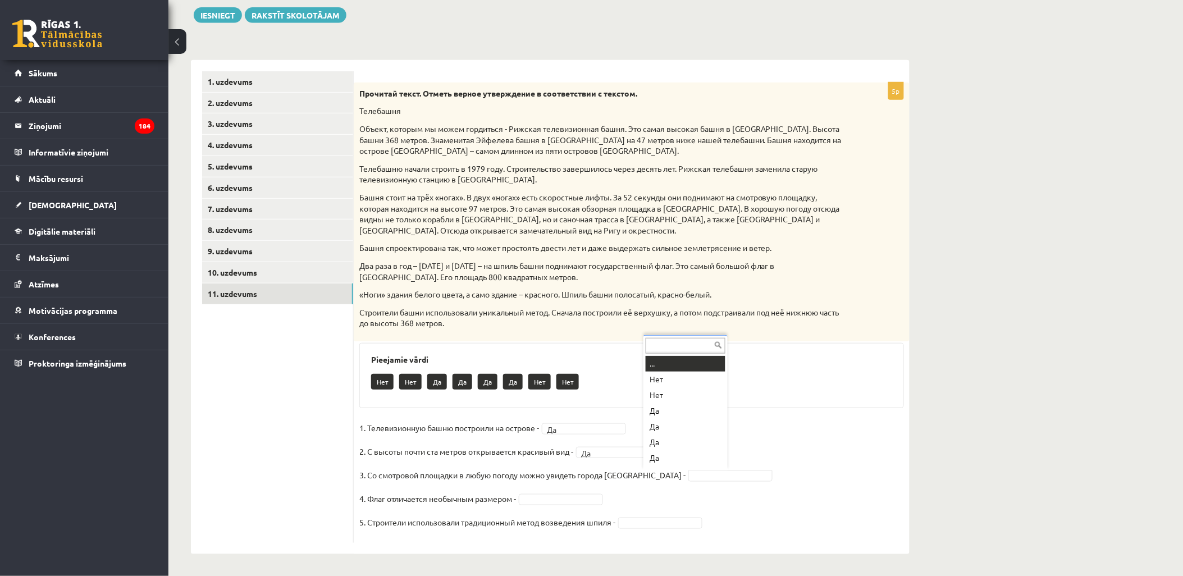
scroll to position [13, 0]
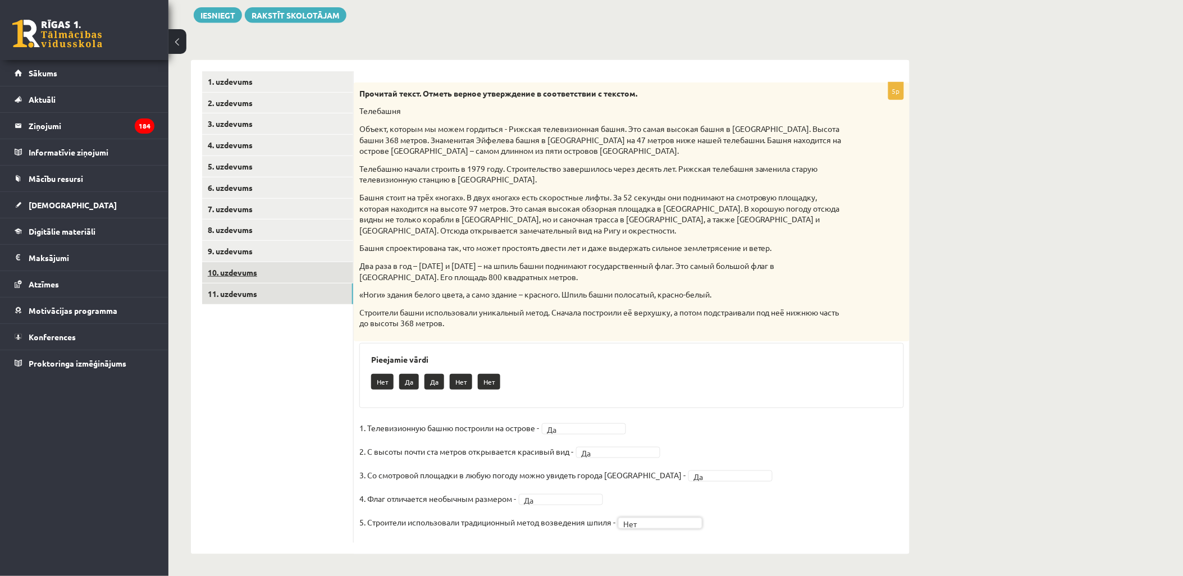
click at [260, 276] on link "10. uzdevums" at bounding box center [277, 272] width 151 height 21
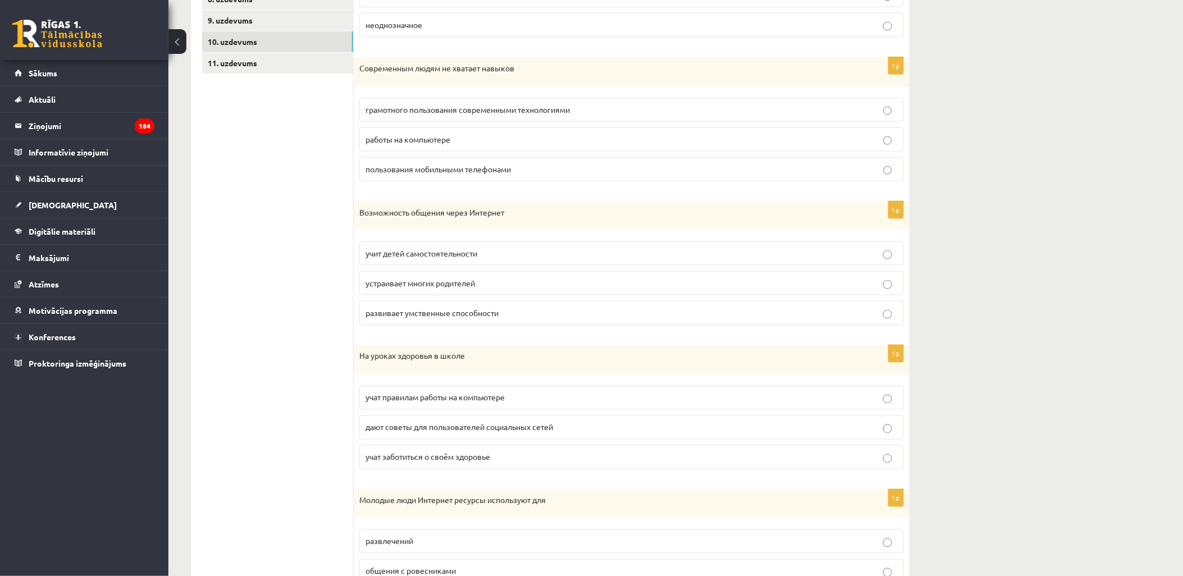
scroll to position [430, 0]
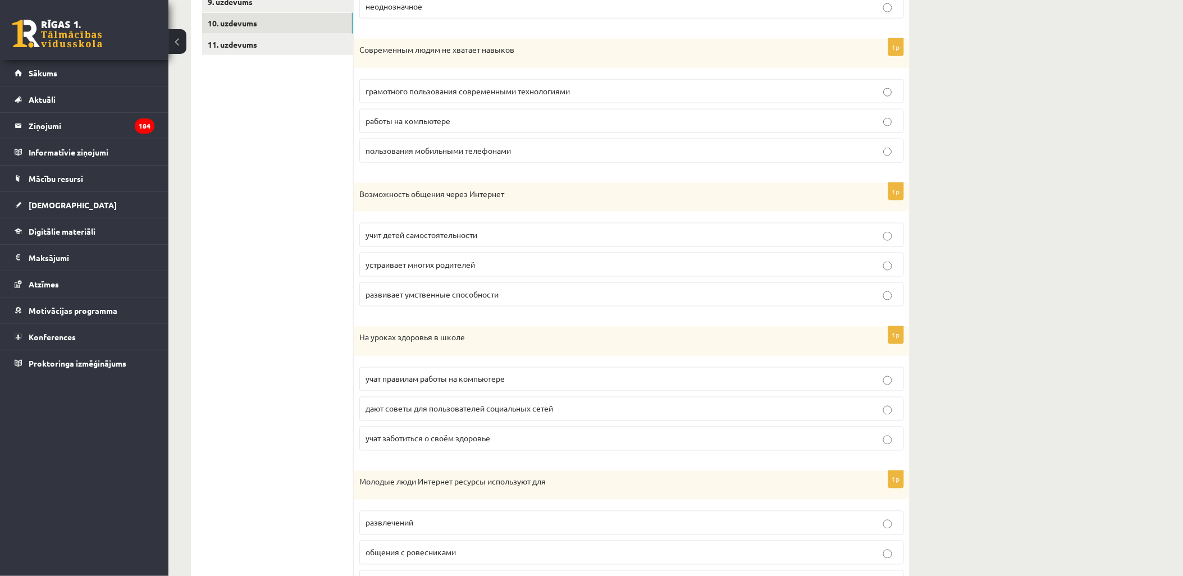
click at [455, 379] on span "учат правилам работы на компьютере" at bounding box center [435, 379] width 139 height 10
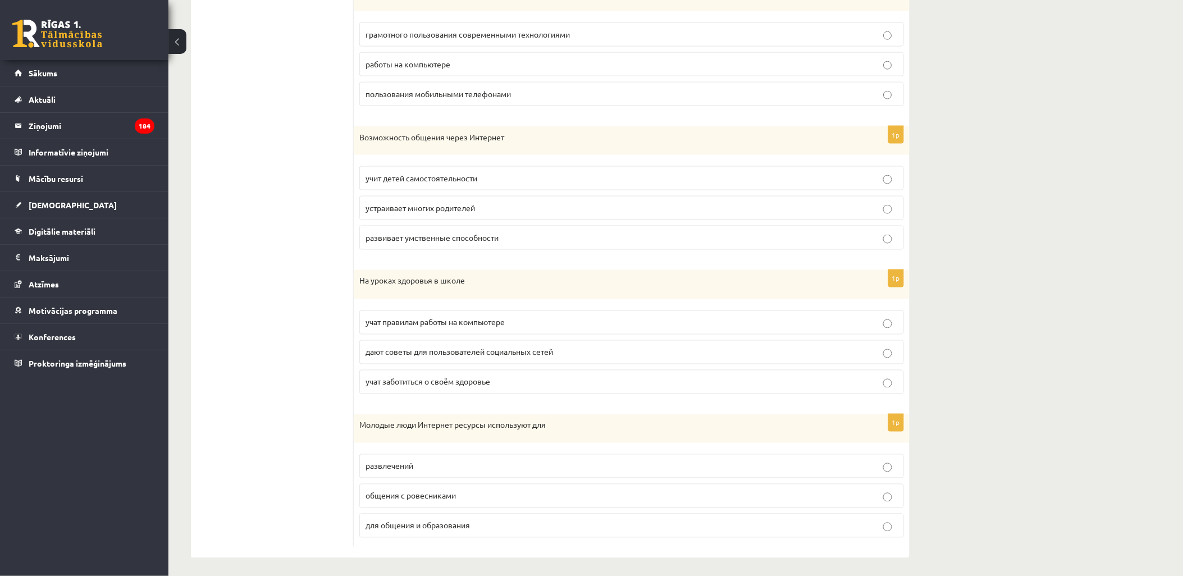
scroll to position [493, 0]
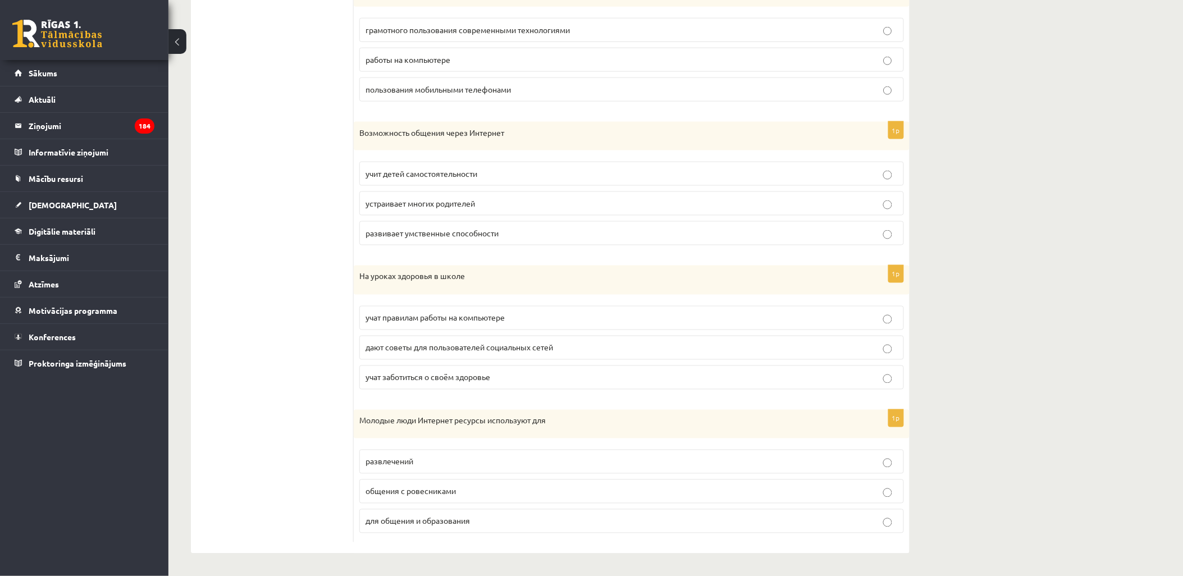
click at [468, 520] on span "для общения и образования" at bounding box center [418, 521] width 104 height 10
click at [471, 496] on p "общения с ровесниками" at bounding box center [632, 492] width 532 height 12
click at [489, 459] on p "развлечений" at bounding box center [632, 462] width 532 height 12
click at [476, 477] on fieldset "развлечений общения с ровесниками для общения и образования" at bounding box center [631, 490] width 545 height 93
click at [461, 491] on p "общения с ровесниками" at bounding box center [632, 492] width 532 height 12
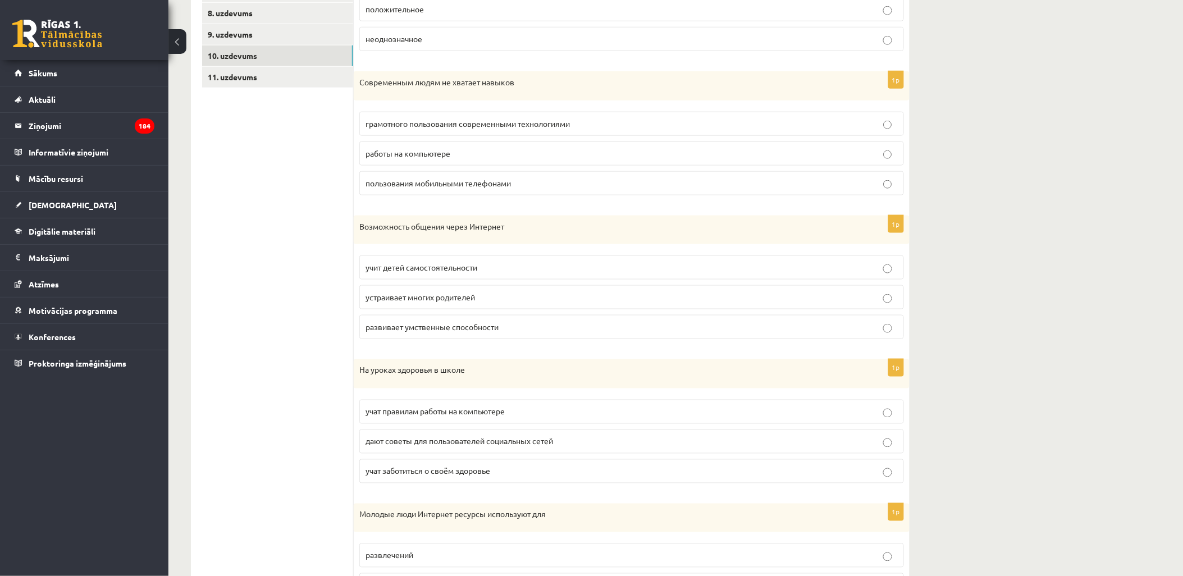
scroll to position [57, 0]
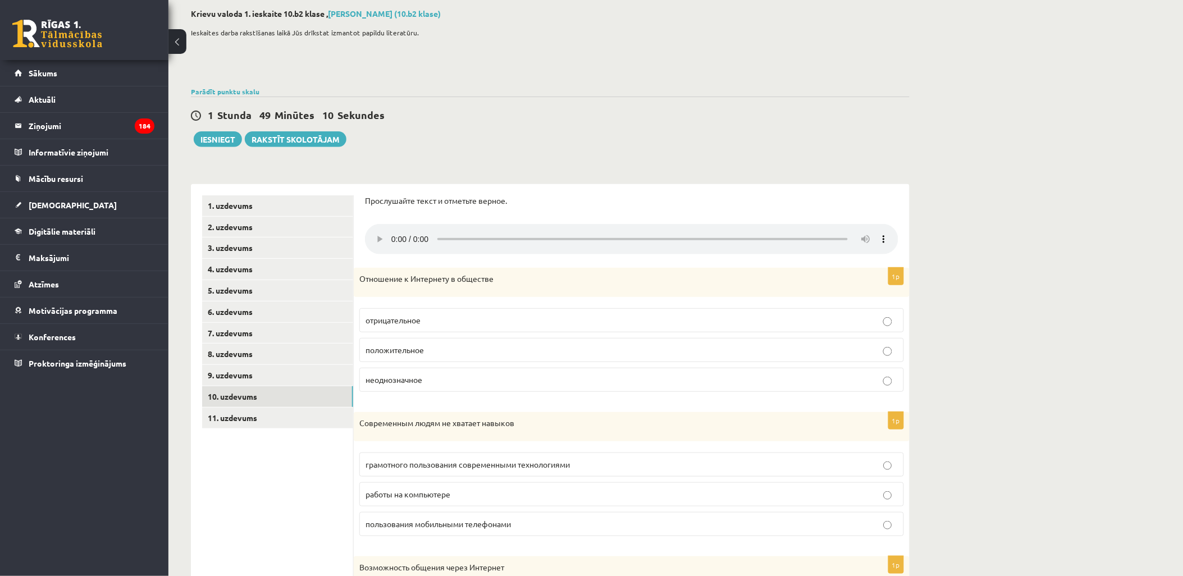
click at [417, 345] on span "положительное" at bounding box center [395, 350] width 58 height 10
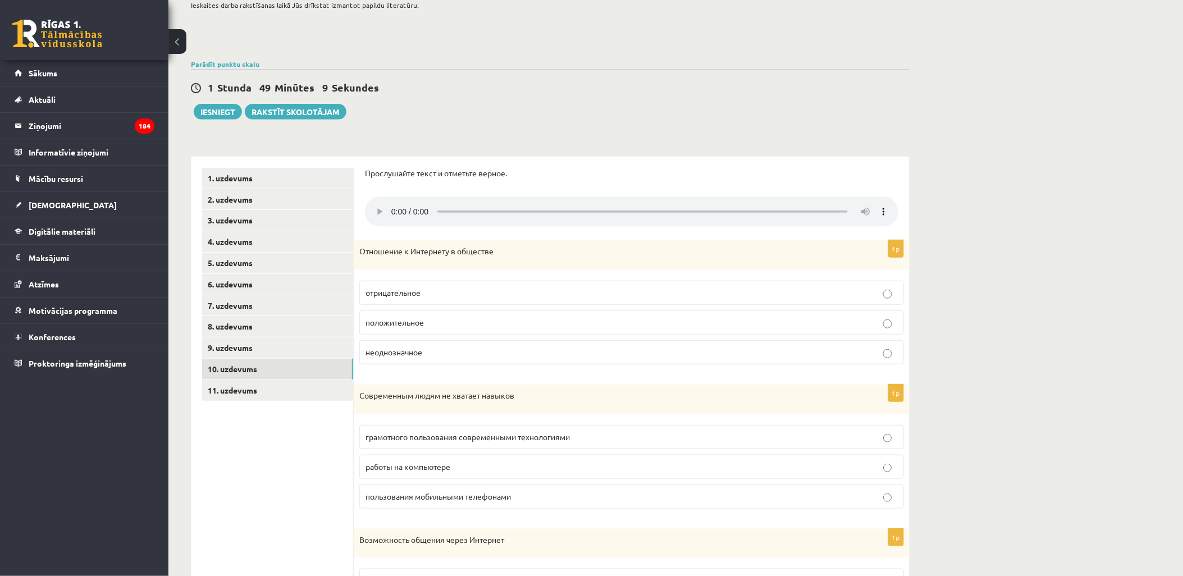
scroll to position [181, 0]
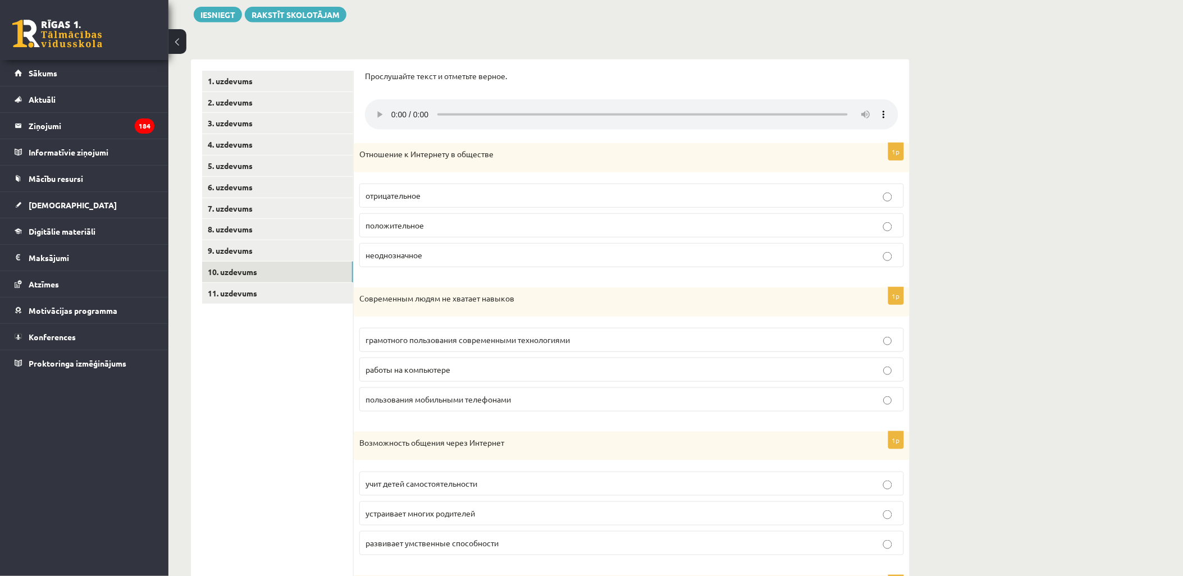
click at [474, 345] on p "грамотного пользования современными технологиями" at bounding box center [632, 340] width 532 height 12
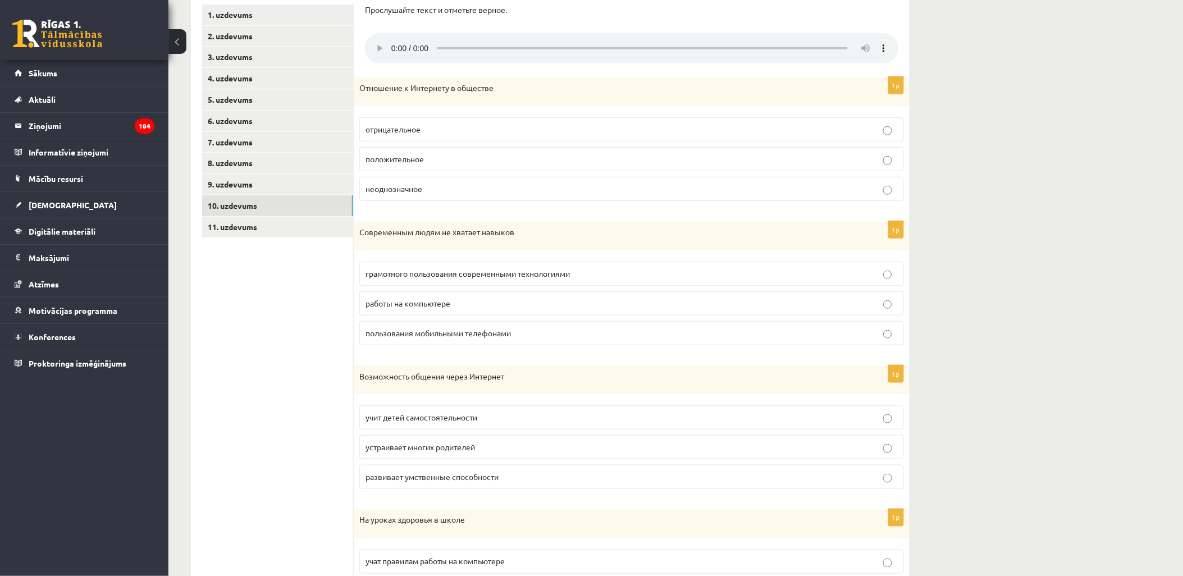
scroll to position [306, 0]
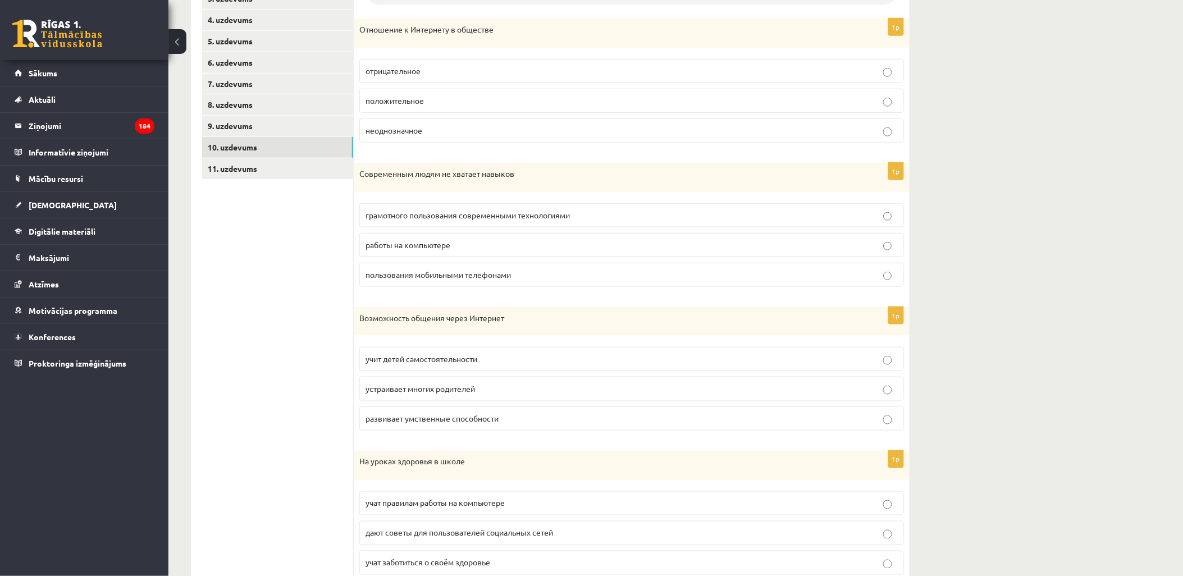
click at [443, 365] on p "учит детей самостоятельности" at bounding box center [632, 359] width 532 height 12
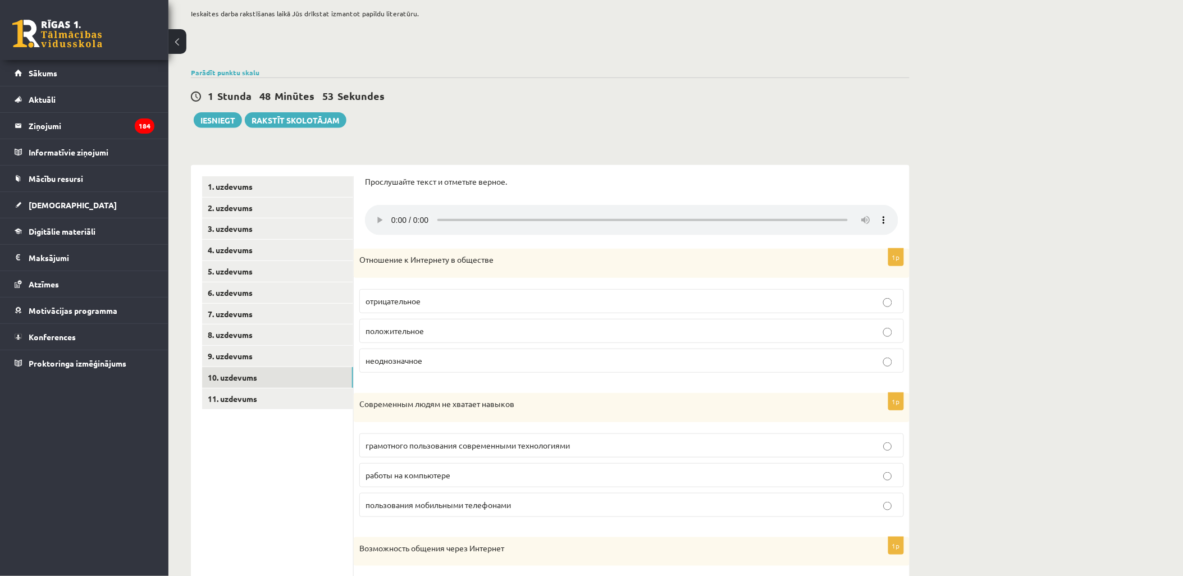
scroll to position [57, 0]
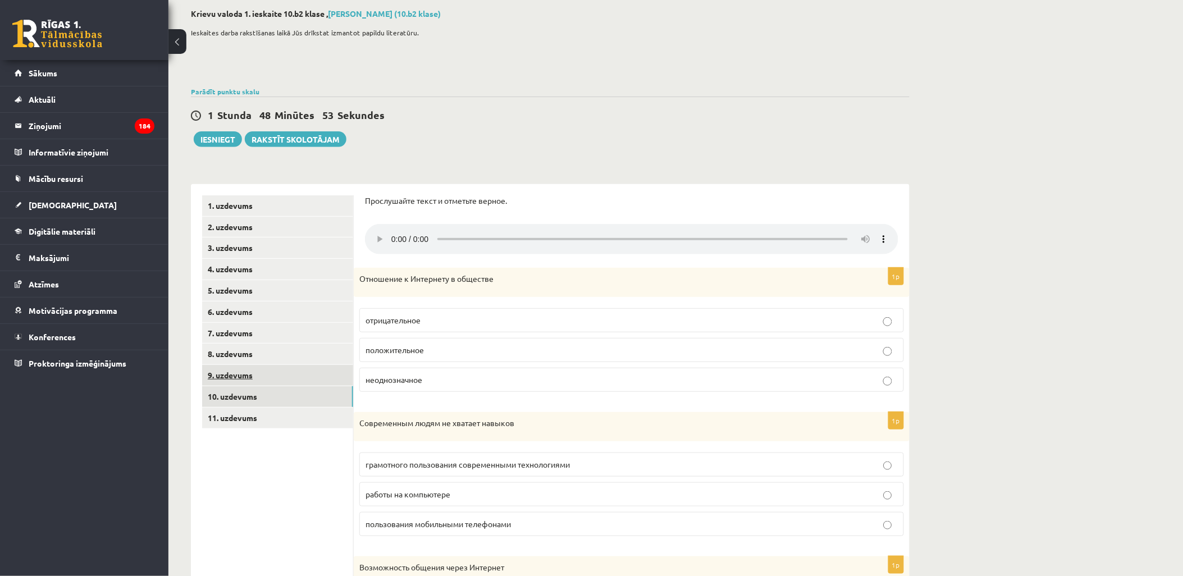
click at [268, 373] on link "9. uzdevums" at bounding box center [277, 375] width 151 height 21
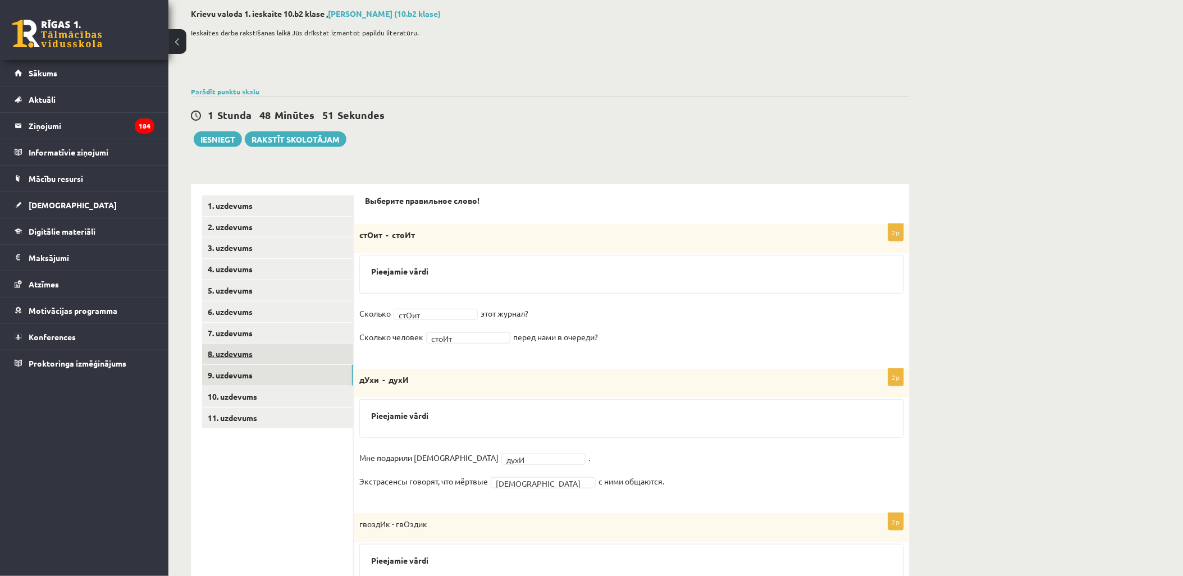
click at [291, 359] on link "8. uzdevums" at bounding box center [277, 354] width 151 height 21
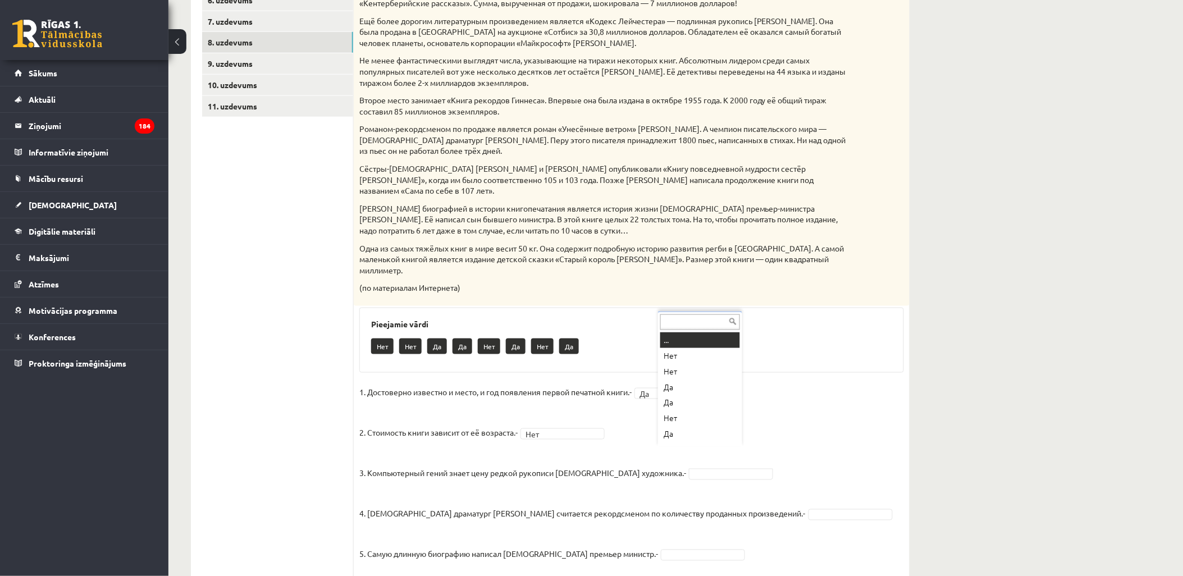
scroll to position [13, 0]
drag, startPoint x: 778, startPoint y: 482, endPoint x: 777, endPoint y: 491, distance: 9.1
click at [778, 486] on fieldset "1. Достоверно известно и место, и год появления первой печатной книги.- Да ** 2…" at bounding box center [631, 485] width 545 height 202
drag, startPoint x: 776, startPoint y: 495, endPoint x: 773, endPoint y: 486, distance: 8.9
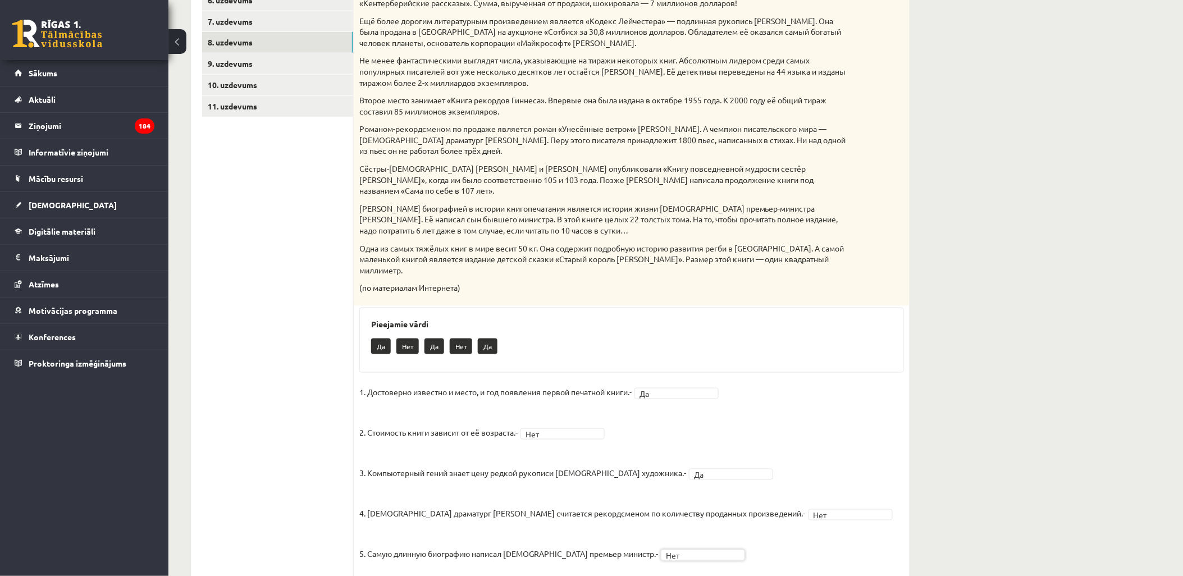
scroll to position [0, 0]
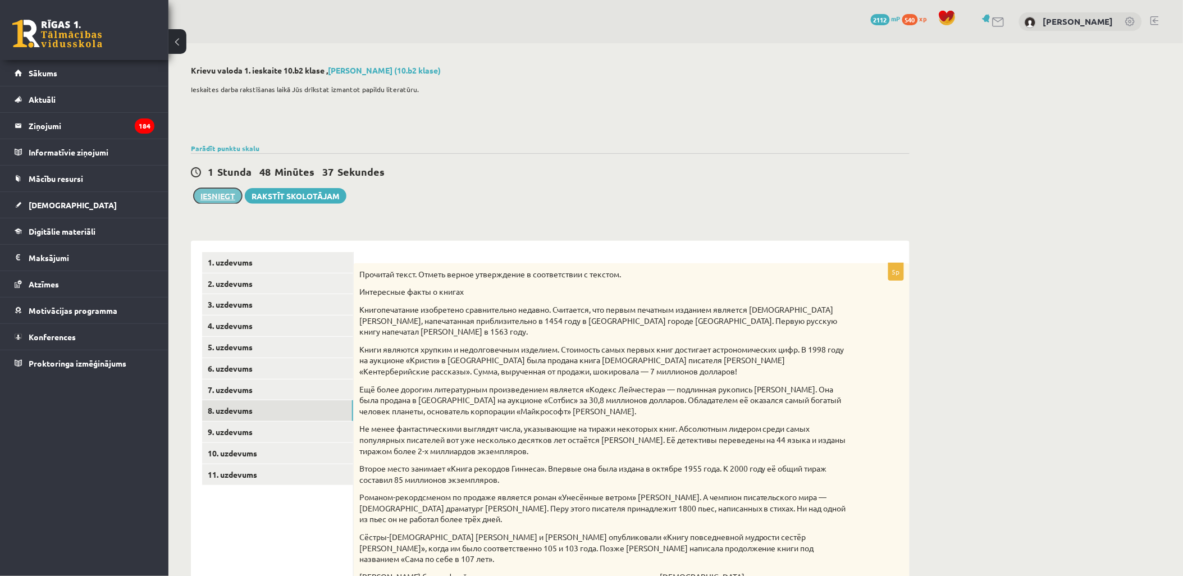
click at [219, 197] on button "Iesniegt" at bounding box center [218, 196] width 48 height 16
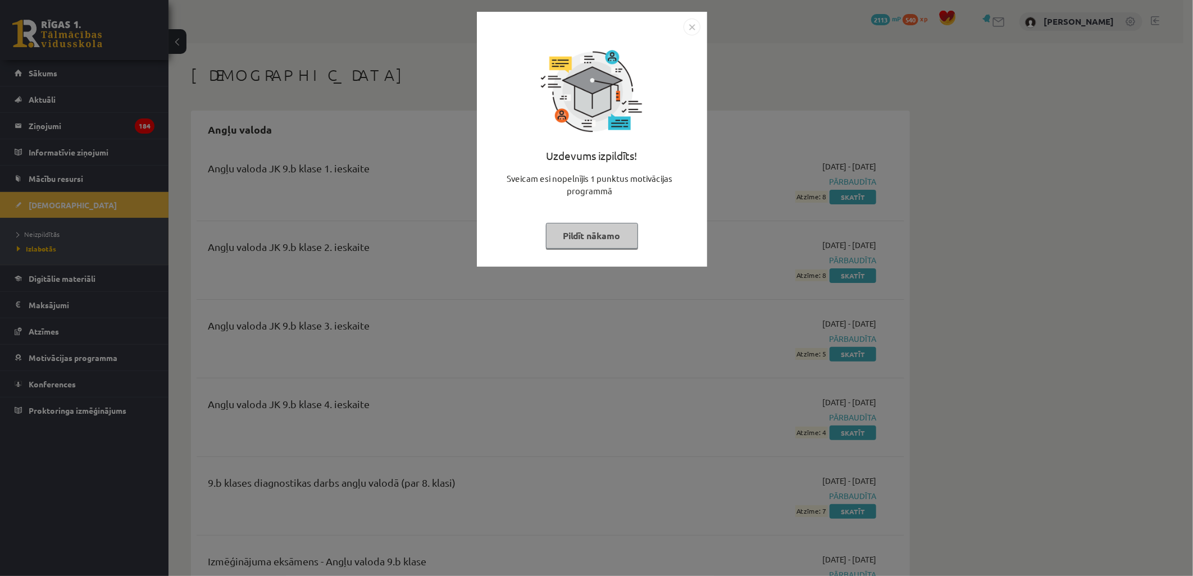
click at [691, 21] on img "Close" at bounding box center [692, 27] width 17 height 17
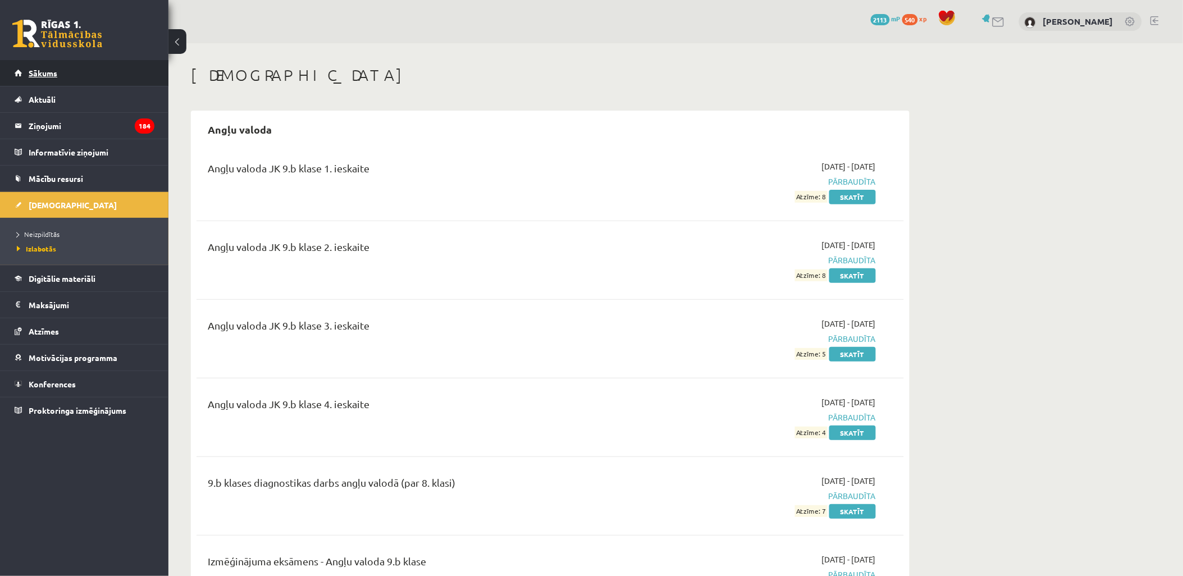
click at [62, 65] on link "Sākums" at bounding box center [85, 73] width 140 height 26
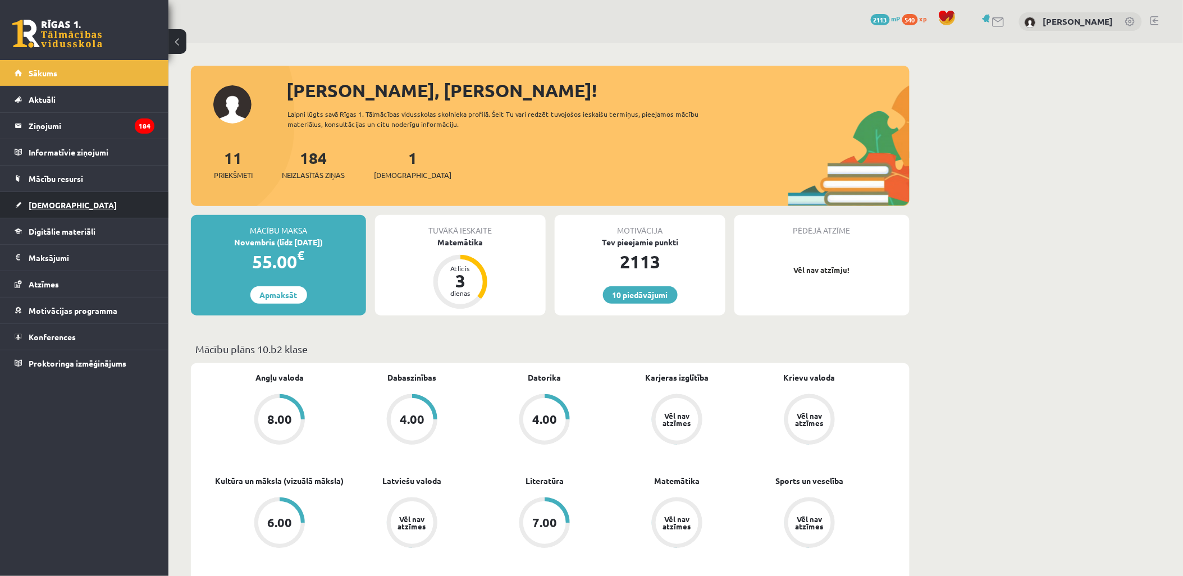
click at [36, 208] on span "[DEMOGRAPHIC_DATA]" at bounding box center [73, 205] width 88 height 10
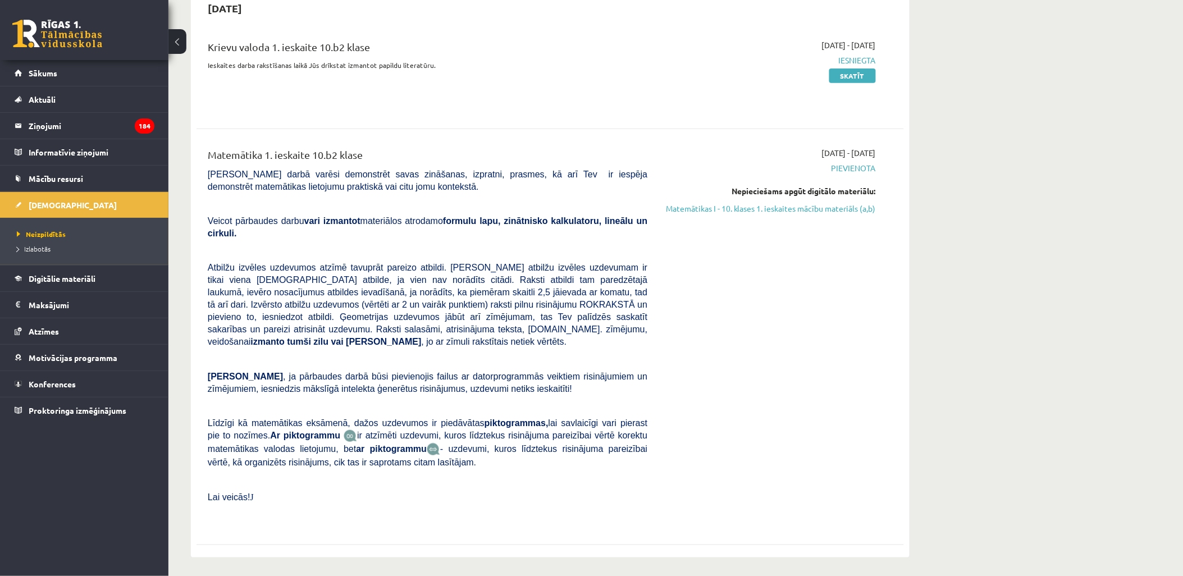
scroll to position [62, 0]
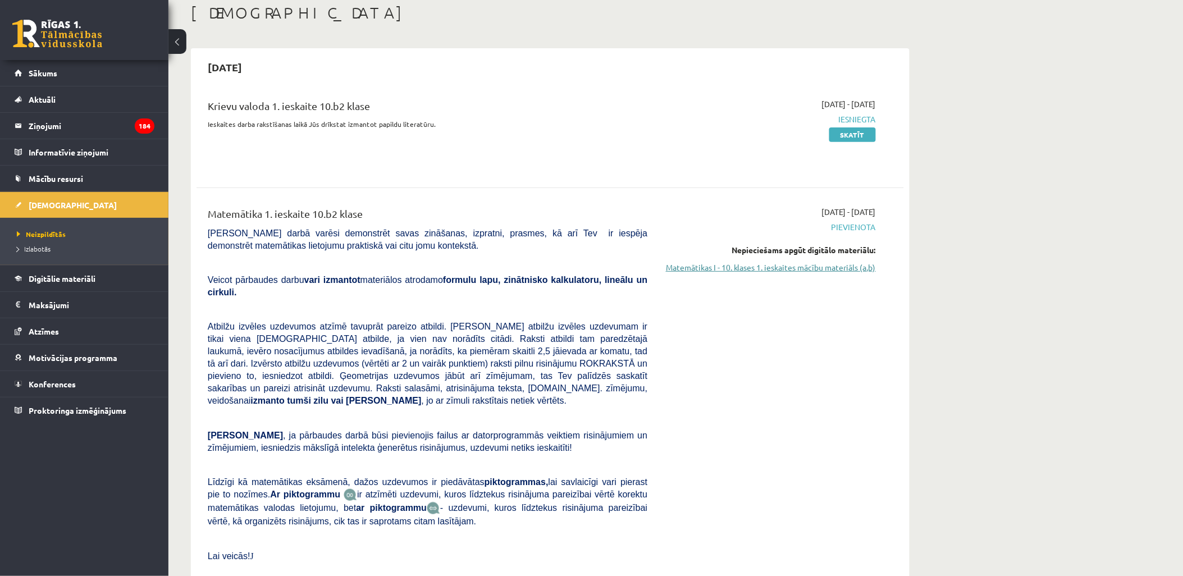
click at [784, 271] on link "Matemātikas I - 10. klases 1. ieskaites mācību materiāls (a,b)" at bounding box center [770, 268] width 212 height 12
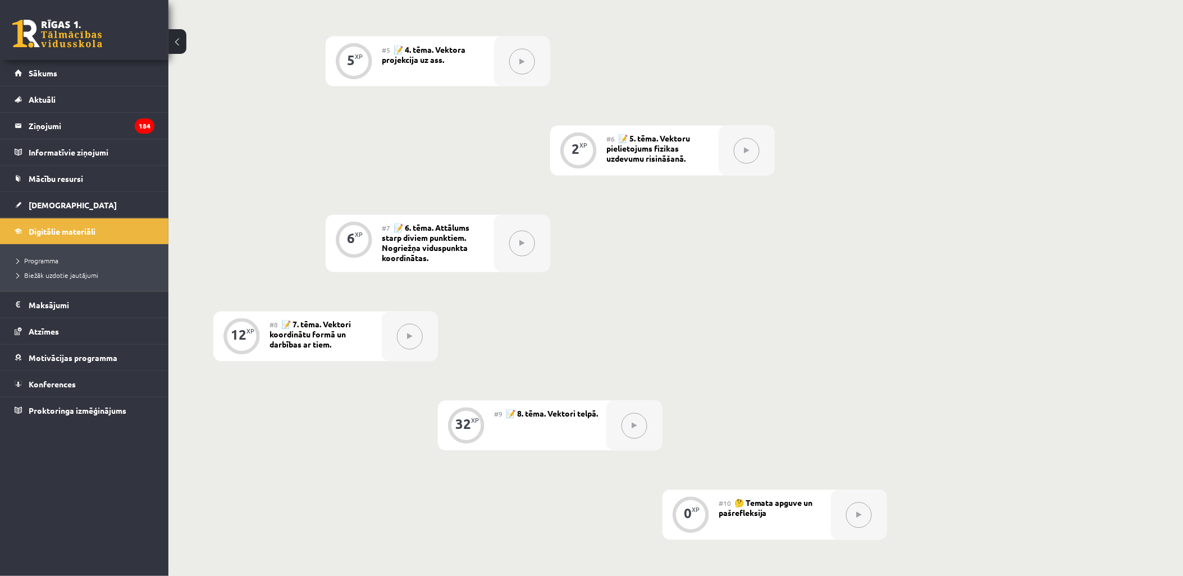
scroll to position [562, 0]
